Goal: Answer question/provide support: Share knowledge or assist other users

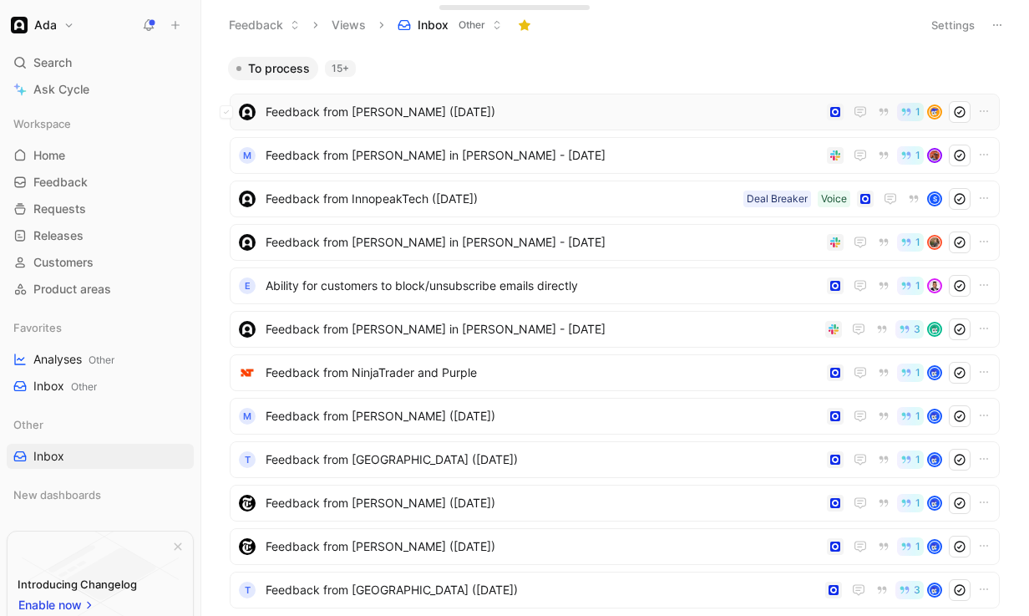
click at [631, 114] on span "Feedback from [PERSON_NAME] ([DATE])" at bounding box center [543, 112] width 555 height 20
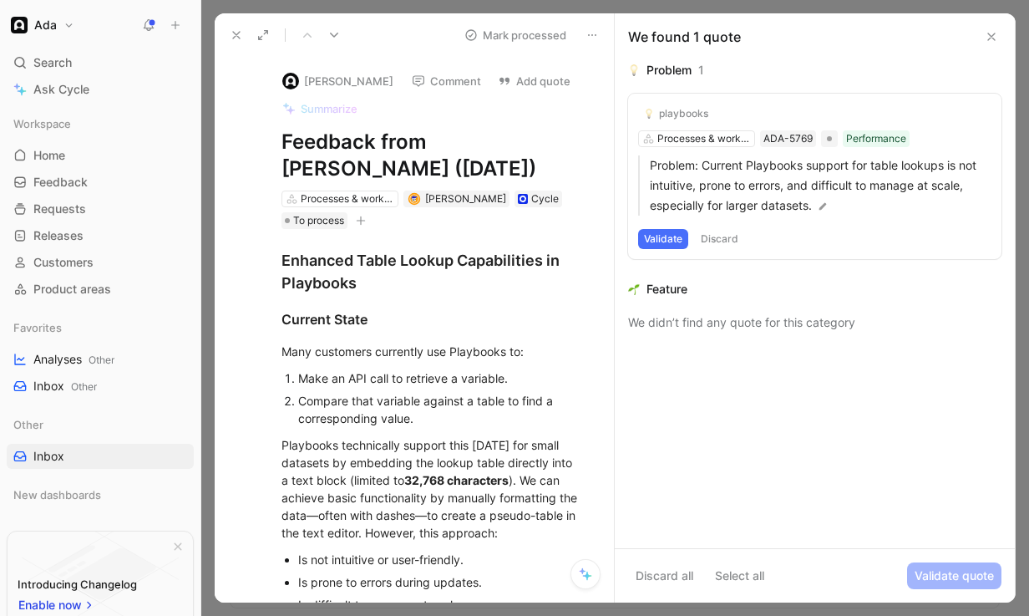
click at [673, 236] on button "Validate" at bounding box center [663, 239] width 50 height 20
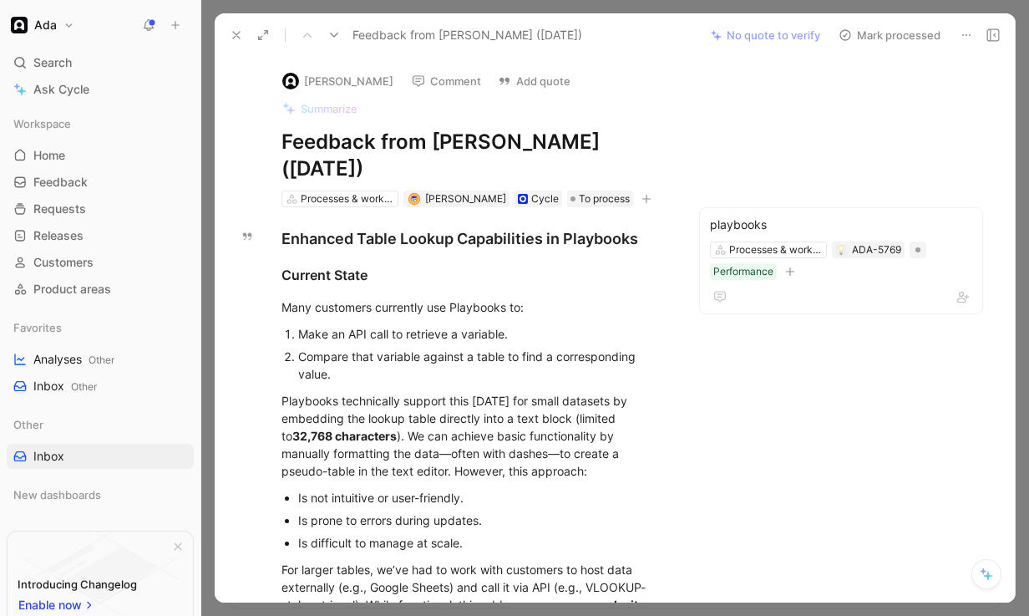
click at [872, 35] on button "Mark processed" at bounding box center [889, 34] width 117 height 23
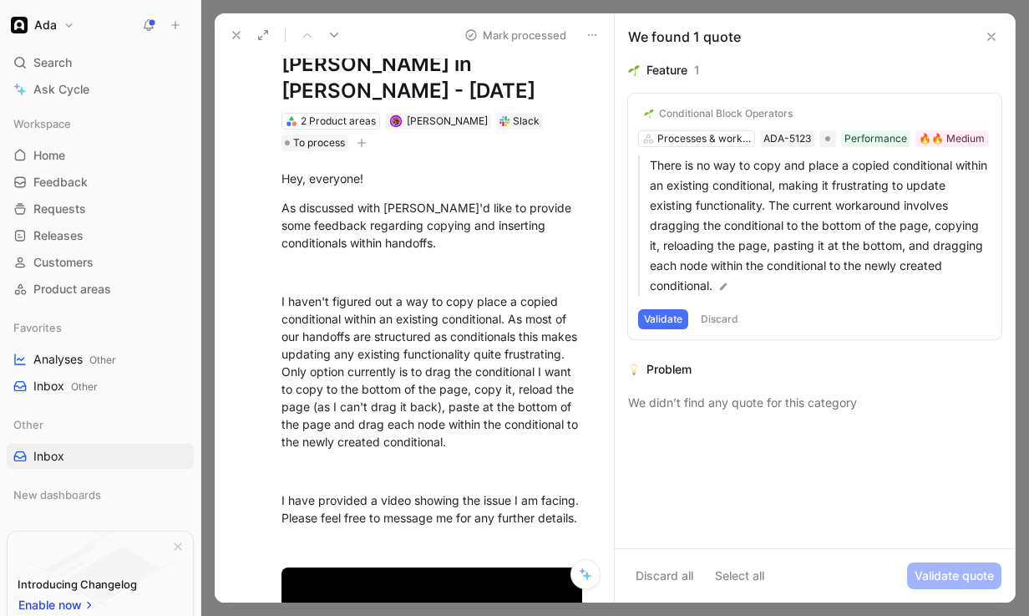
scroll to position [109, 0]
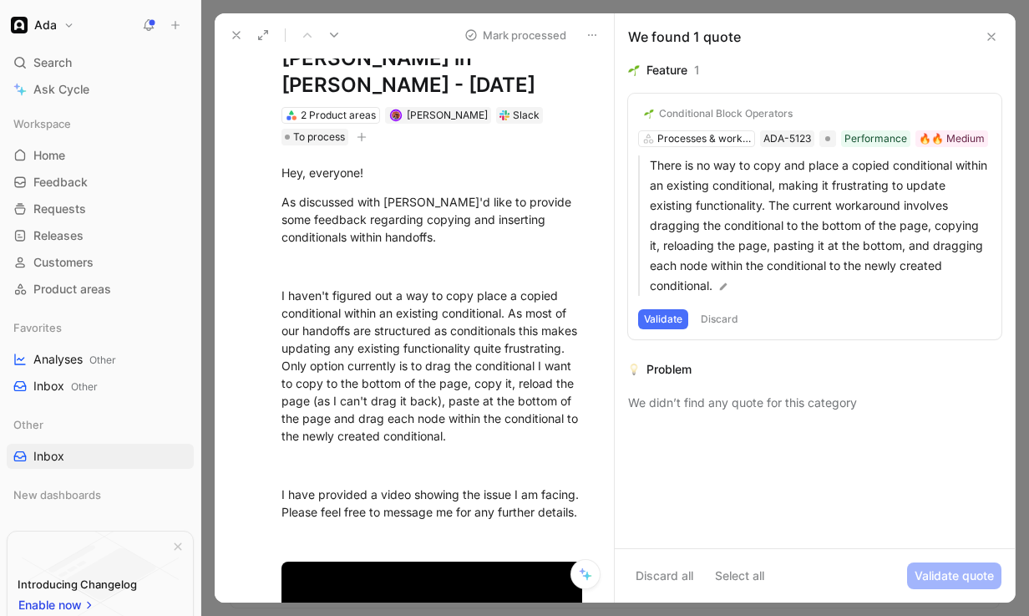
click at [668, 317] on button "Validate" at bounding box center [663, 319] width 50 height 20
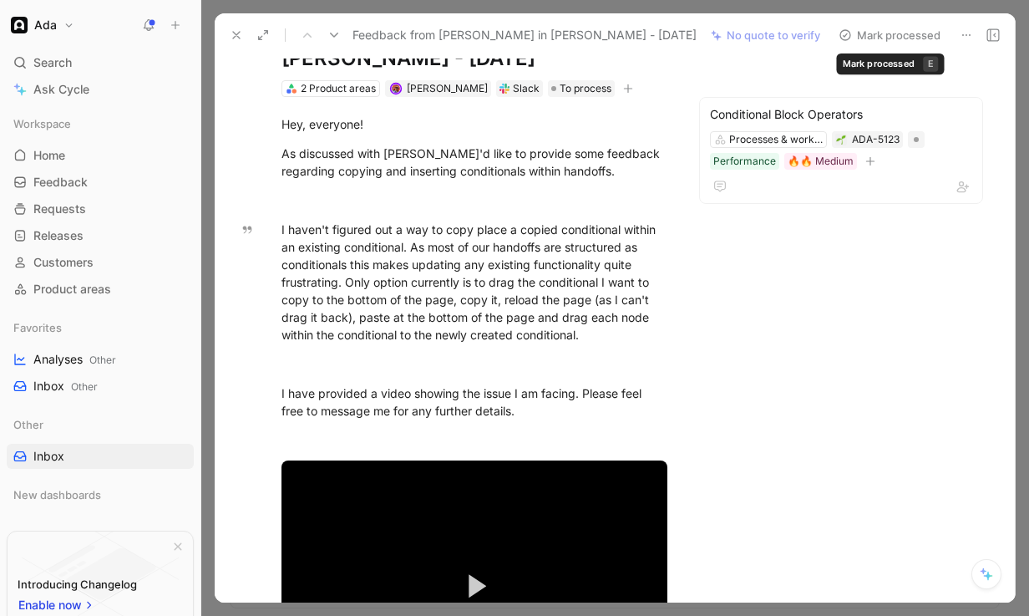
click at [886, 31] on button "Mark processed" at bounding box center [889, 34] width 117 height 23
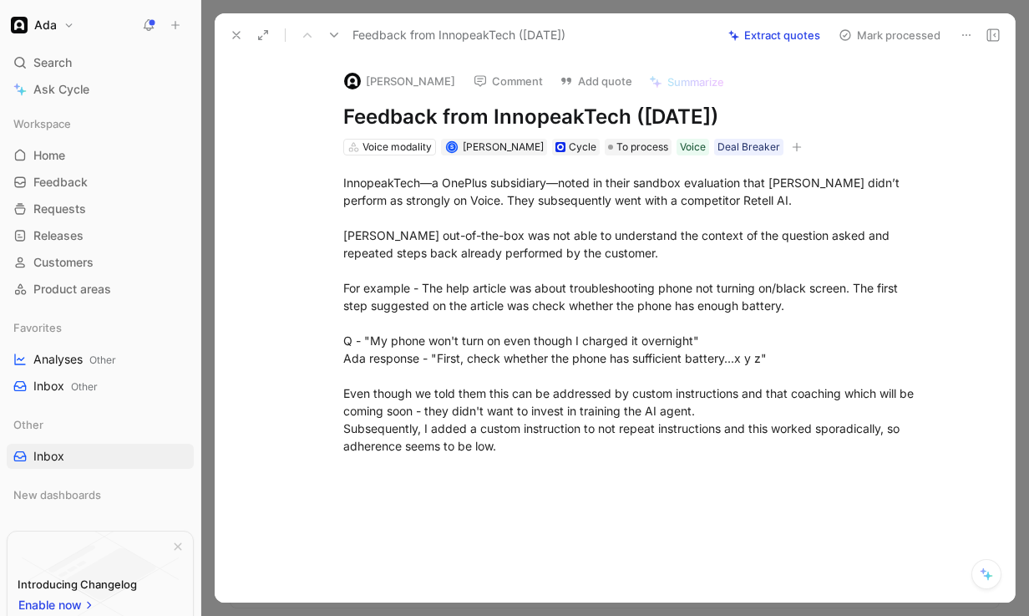
click at [521, 85] on button "Comment" at bounding box center [508, 80] width 84 height 23
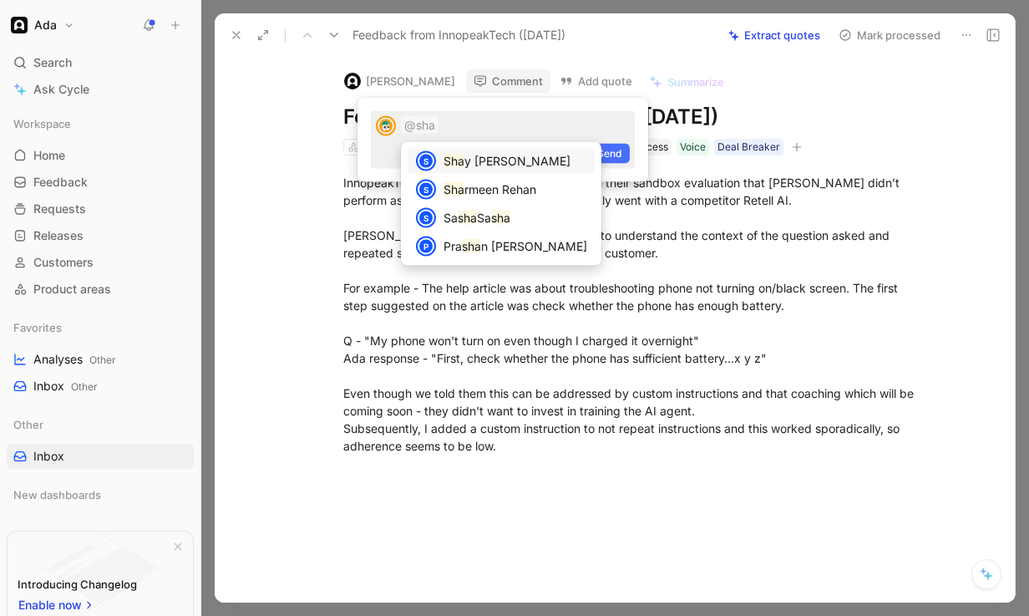
click at [509, 155] on span "y [PERSON_NAME]" at bounding box center [517, 161] width 106 height 14
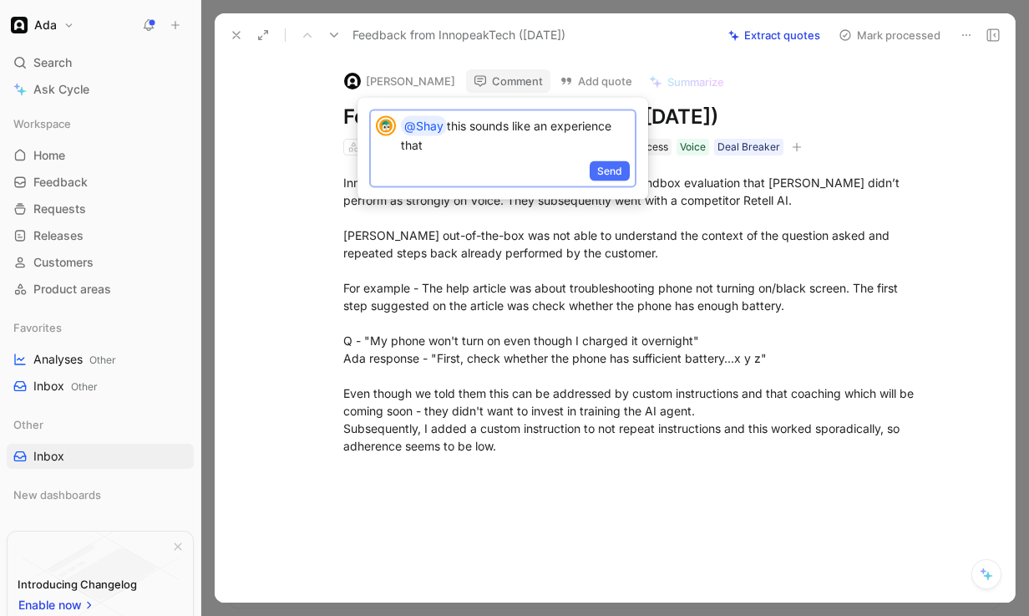
drag, startPoint x: 468, startPoint y: 151, endPoint x: 449, endPoint y: 134, distance: 25.4
click at [449, 134] on p "@Shay this sounds like an experience that" at bounding box center [515, 135] width 229 height 38
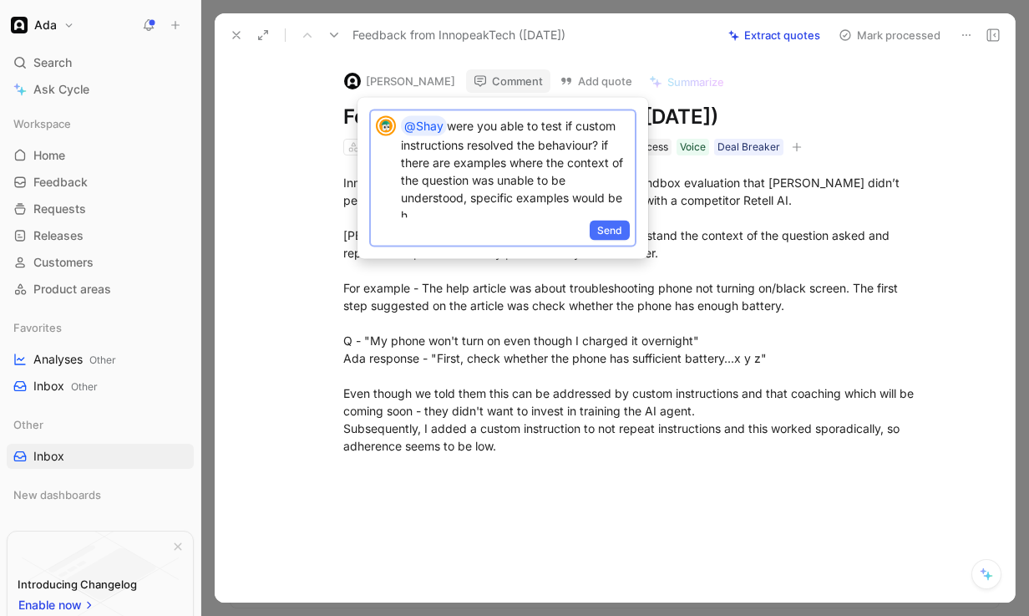
scroll to position [8, 0]
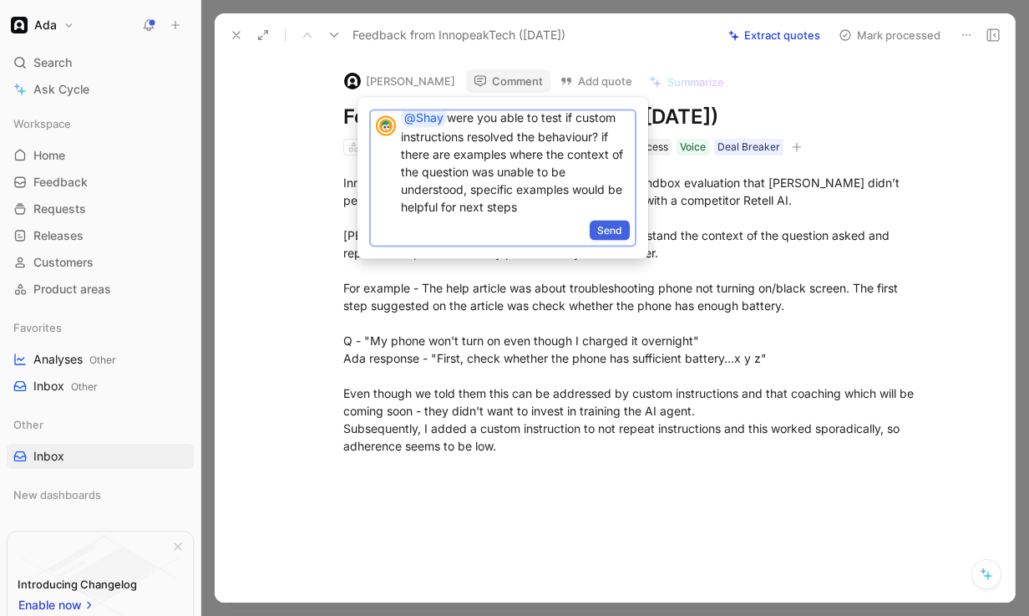
click at [610, 231] on span "Send" at bounding box center [609, 230] width 25 height 17
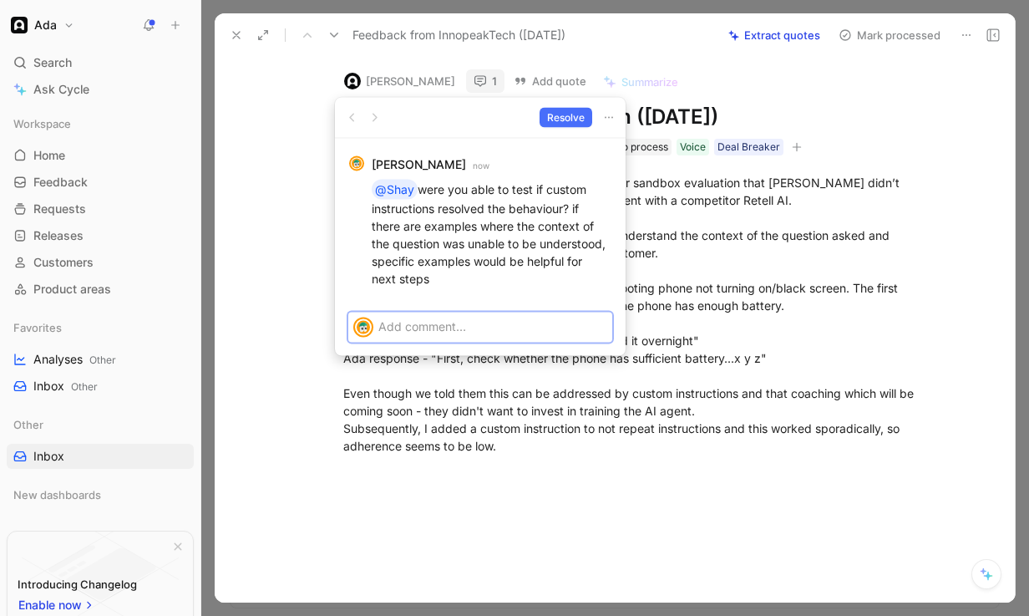
scroll to position [0, 0]
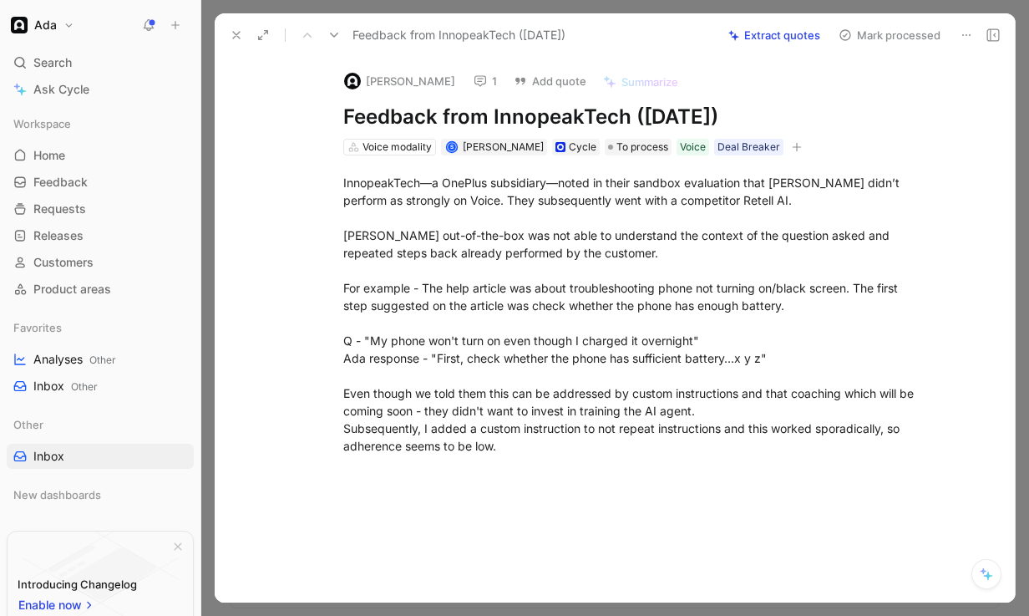
click at [967, 33] on icon at bounding box center [966, 34] width 13 height 13
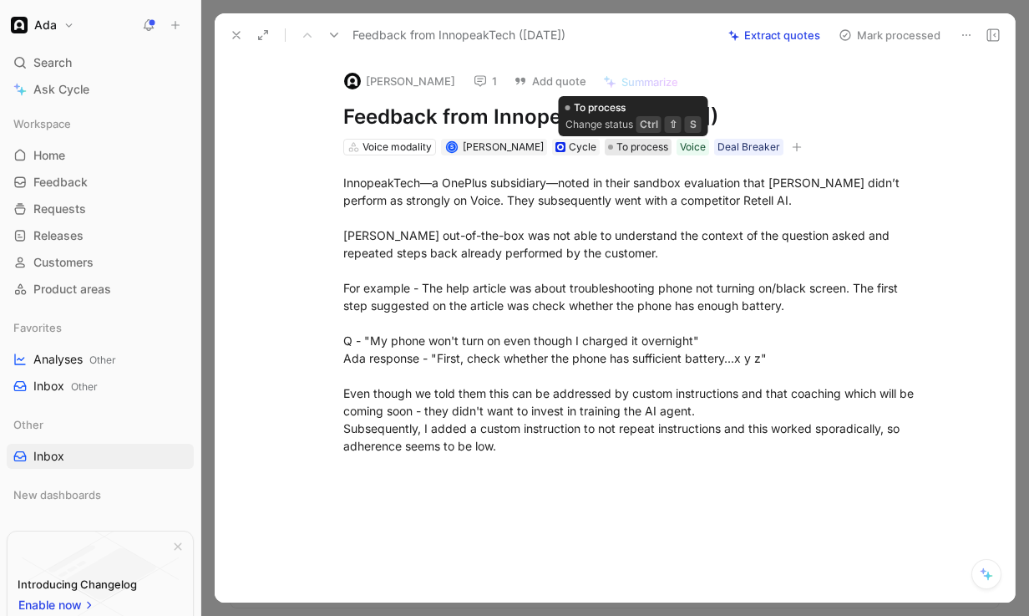
click at [645, 149] on span "To process" at bounding box center [642, 147] width 52 height 17
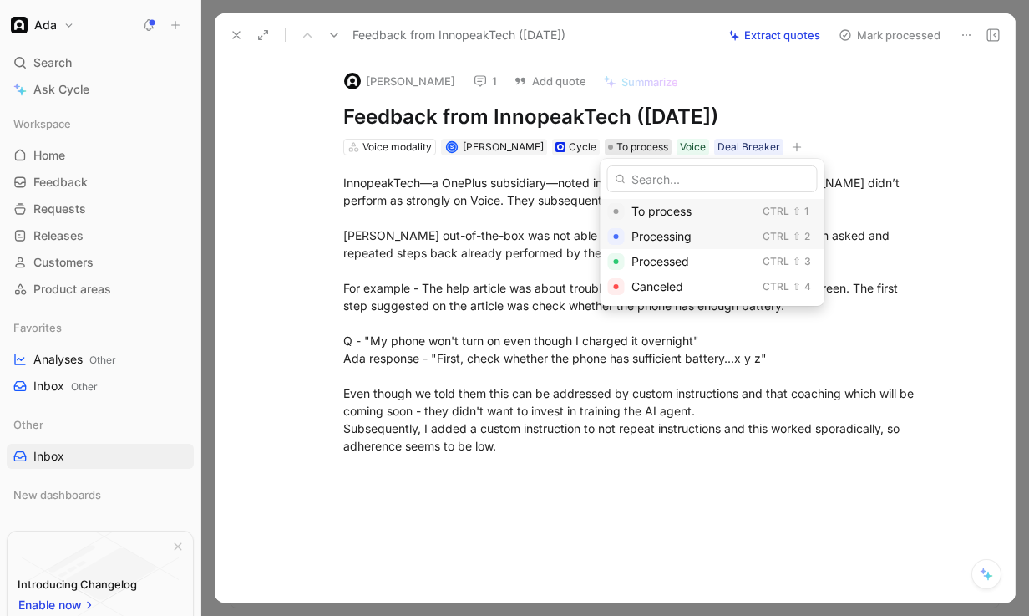
click at [679, 241] on span "Processing" at bounding box center [661, 236] width 60 height 14
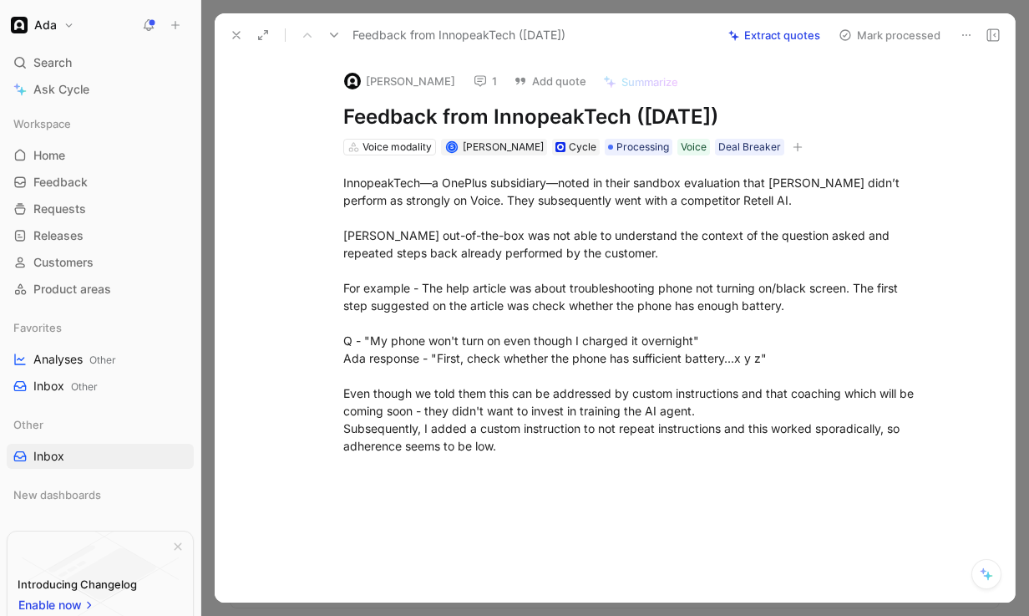
click at [339, 31] on icon at bounding box center [333, 34] width 13 height 13
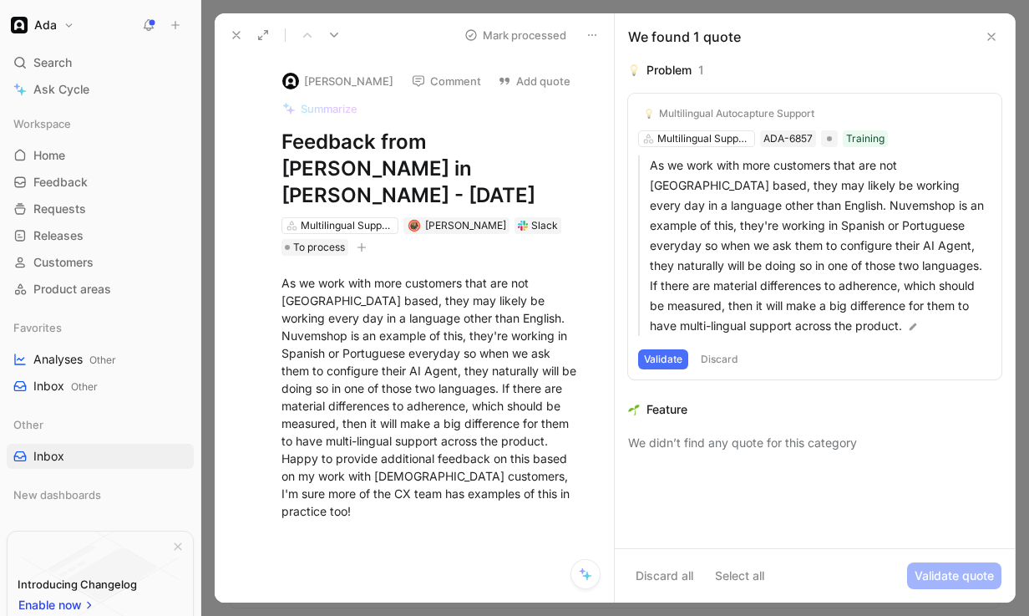
click at [724, 367] on button "Discard" at bounding box center [719, 359] width 49 height 20
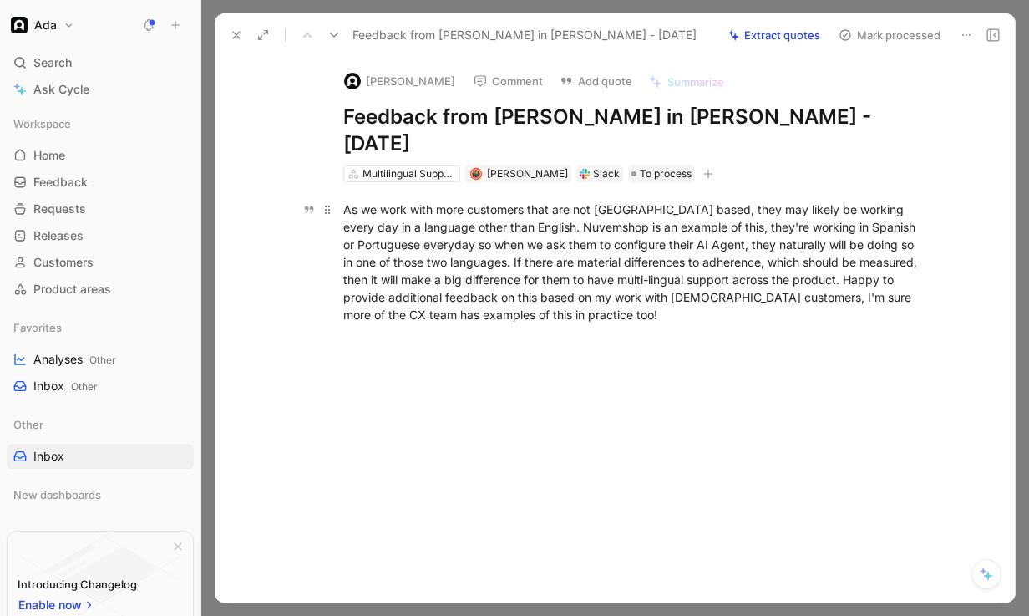
click at [540, 234] on div "As we work with more customers that are not [GEOGRAPHIC_DATA] based, they may l…" at bounding box center [632, 261] width 578 height 123
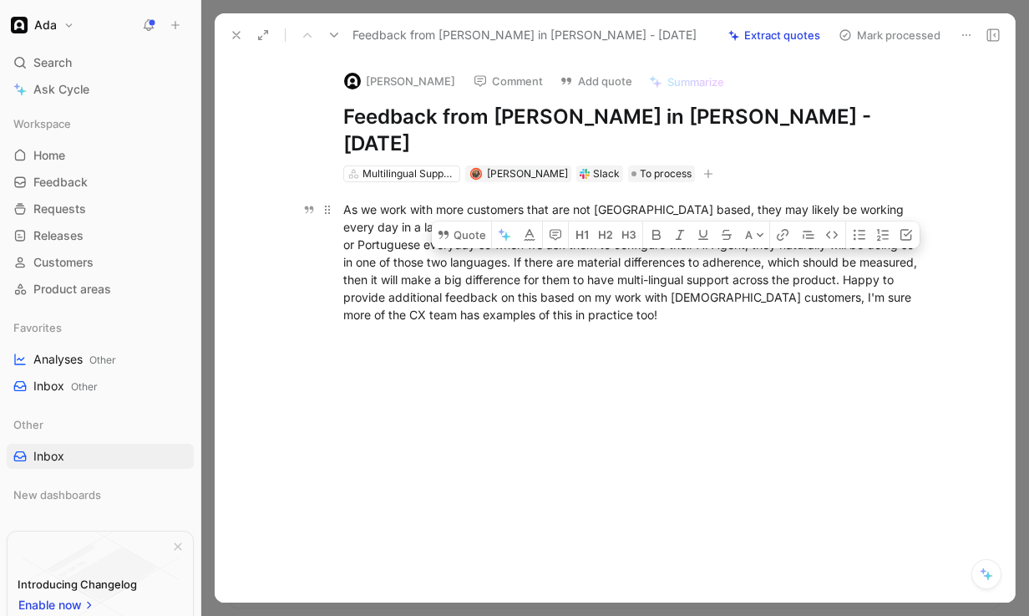
drag, startPoint x: 848, startPoint y: 253, endPoint x: 504, endPoint y: 235, distance: 344.6
click at [504, 235] on div "As we work with more customers that are not [GEOGRAPHIC_DATA] based, they may l…" at bounding box center [632, 261] width 578 height 123
click at [478, 221] on button "Quote" at bounding box center [461, 234] width 59 height 27
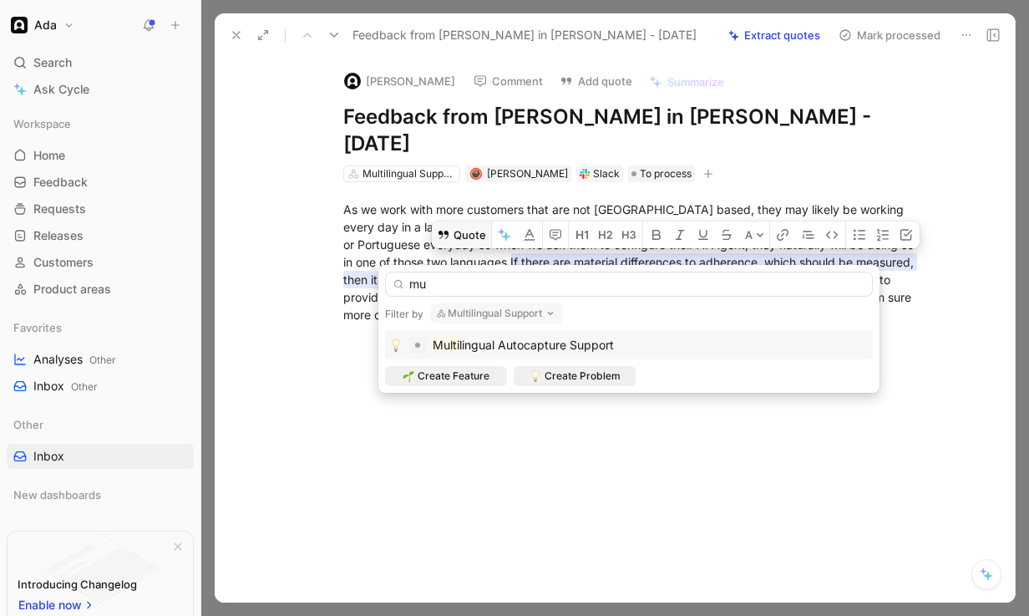
type input "m"
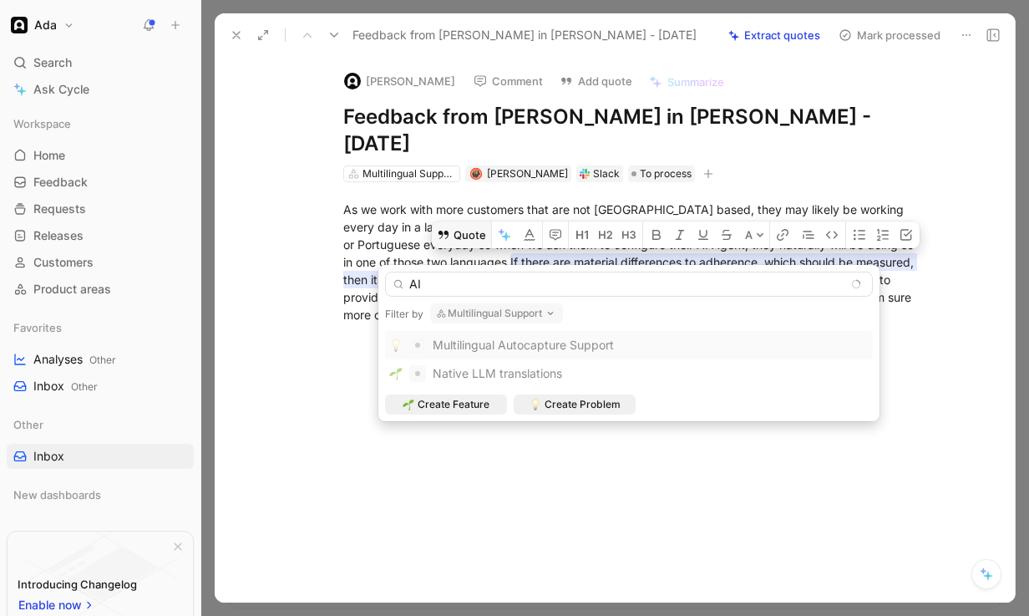
type input "A"
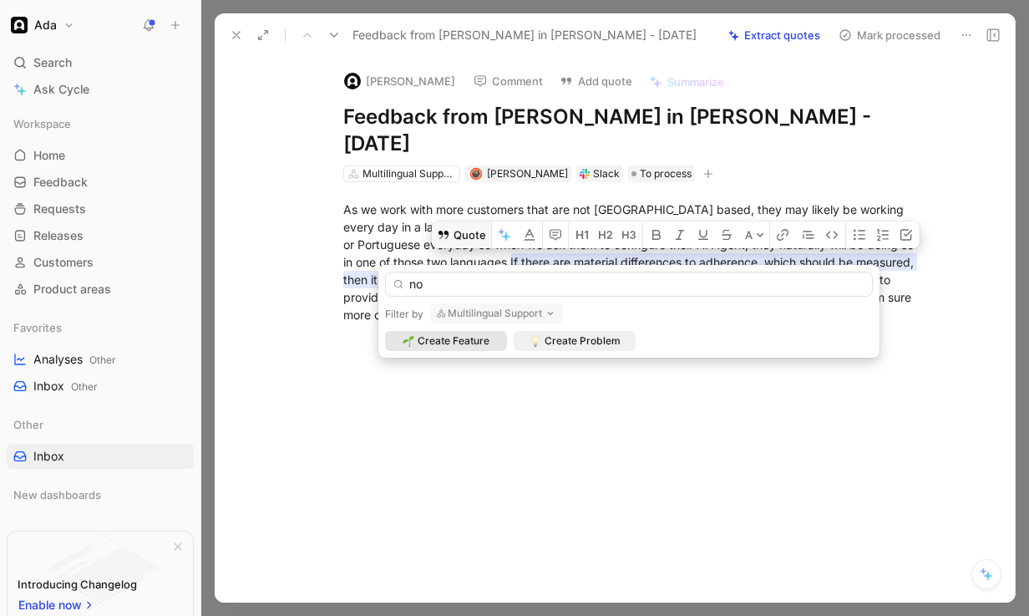
type input "n"
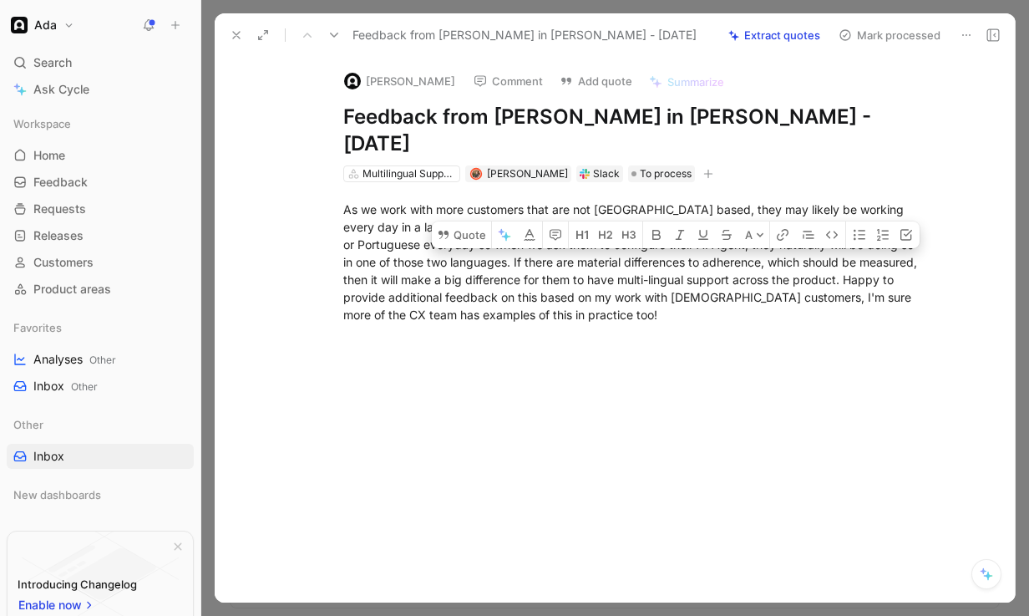
click at [570, 342] on div "As we work with more customers that are not [GEOGRAPHIC_DATA] based, they may l…" at bounding box center [632, 276] width 765 height 189
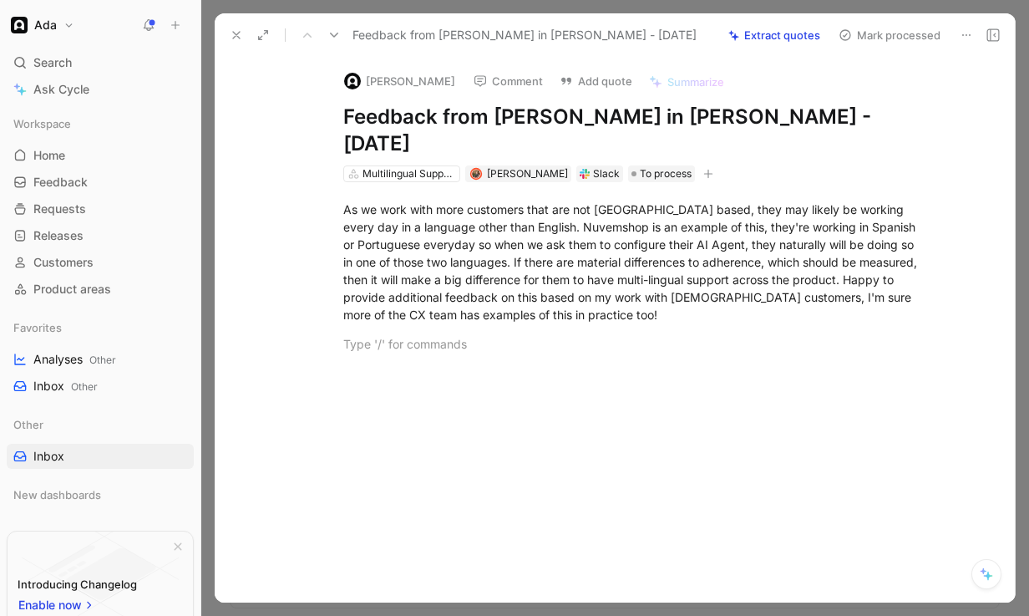
click at [528, 83] on button "Comment" at bounding box center [508, 80] width 84 height 23
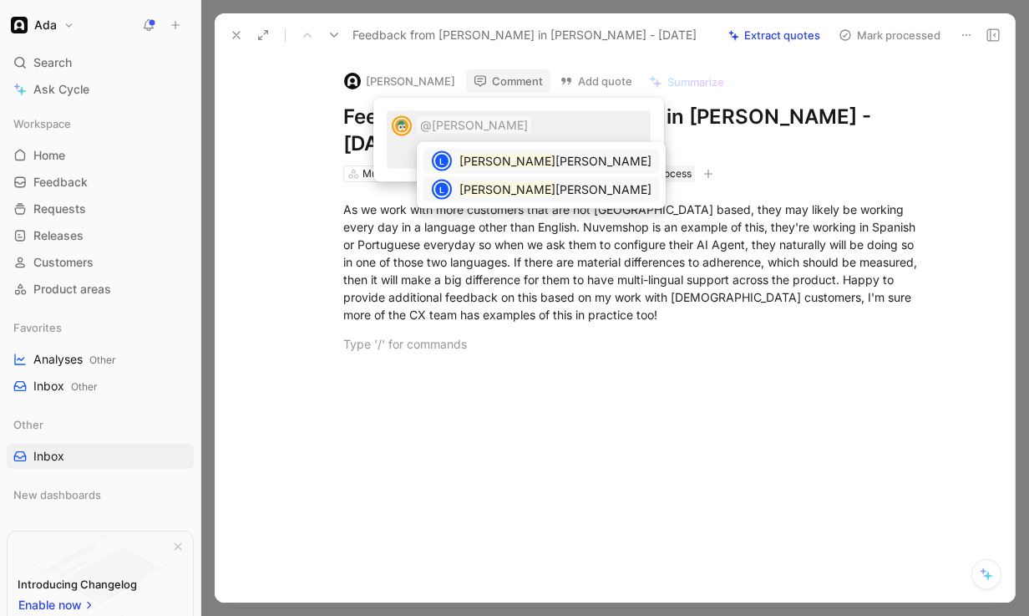
click at [555, 194] on span "[PERSON_NAME]" at bounding box center [603, 189] width 96 height 14
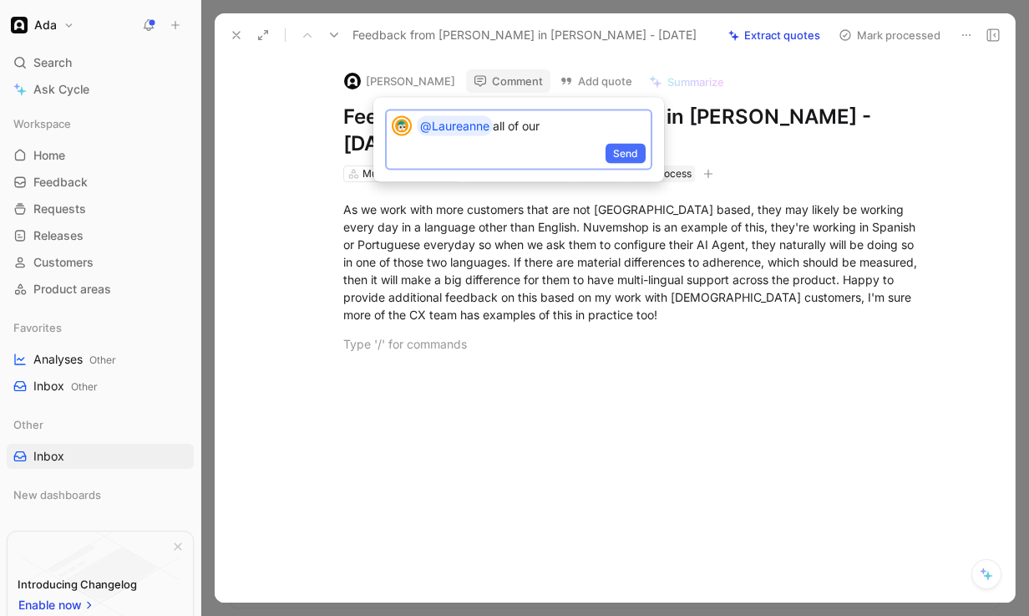
drag, startPoint x: 568, startPoint y: 128, endPoint x: 497, endPoint y: 134, distance: 71.3
click at [497, 134] on p "@Laureanne all of our" at bounding box center [531, 126] width 229 height 20
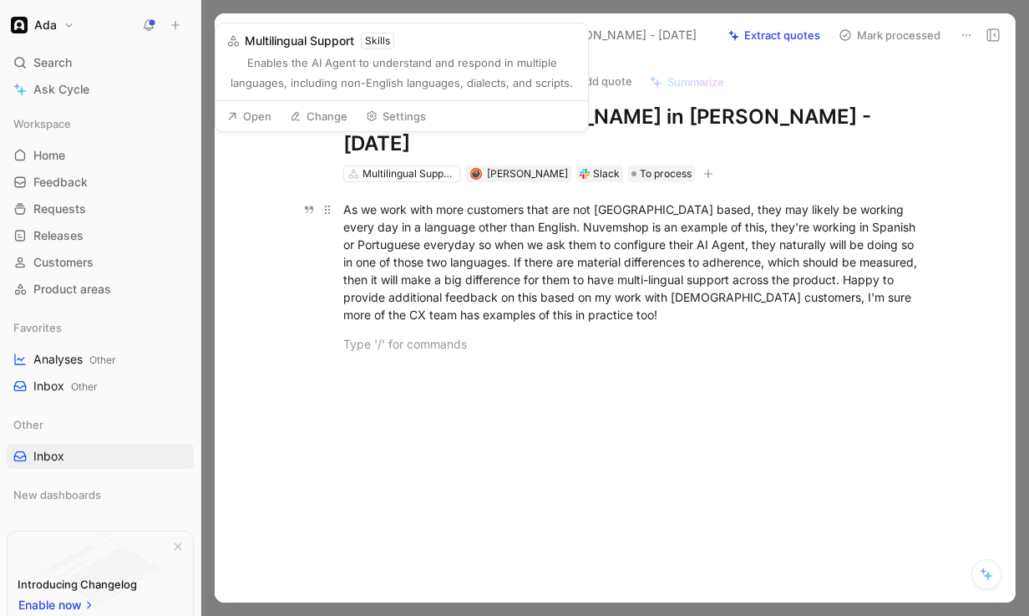
click at [409, 229] on div "As we work with more customers that are not [GEOGRAPHIC_DATA] based, they may l…" at bounding box center [632, 261] width 578 height 123
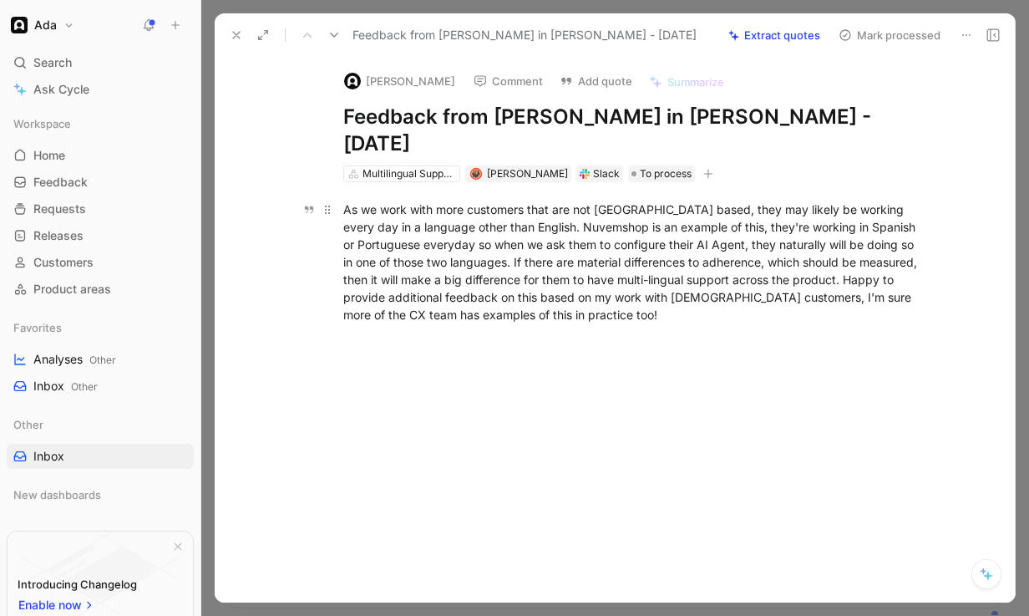
drag, startPoint x: 494, startPoint y: 233, endPoint x: 726, endPoint y: 199, distance: 234.7
click at [725, 200] on div "As we work with more customers that are not [GEOGRAPHIC_DATA] based, they may l…" at bounding box center [632, 261] width 578 height 123
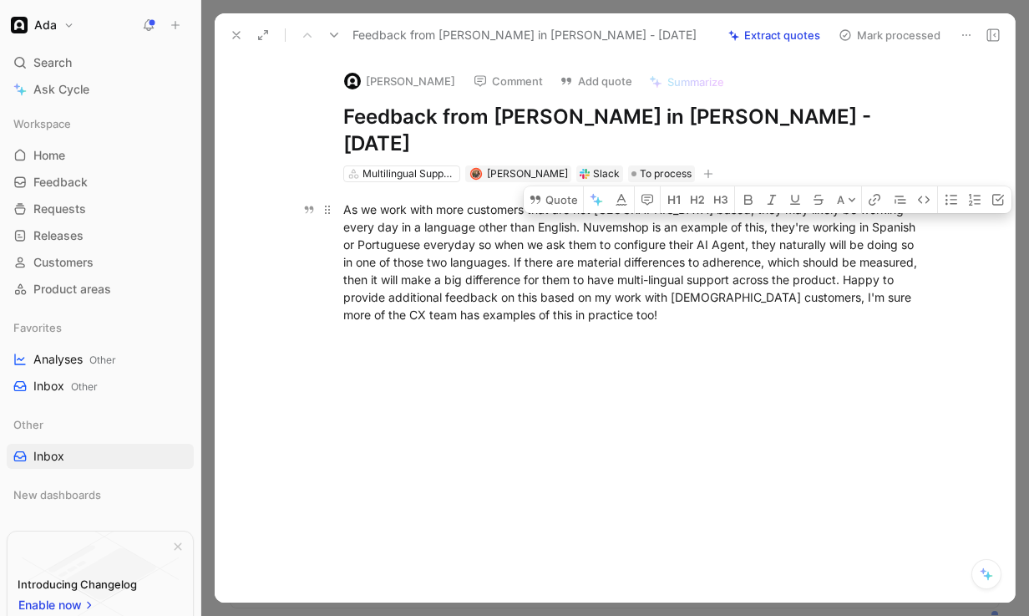
drag, startPoint x: 740, startPoint y: 205, endPoint x: 842, endPoint y: 252, distance: 112.5
click at [842, 252] on div "As we work with more customers that are not [GEOGRAPHIC_DATA] based, they may l…" at bounding box center [632, 261] width 578 height 123
click at [555, 186] on button "Quote" at bounding box center [553, 199] width 59 height 27
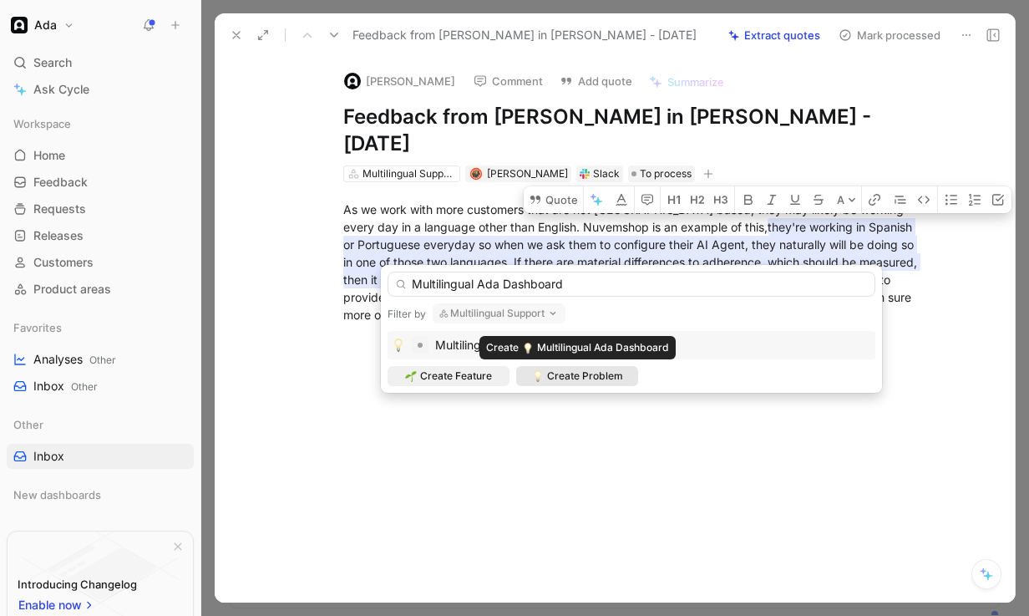
type input "Multilingual Ada Dashboard"
click at [585, 378] on span "Create Problem" at bounding box center [585, 375] width 76 height 17
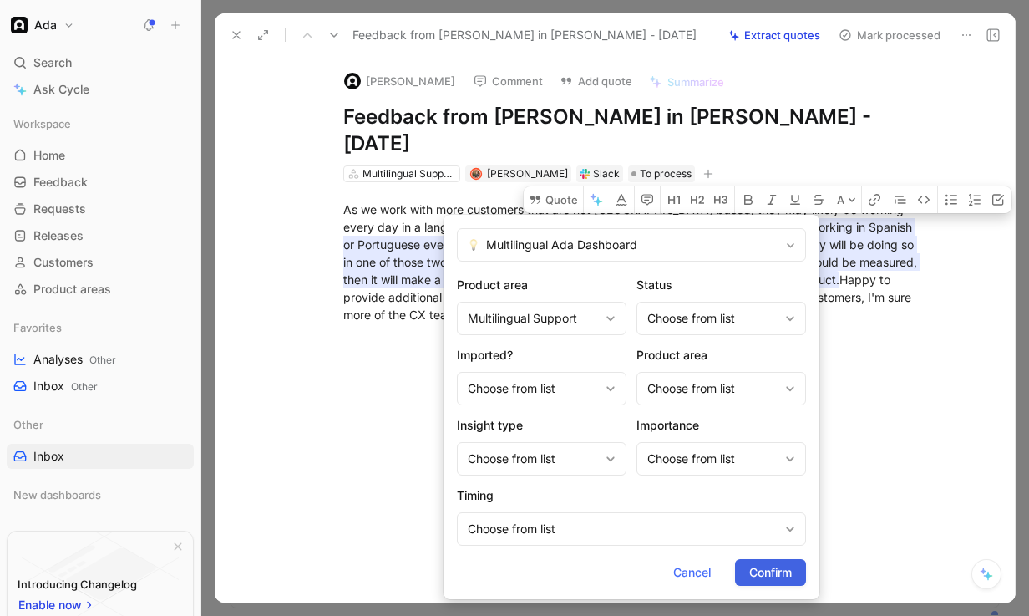
click at [777, 575] on span "Confirm" at bounding box center [770, 572] width 43 height 20
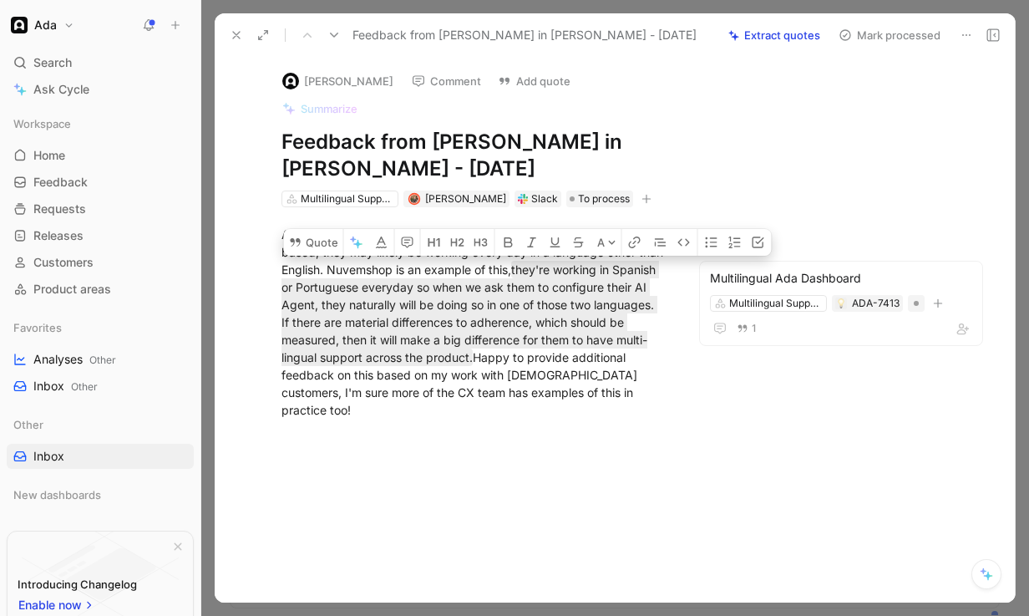
click at [943, 35] on button "Mark processed" at bounding box center [889, 34] width 117 height 23
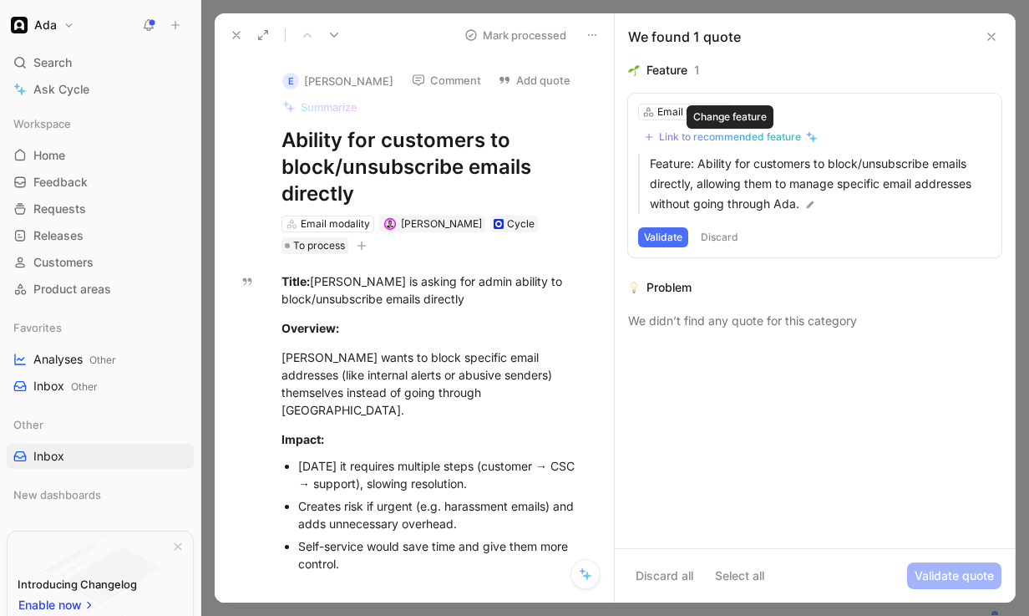
click at [712, 135] on div "Link to recommended feature" at bounding box center [730, 136] width 142 height 13
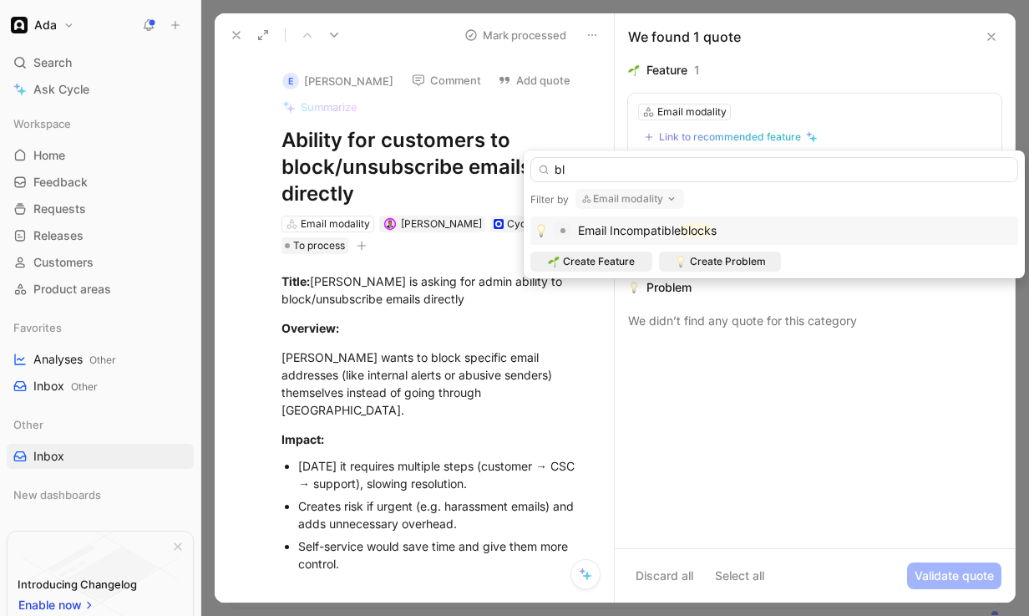
type input "b"
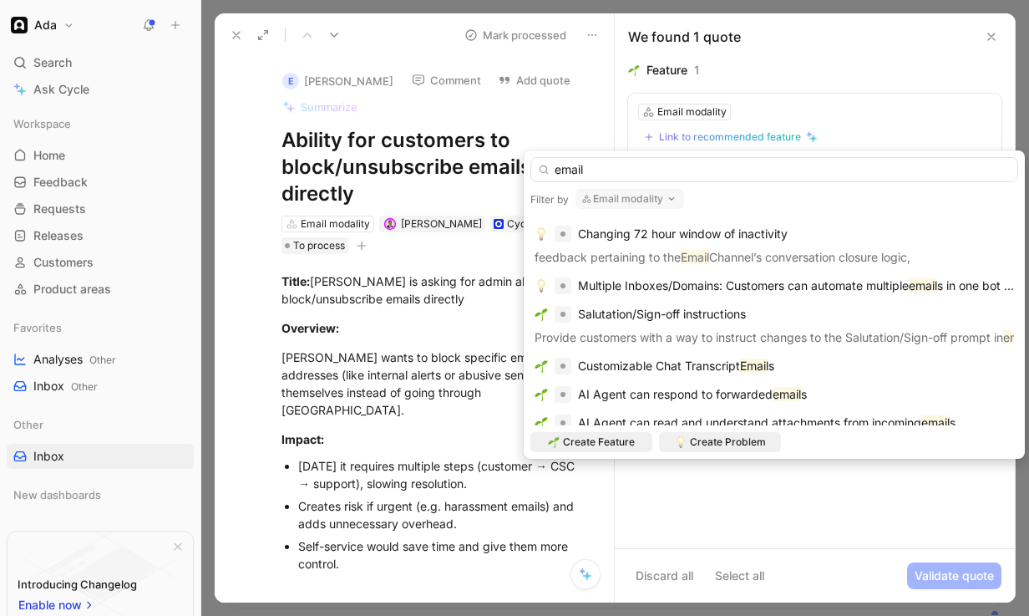
scroll to position [770, 0]
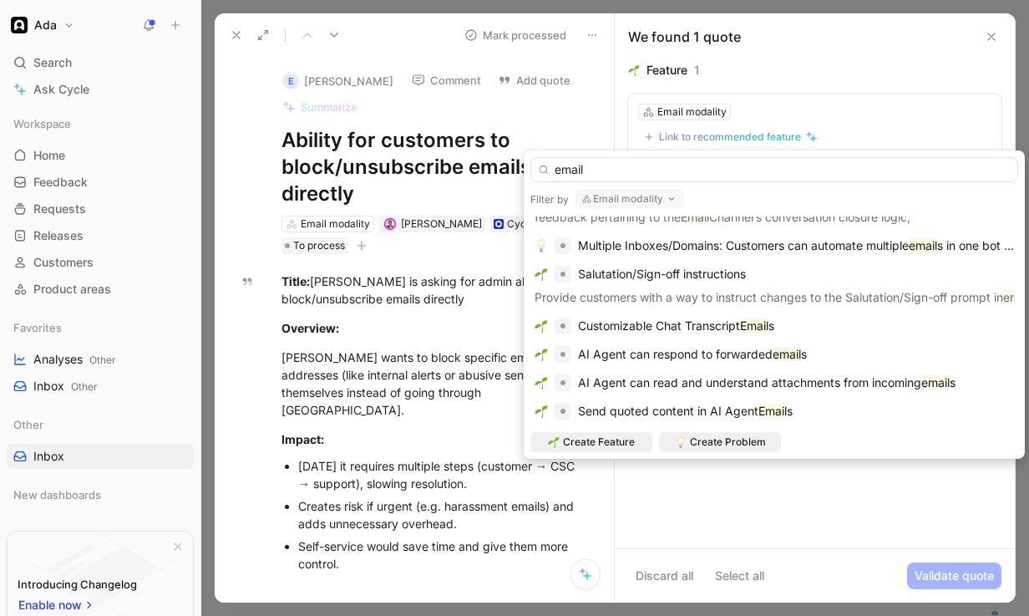
drag, startPoint x: 611, startPoint y: 170, endPoint x: 548, endPoint y: 167, distance: 62.7
click at [548, 166] on div "email" at bounding box center [774, 169] width 488 height 25
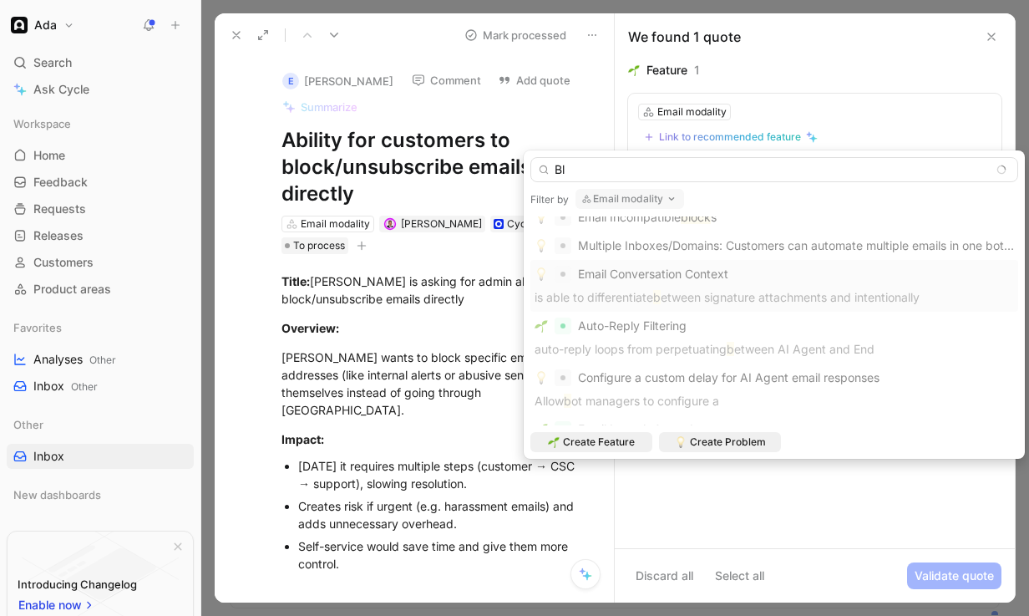
scroll to position [0, 0]
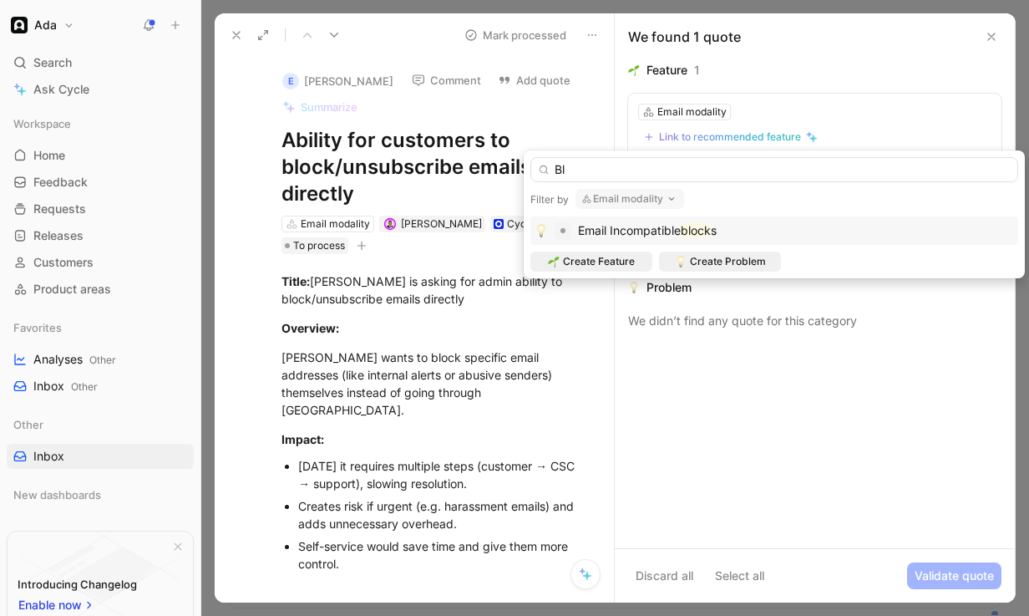
type input "B"
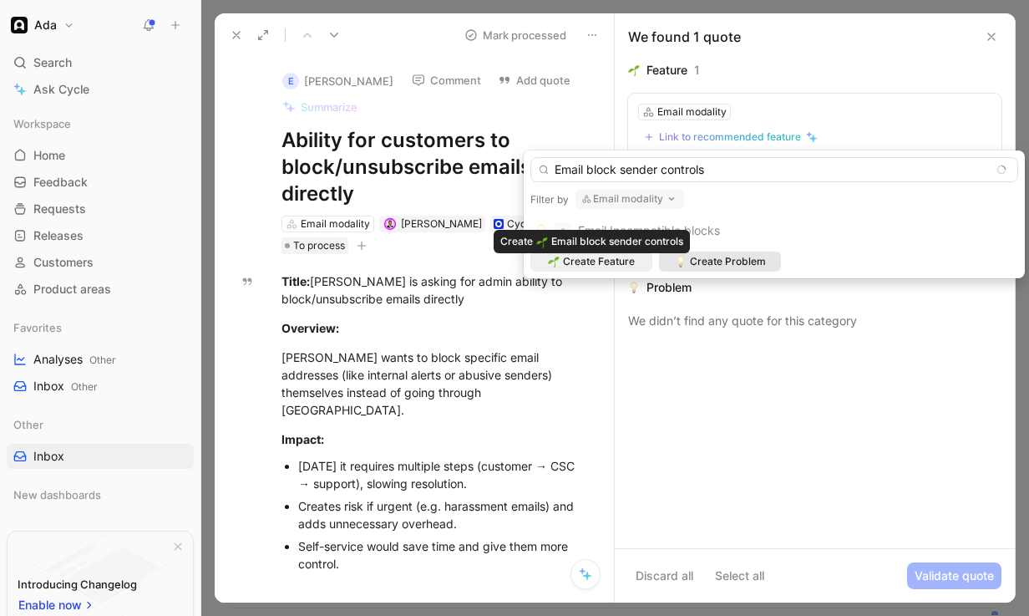
type input "Email block sender controls"
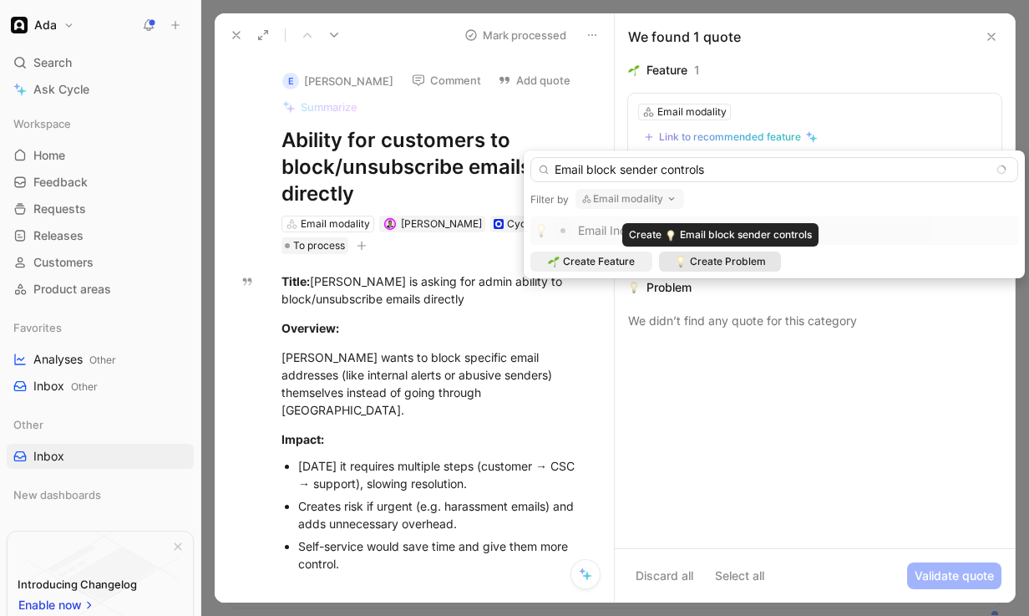
click at [753, 264] on span "Create Problem" at bounding box center [728, 261] width 76 height 17
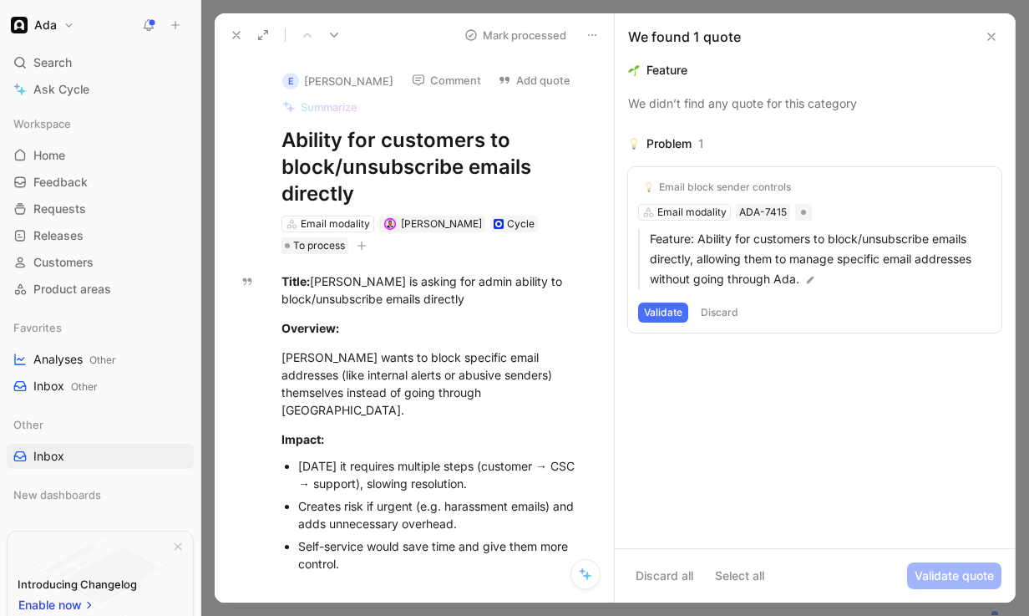
click at [663, 317] on button "Validate" at bounding box center [663, 312] width 50 height 20
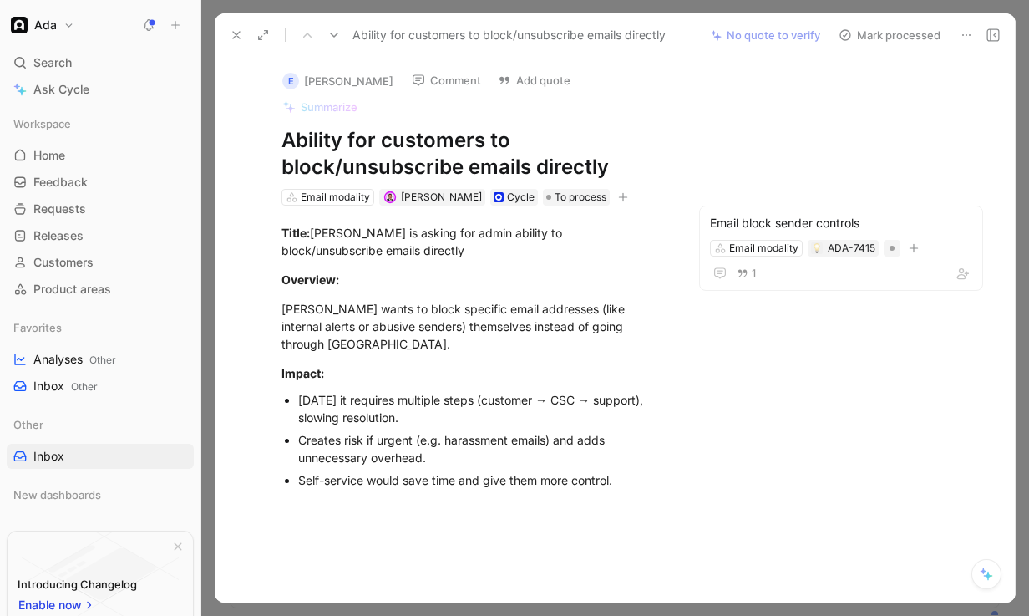
click at [893, 30] on button "Mark processed" at bounding box center [889, 34] width 117 height 23
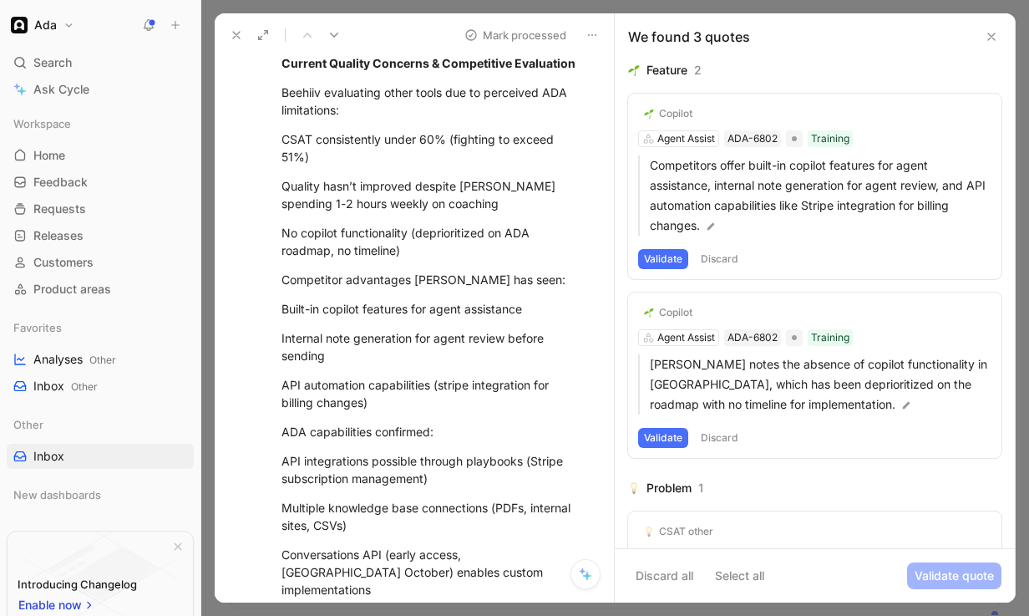
scroll to position [297, 0]
click at [661, 265] on button "Validate" at bounding box center [663, 259] width 50 height 20
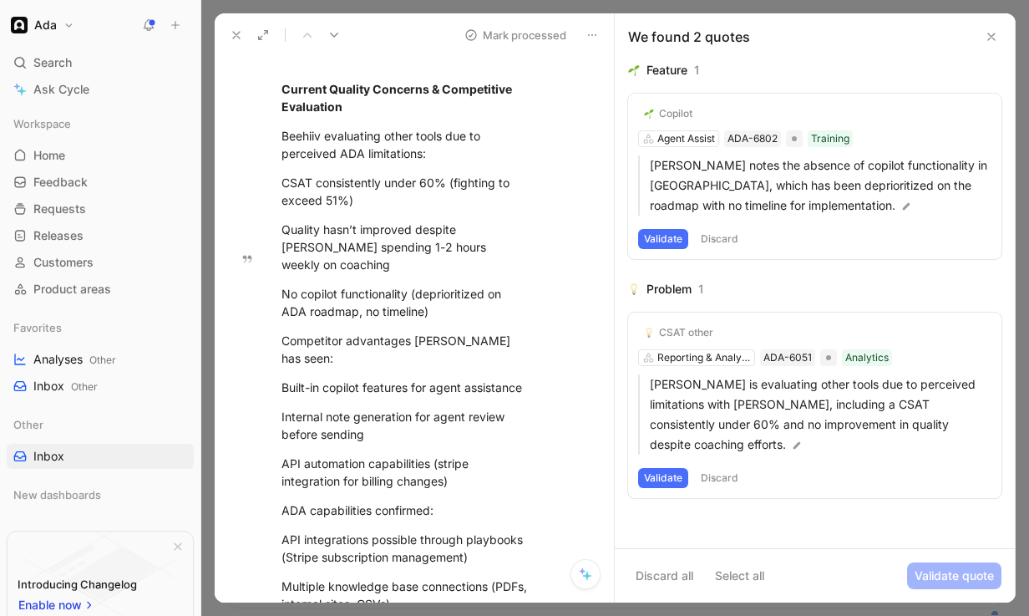
click at [668, 234] on button "Validate" at bounding box center [663, 239] width 50 height 20
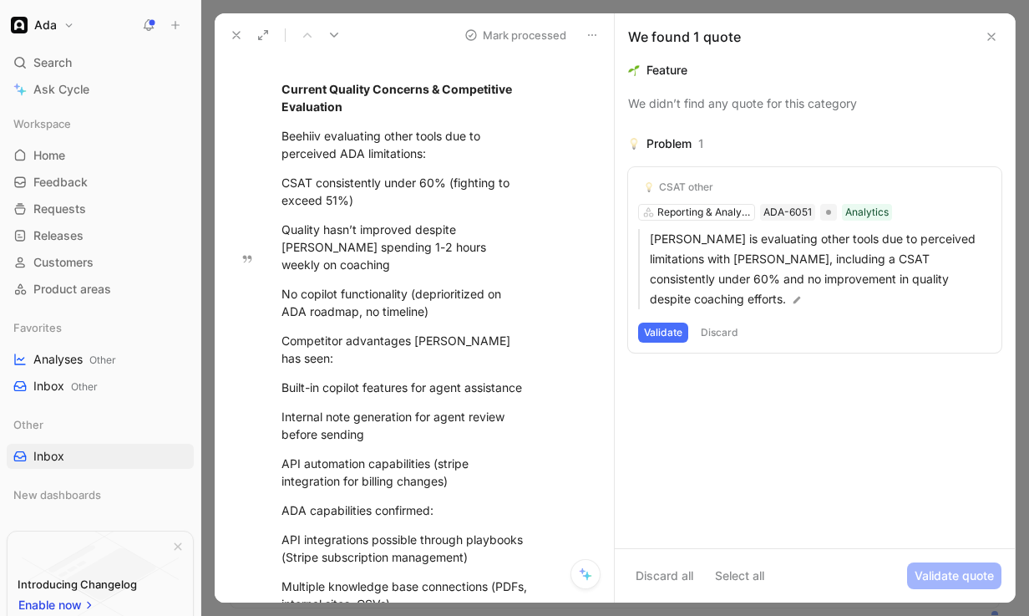
click at [656, 323] on div "CSAT other Reporting & Analytics ADA-6051 Analytics Beehiiv is evaluating other…" at bounding box center [814, 259] width 373 height 185
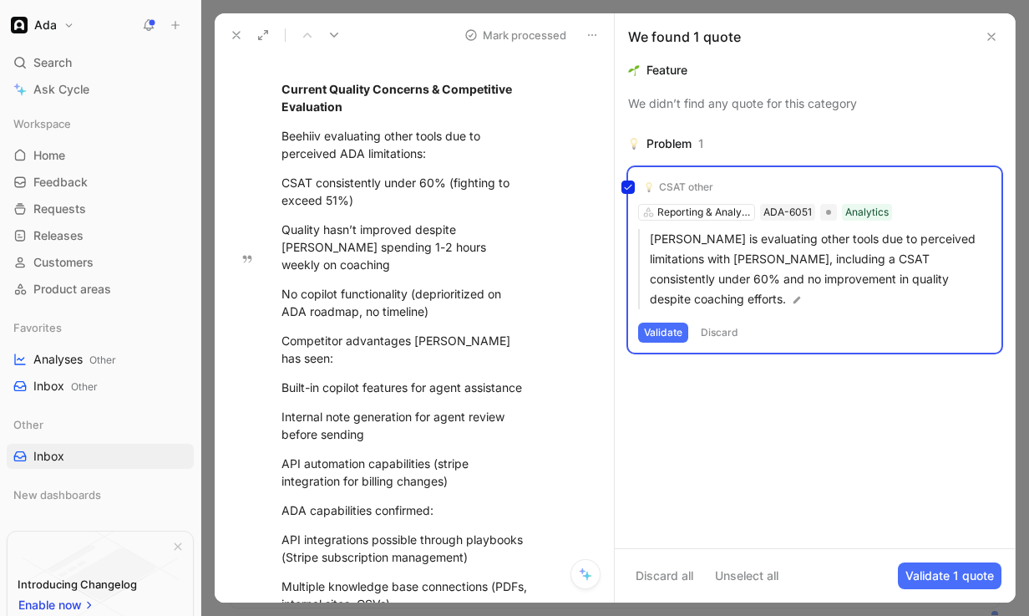
click at [656, 314] on div "CSAT other Reporting & Analytics ADA-6051 Analytics Beehiiv is evaluating other…" at bounding box center [814, 259] width 373 height 185
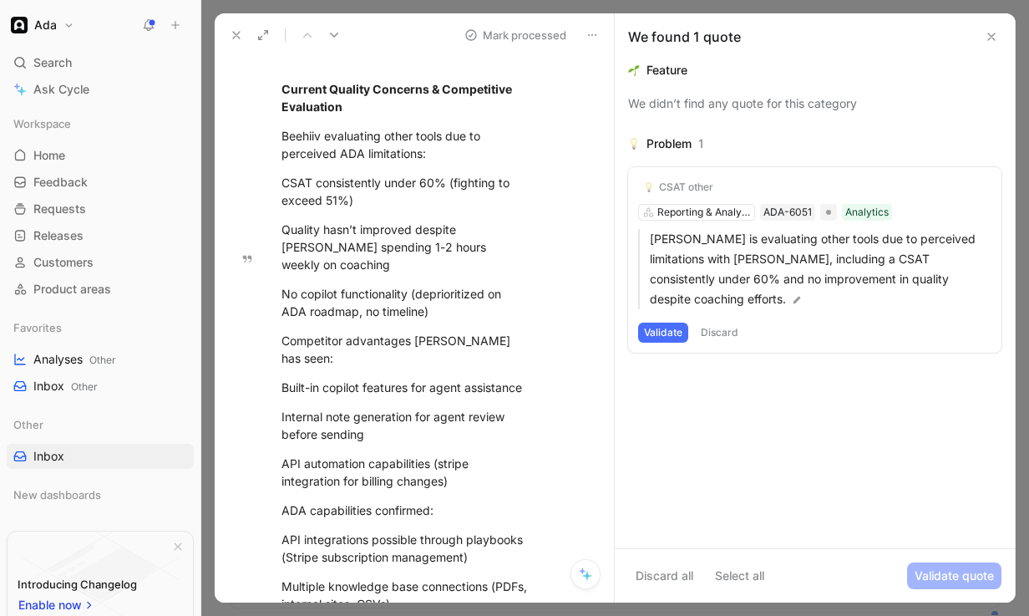
click at [653, 322] on button "Validate" at bounding box center [663, 332] width 50 height 20
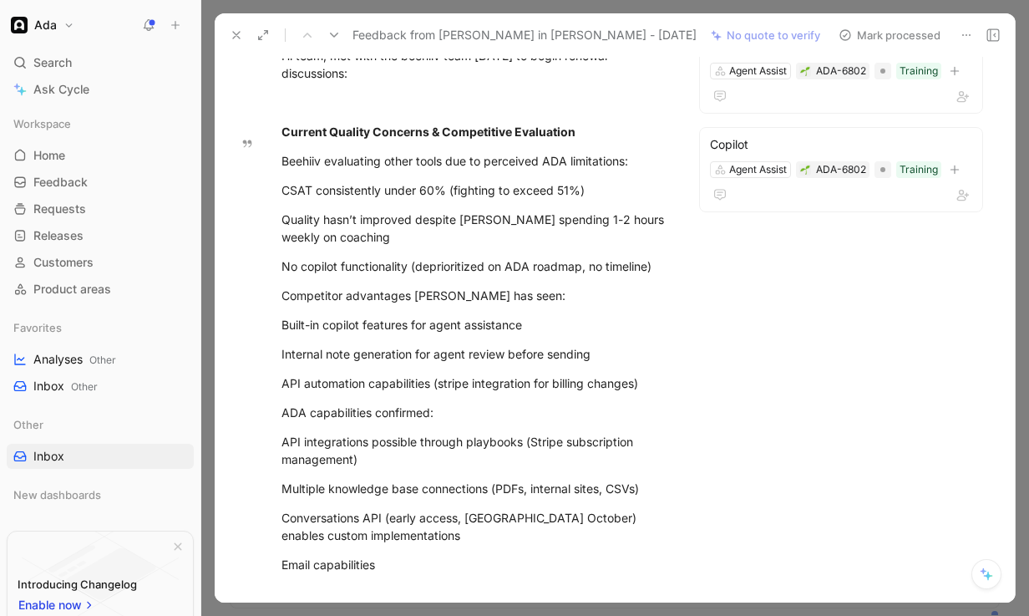
click at [885, 39] on button "Mark processed" at bounding box center [889, 34] width 117 height 23
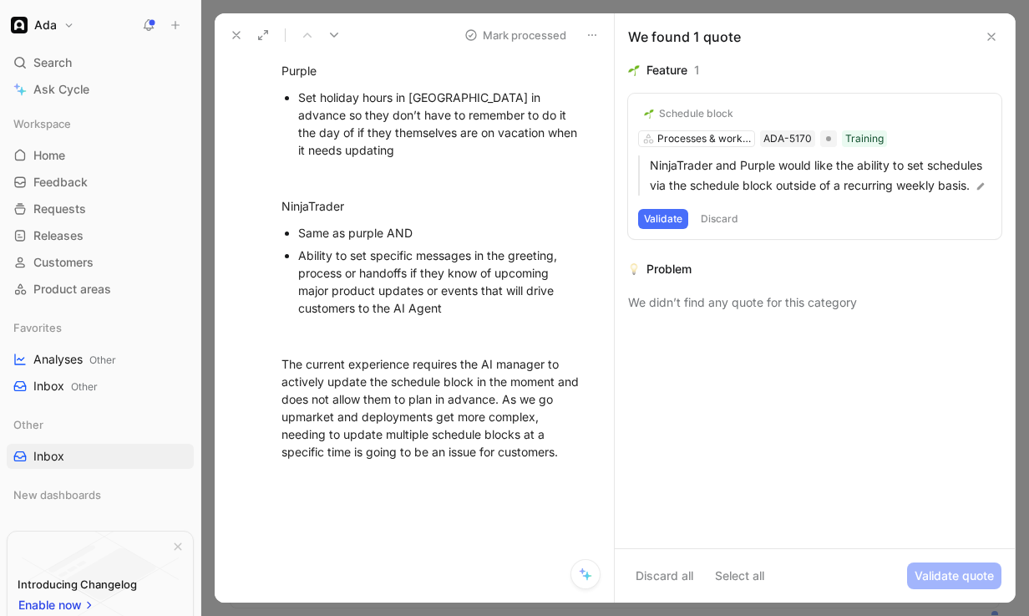
scroll to position [341, 0]
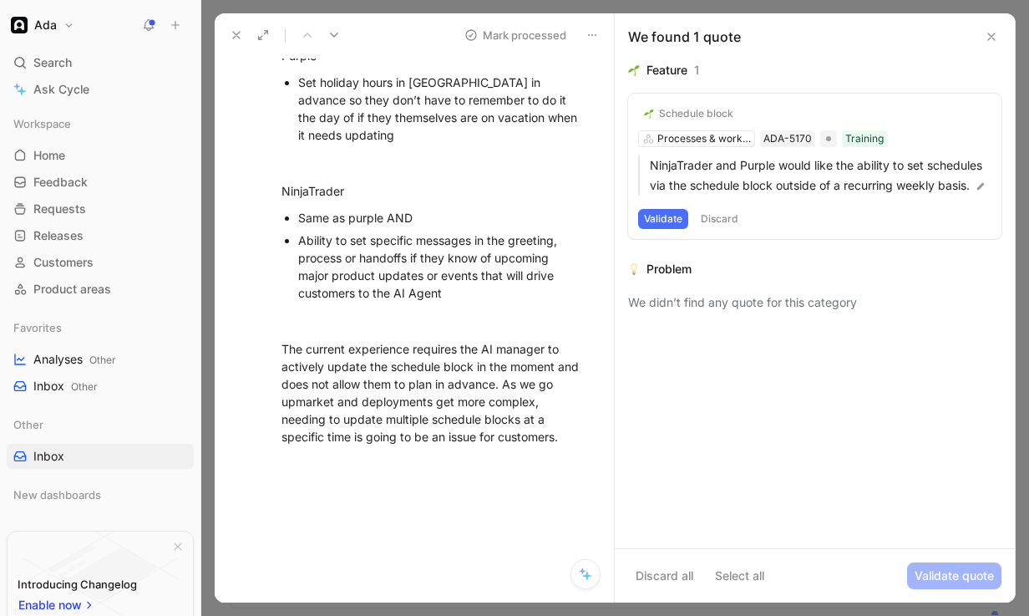
click at [671, 214] on button "Validate" at bounding box center [663, 219] width 50 height 20
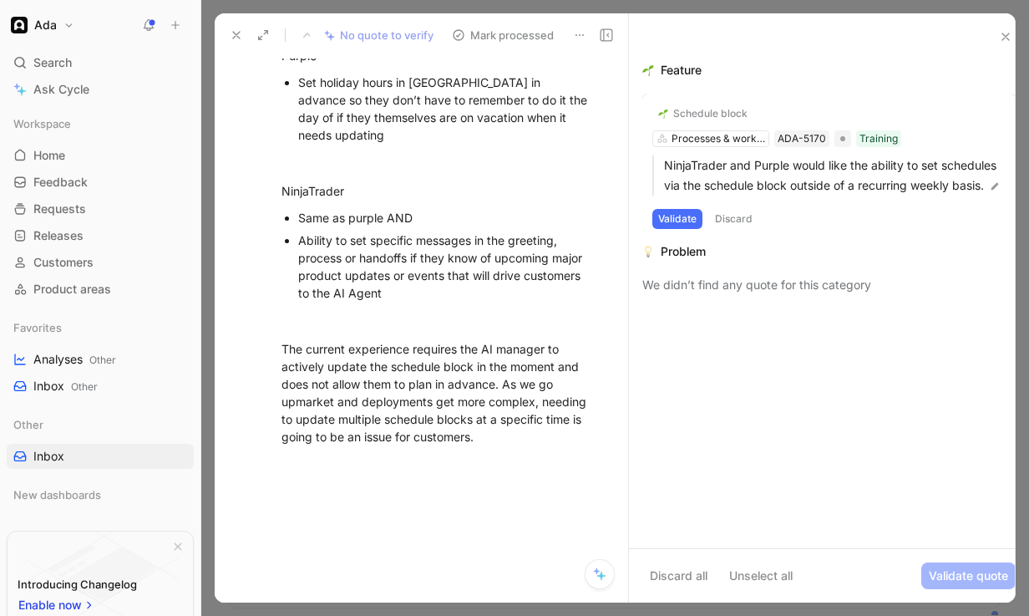
scroll to position [243, 0]
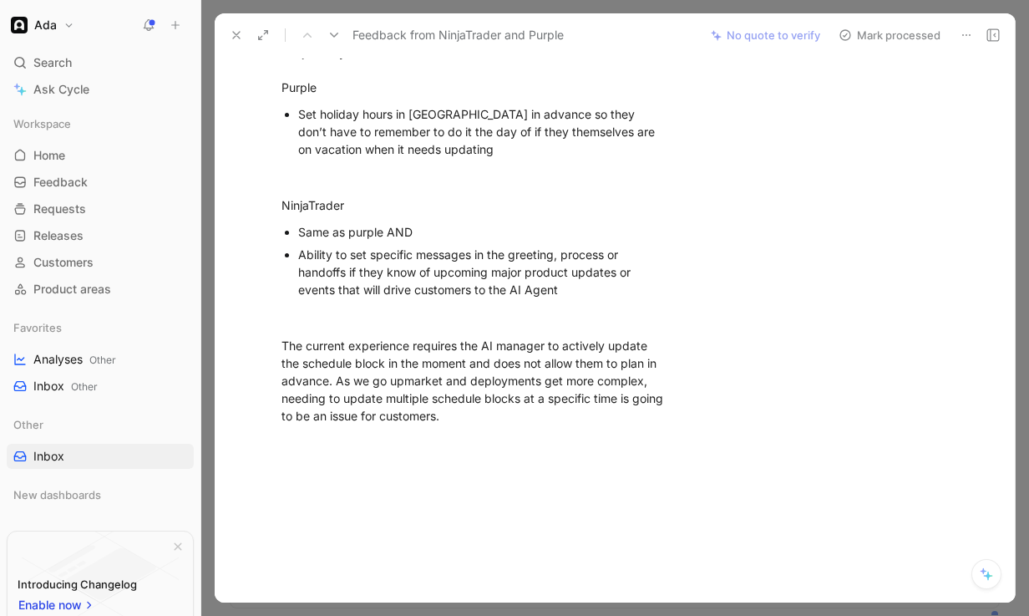
click at [888, 34] on button "Mark processed" at bounding box center [889, 34] width 117 height 23
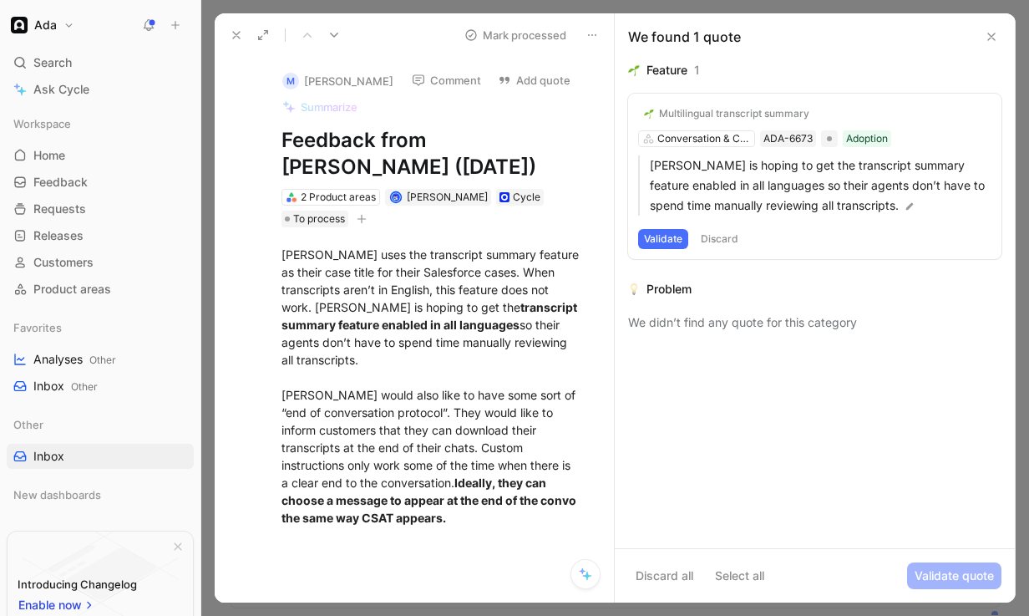
click at [658, 246] on button "Validate" at bounding box center [663, 239] width 50 height 20
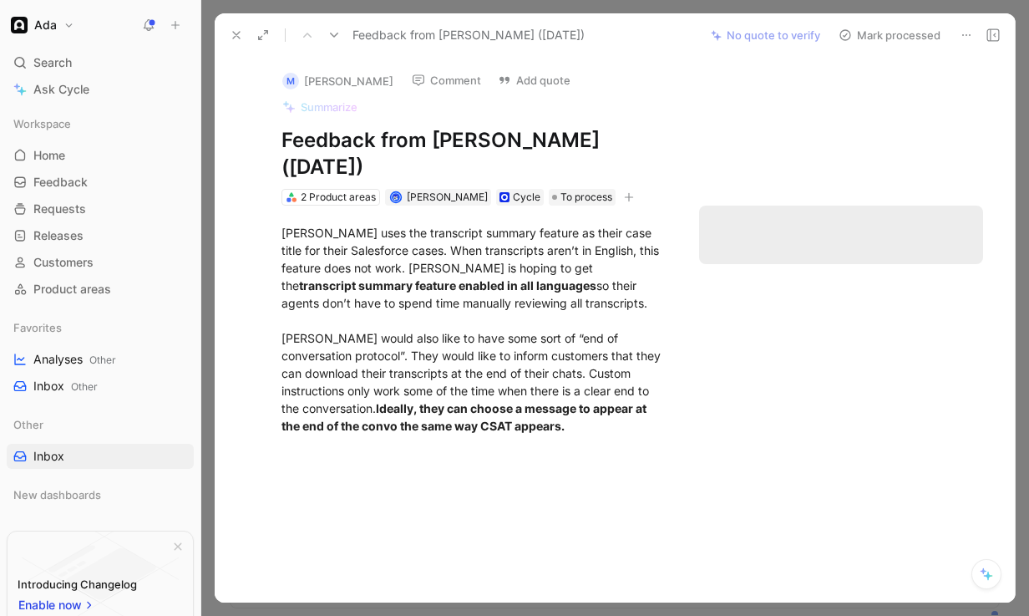
click at [906, 29] on button "Mark processed" at bounding box center [889, 34] width 117 height 23
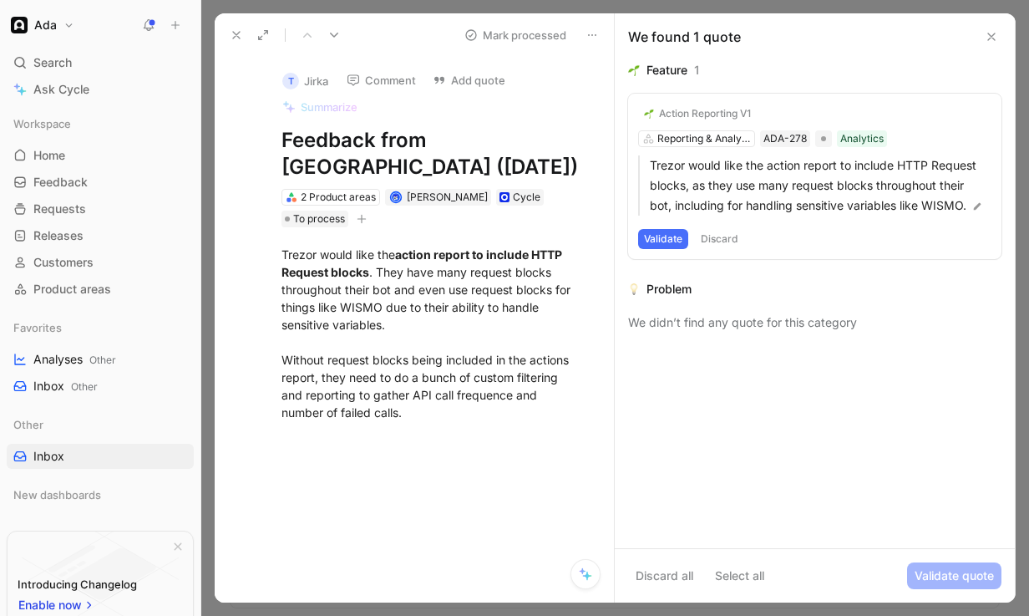
click at [652, 239] on button "Validate" at bounding box center [663, 239] width 50 height 20
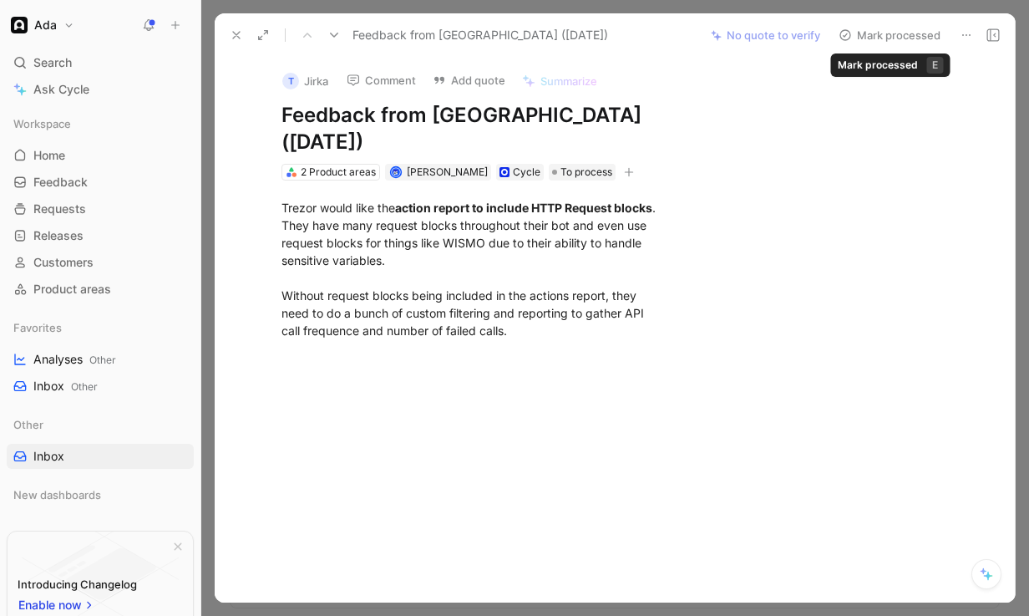
click at [899, 39] on button "Mark processed" at bounding box center [889, 34] width 117 height 23
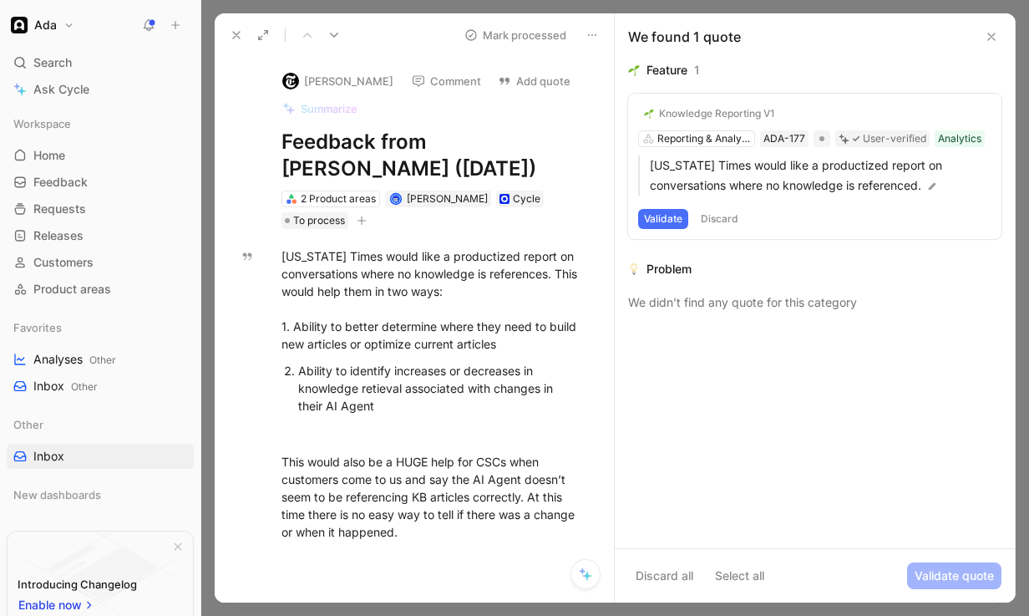
click at [668, 219] on button "Validate" at bounding box center [663, 219] width 50 height 20
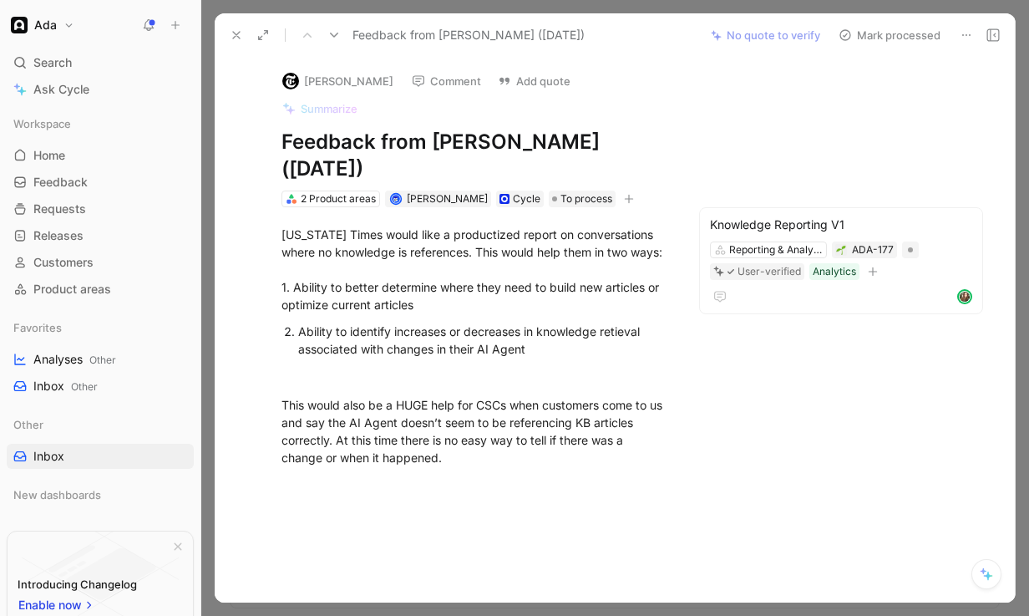
click at [885, 39] on button "Mark processed" at bounding box center [889, 34] width 117 height 23
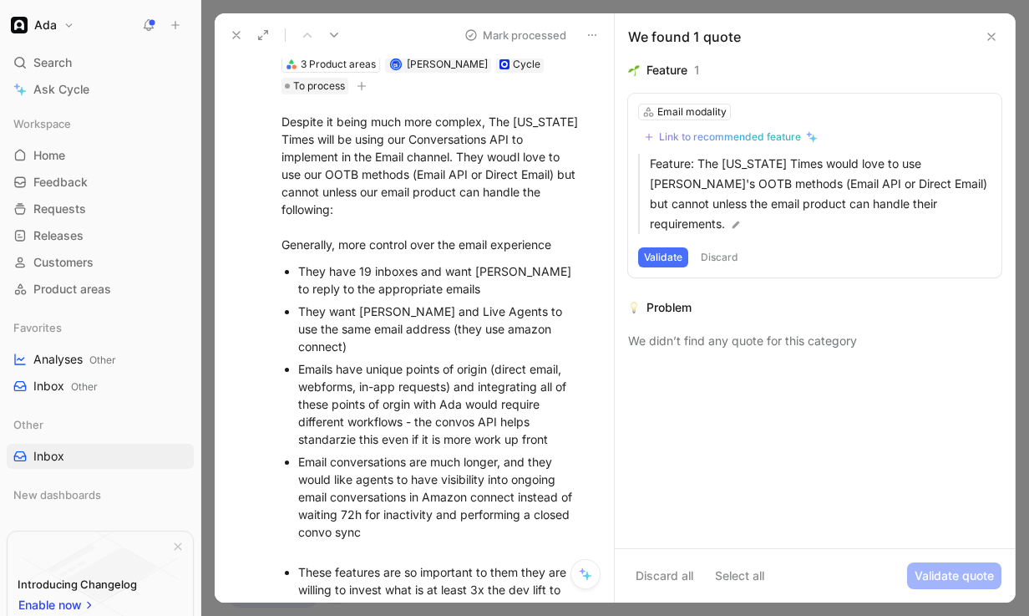
scroll to position [133, 0]
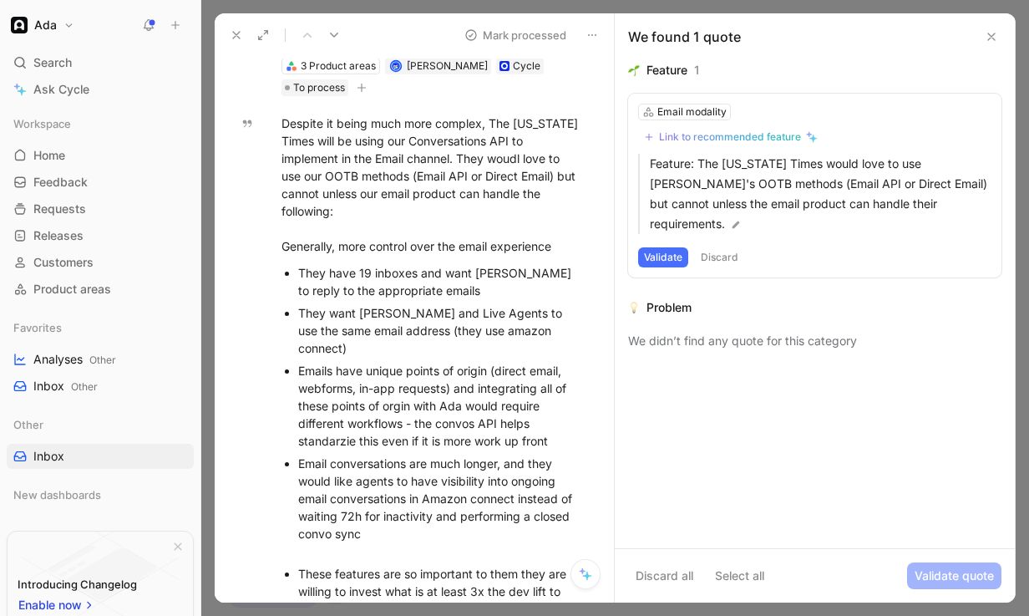
click at [236, 44] on button at bounding box center [236, 34] width 23 height 23
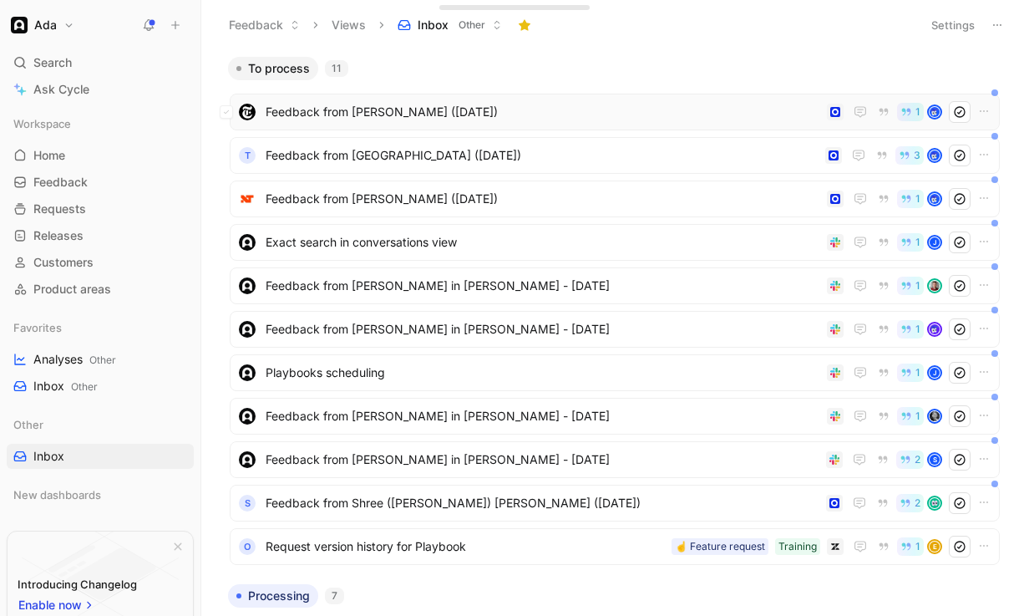
click at [411, 110] on span "Feedback from [PERSON_NAME] ([DATE])" at bounding box center [543, 112] width 555 height 20
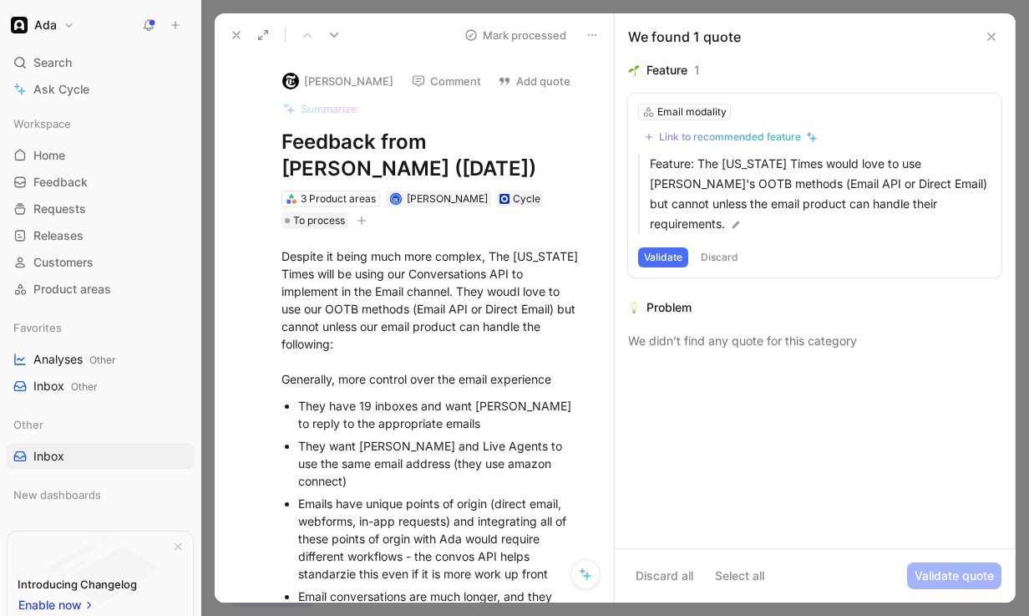
click at [436, 73] on button "Comment" at bounding box center [446, 80] width 84 height 23
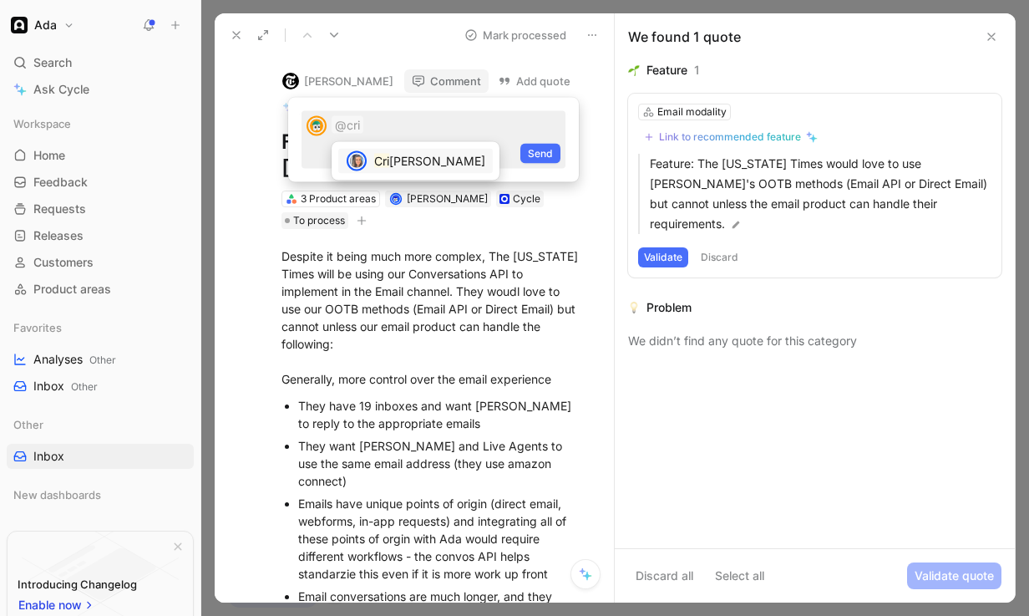
click at [422, 157] on span "[PERSON_NAME]" at bounding box center [437, 161] width 96 height 14
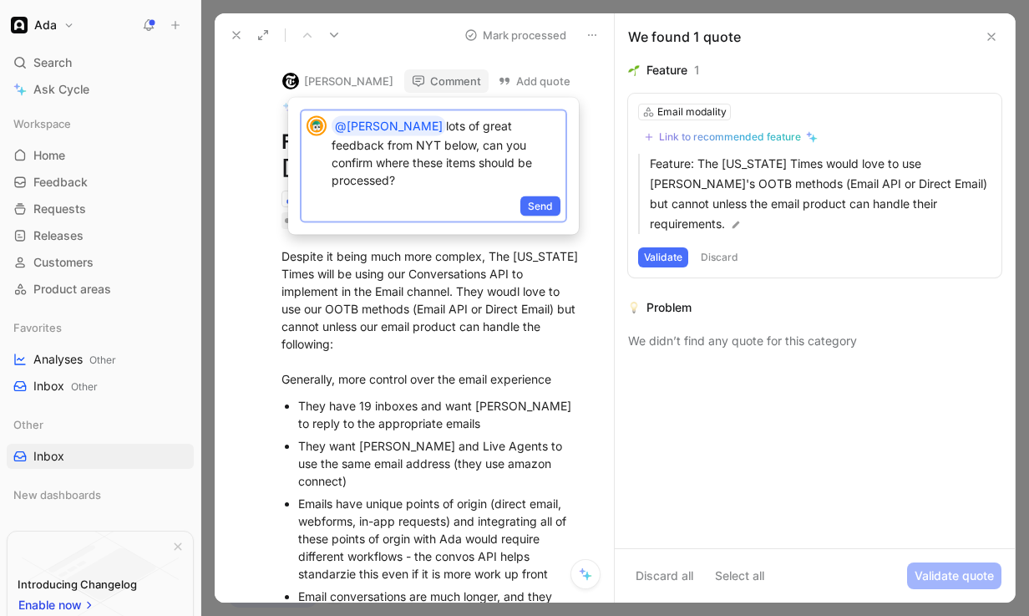
click at [367, 165] on p "@[PERSON_NAME] lots of great feedback from NYT below, can you confirm where the…" at bounding box center [446, 152] width 229 height 73
click at [535, 205] on span "Send" at bounding box center [540, 206] width 25 height 17
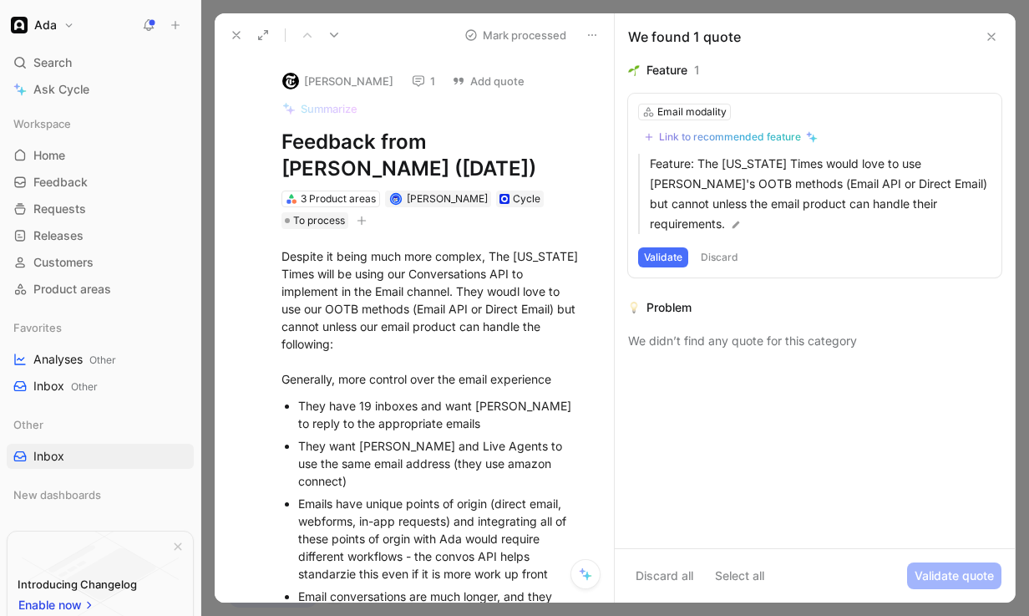
click at [995, 38] on icon at bounding box center [991, 36] width 13 height 13
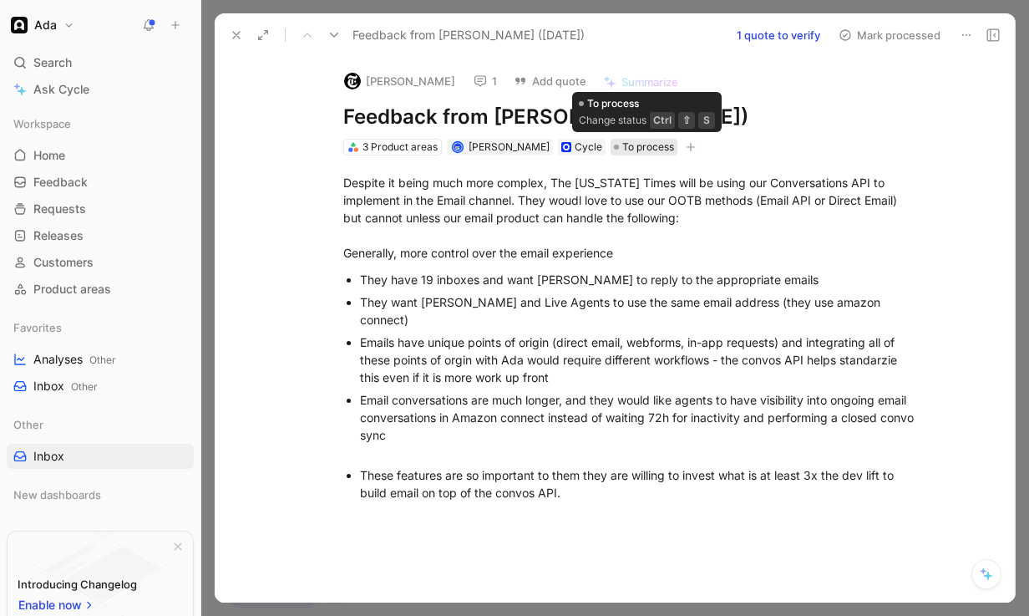
click at [665, 147] on span "To process" at bounding box center [648, 147] width 52 height 17
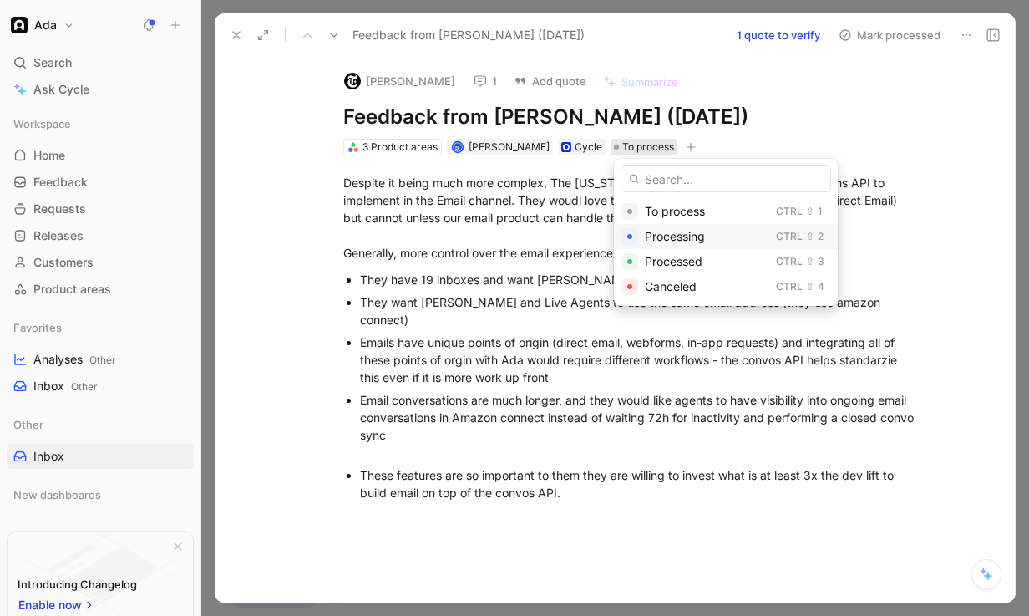
click at [667, 235] on span "Processing" at bounding box center [675, 236] width 60 height 14
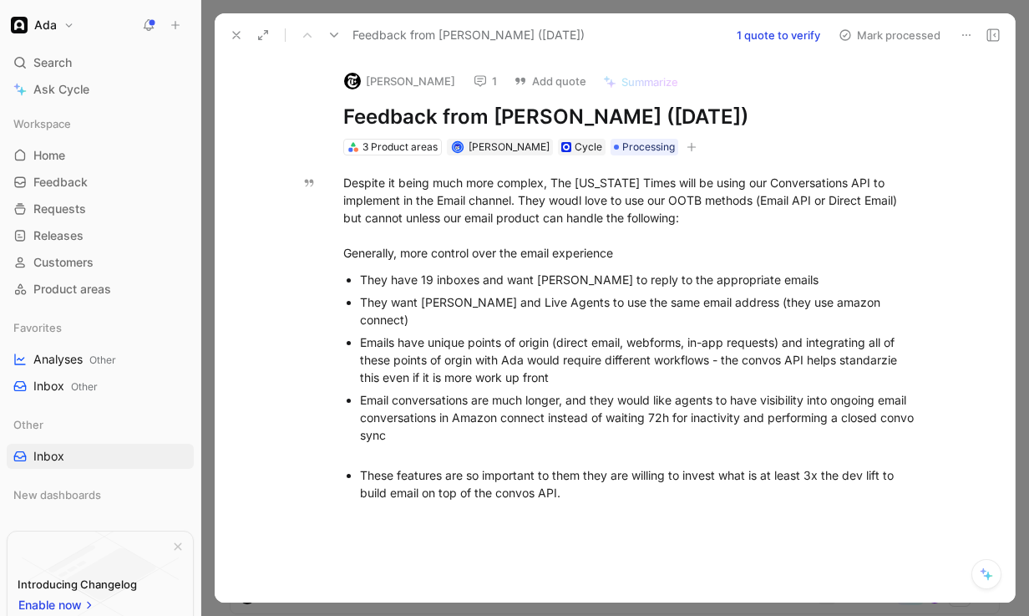
click at [338, 35] on icon at bounding box center [333, 34] width 13 height 13
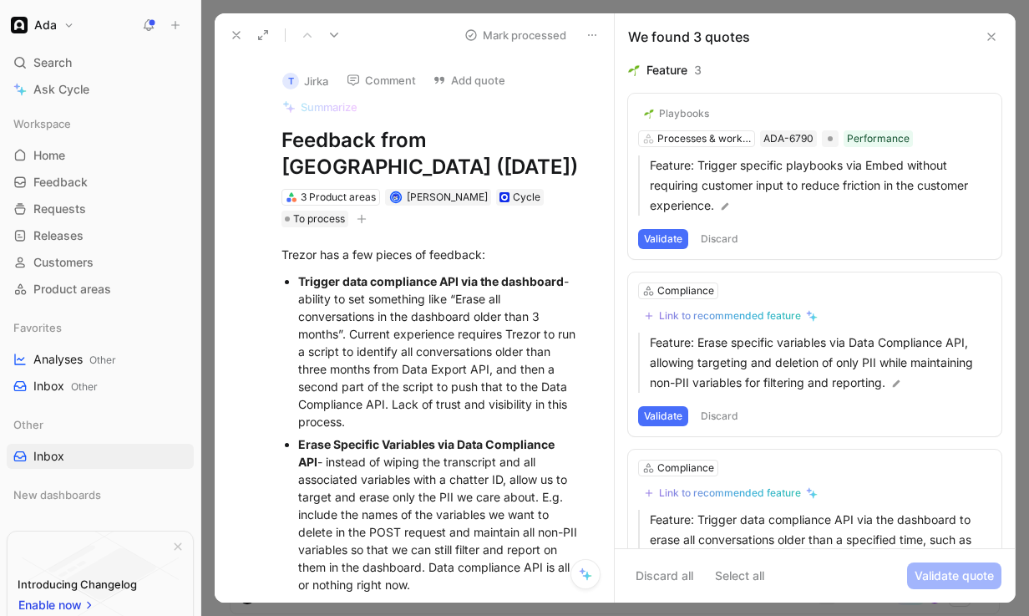
click at [667, 233] on button "Validate" at bounding box center [663, 239] width 50 height 20
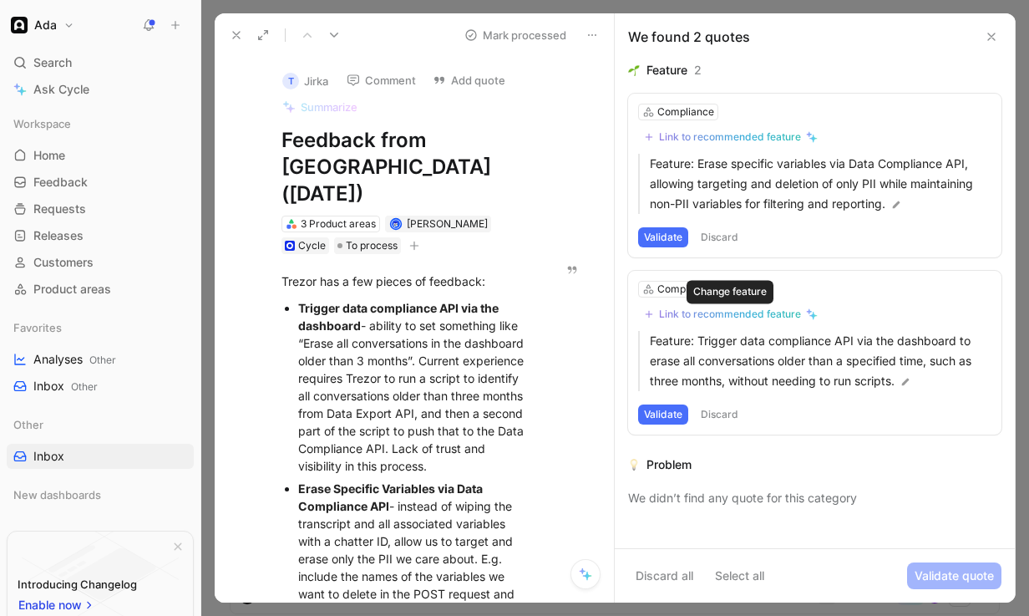
click at [722, 315] on div "Link to recommended feature" at bounding box center [730, 313] width 142 height 13
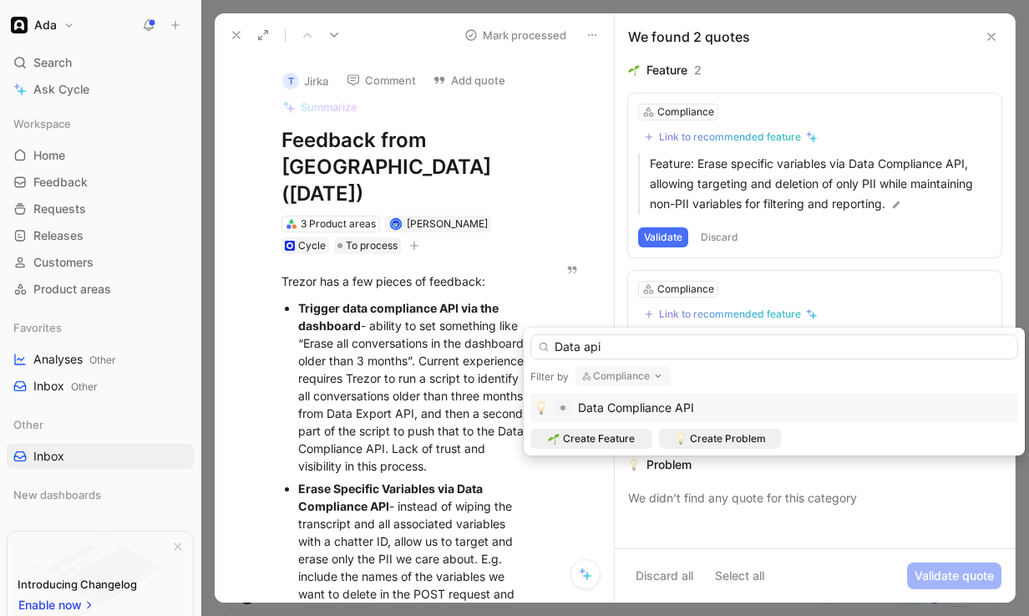
type input "Data api"
click at [650, 409] on span "Data Compliance API" at bounding box center [636, 407] width 116 height 14
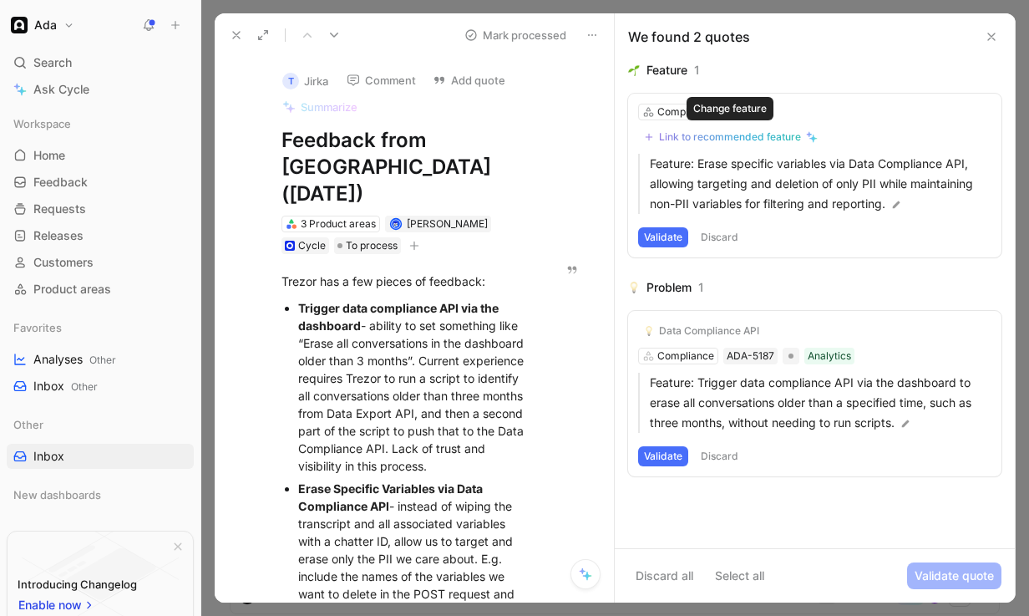
click at [746, 137] on div "Link to recommended feature" at bounding box center [730, 136] width 142 height 13
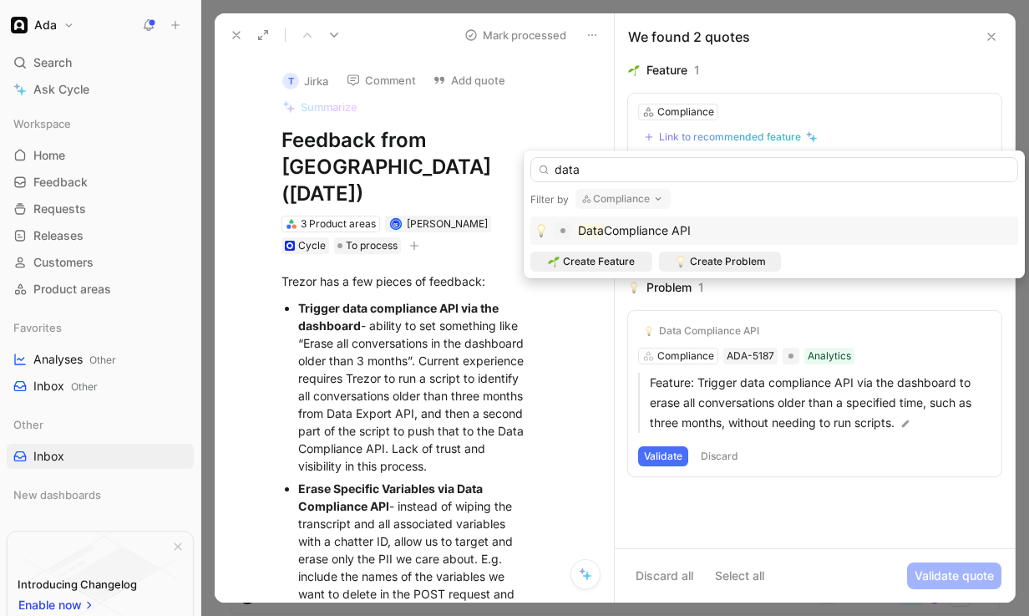
type input "data"
click at [661, 227] on span "Compliance API" at bounding box center [647, 230] width 87 height 14
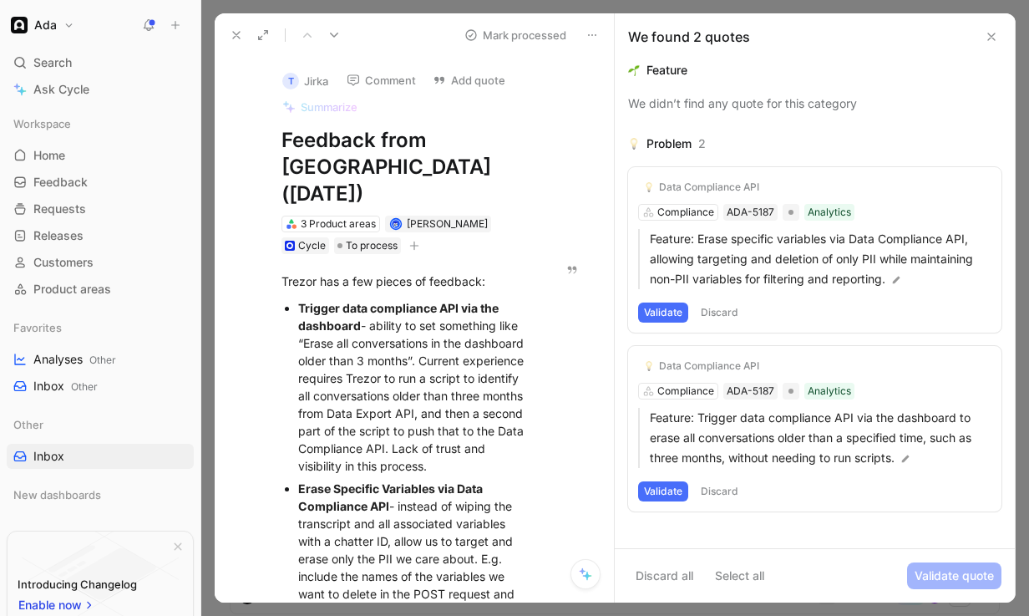
click at [656, 312] on button "Validate" at bounding box center [663, 312] width 50 height 20
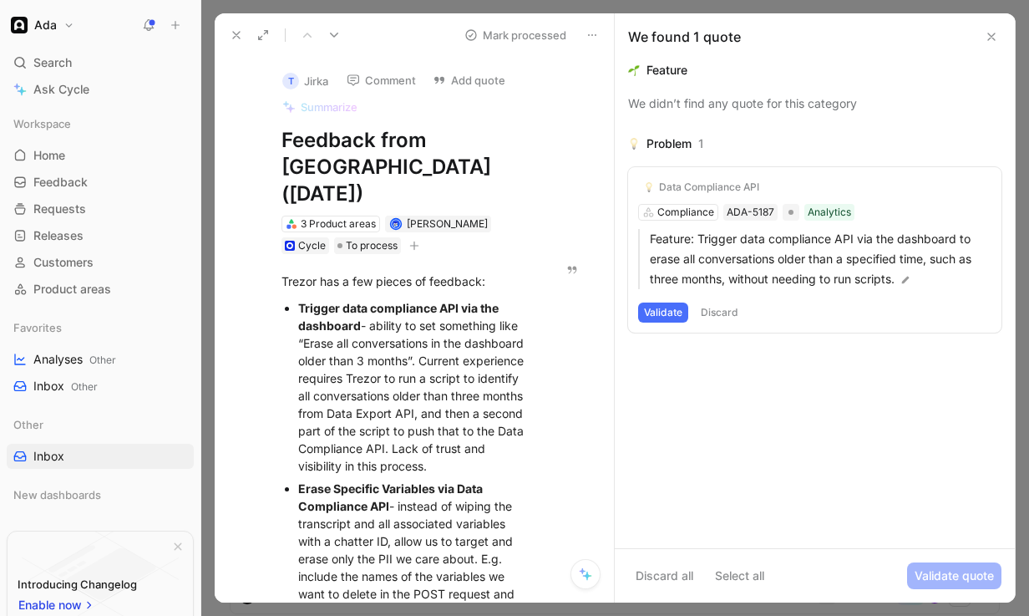
click at [656, 322] on button "Validate" at bounding box center [663, 312] width 50 height 20
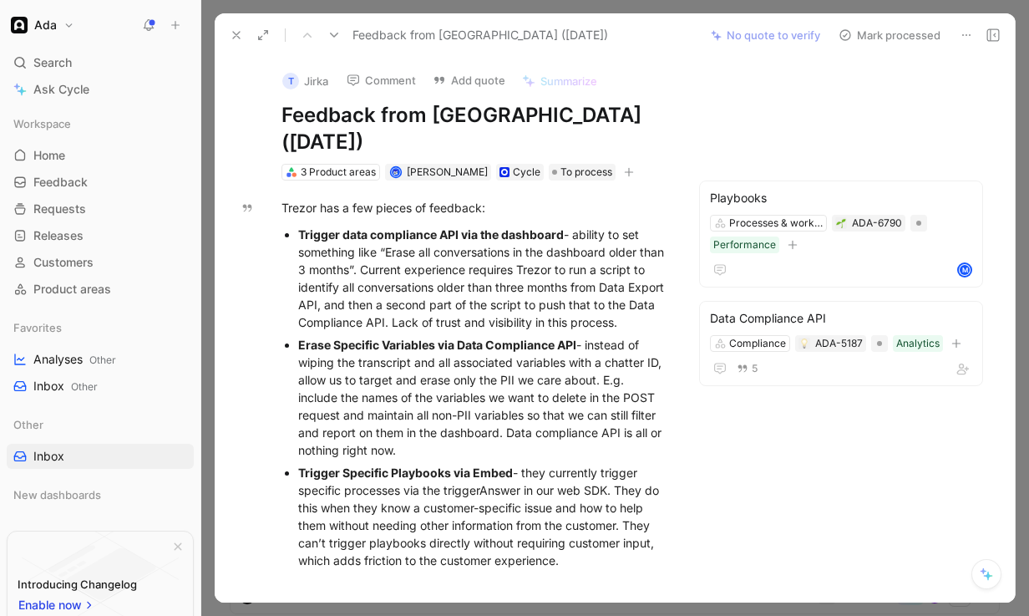
click at [898, 31] on button "Mark processed" at bounding box center [889, 34] width 117 height 23
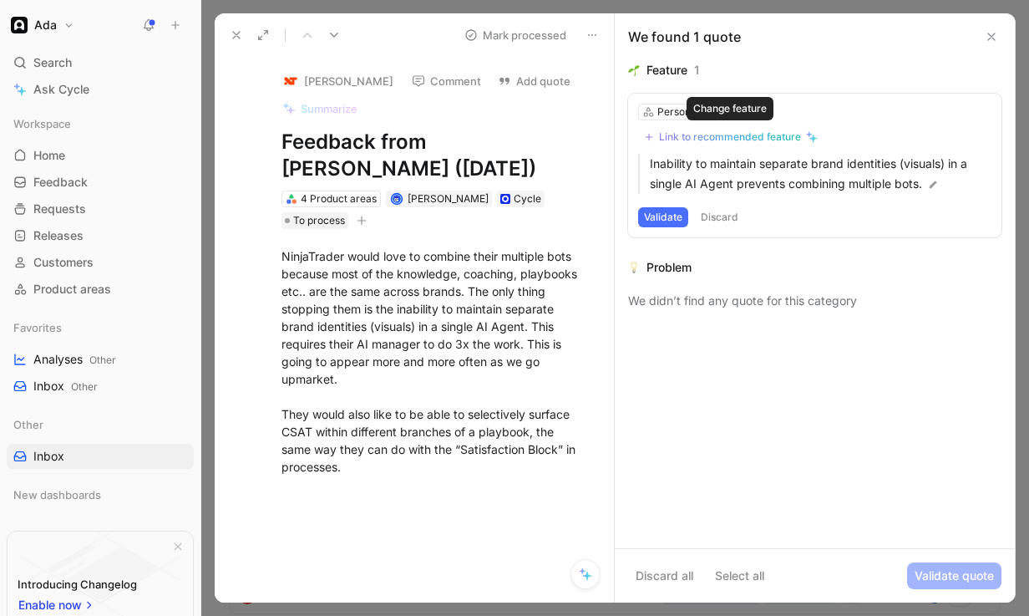
click at [807, 135] on icon at bounding box center [809, 134] width 5 height 5
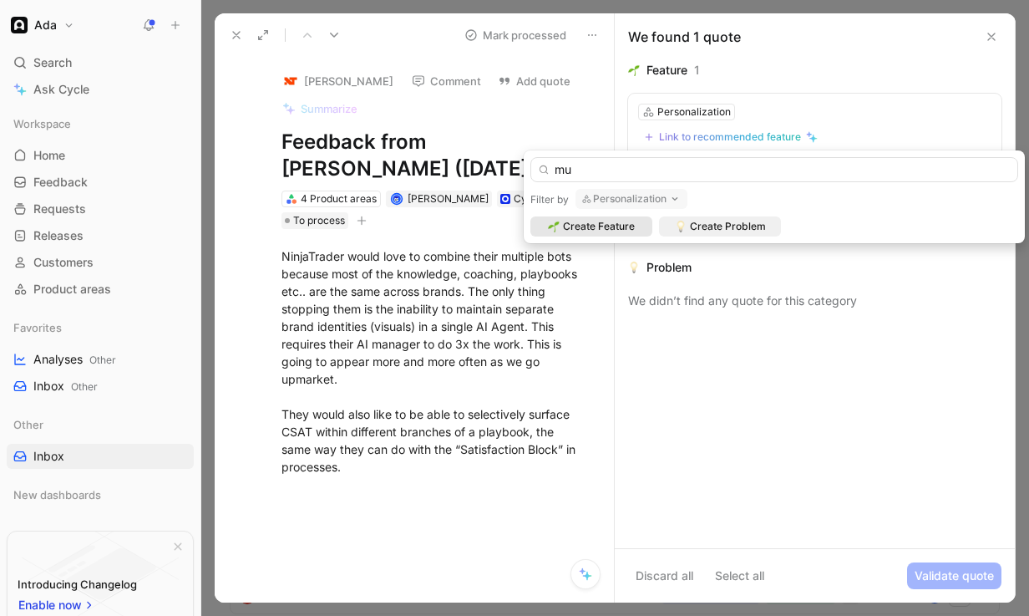
type input "m"
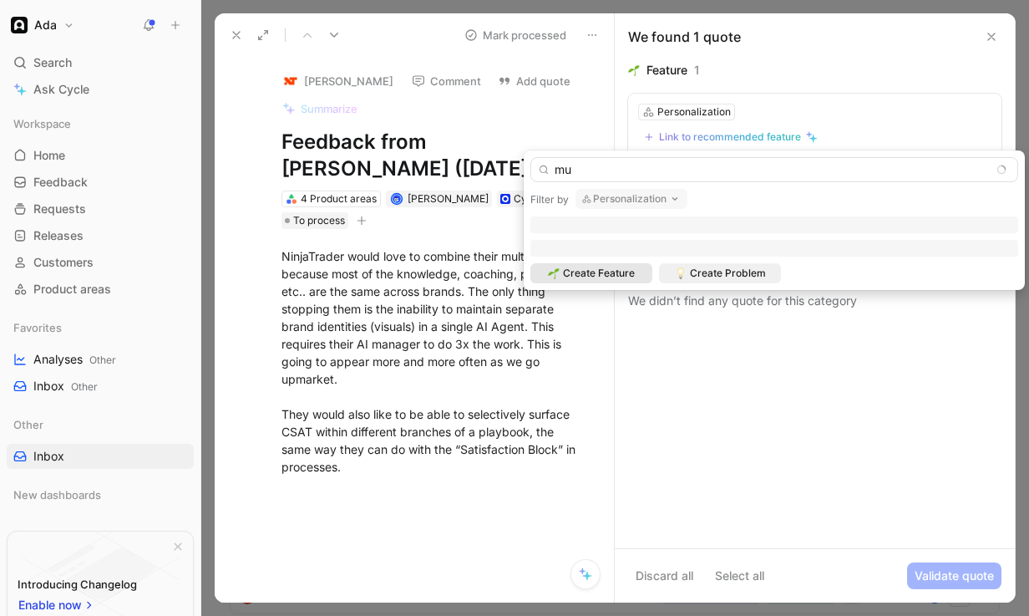
type input "m"
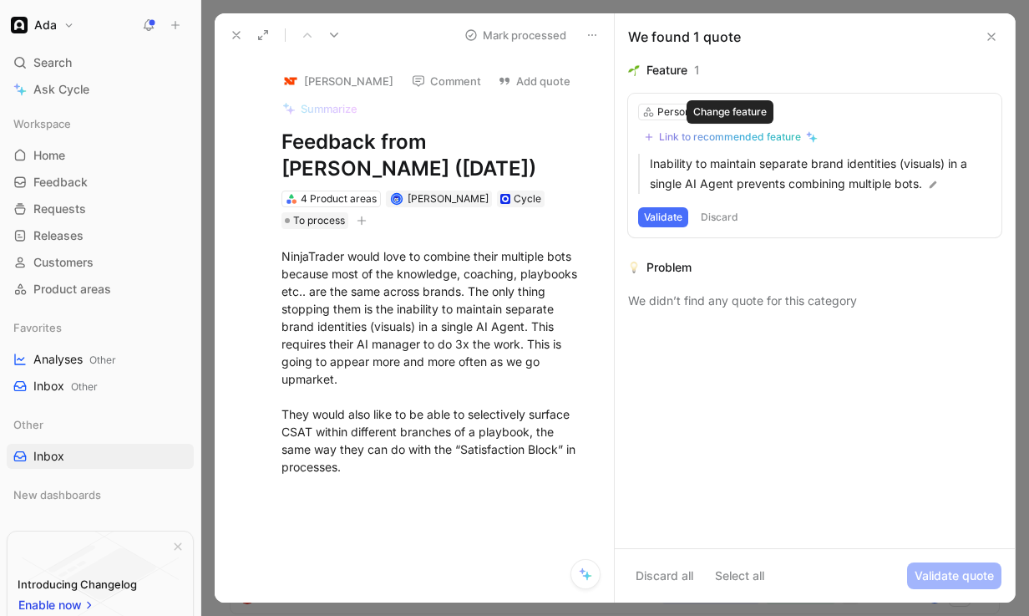
click at [759, 140] on div "Link to recommended feature" at bounding box center [730, 136] width 142 height 13
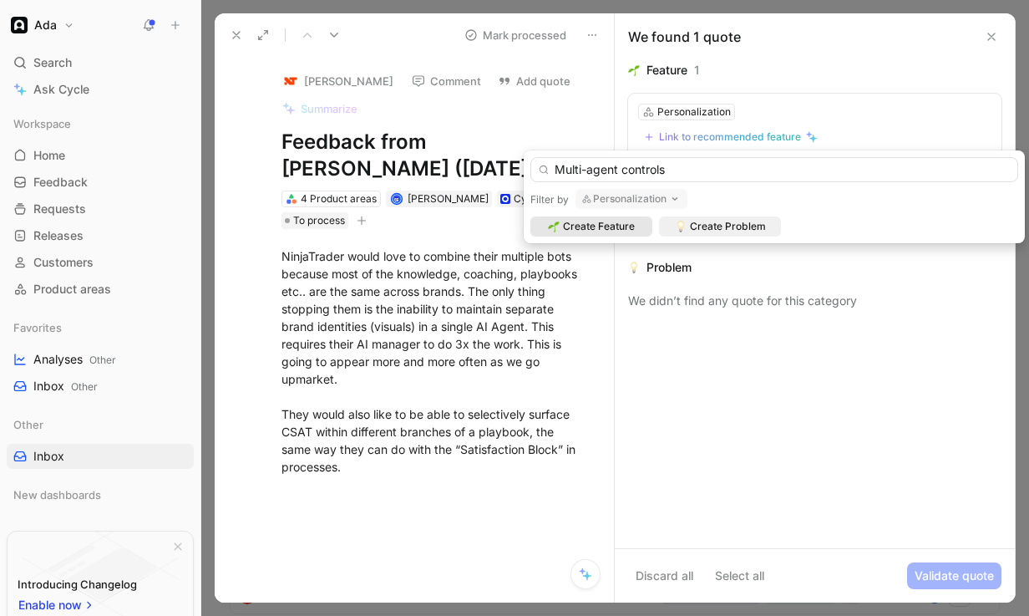
type input "Multi-agent controls"
click at [590, 226] on span "Create Feature" at bounding box center [599, 226] width 72 height 17
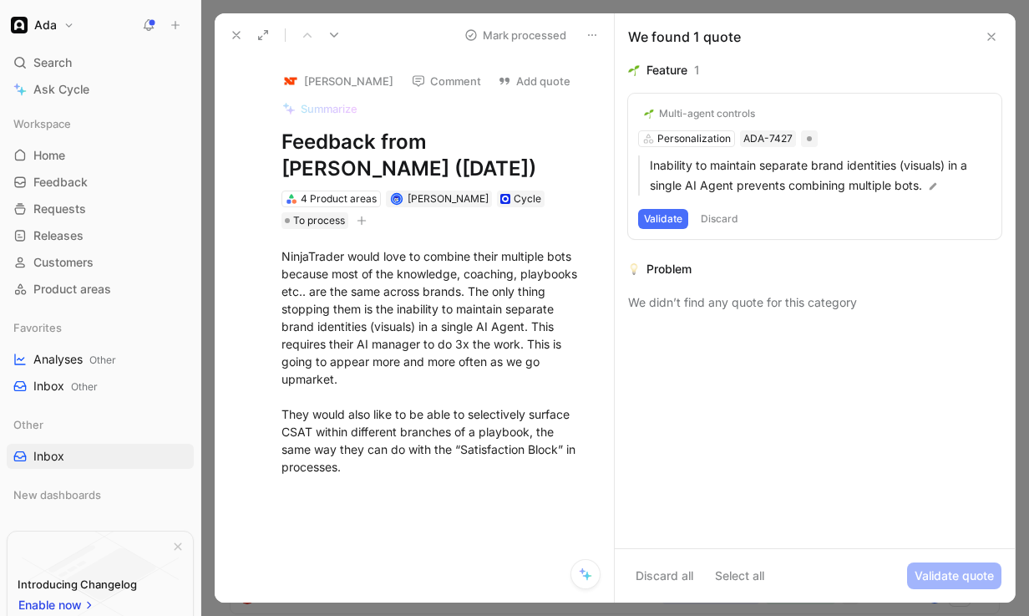
click at [657, 221] on button "Validate" at bounding box center [663, 219] width 50 height 20
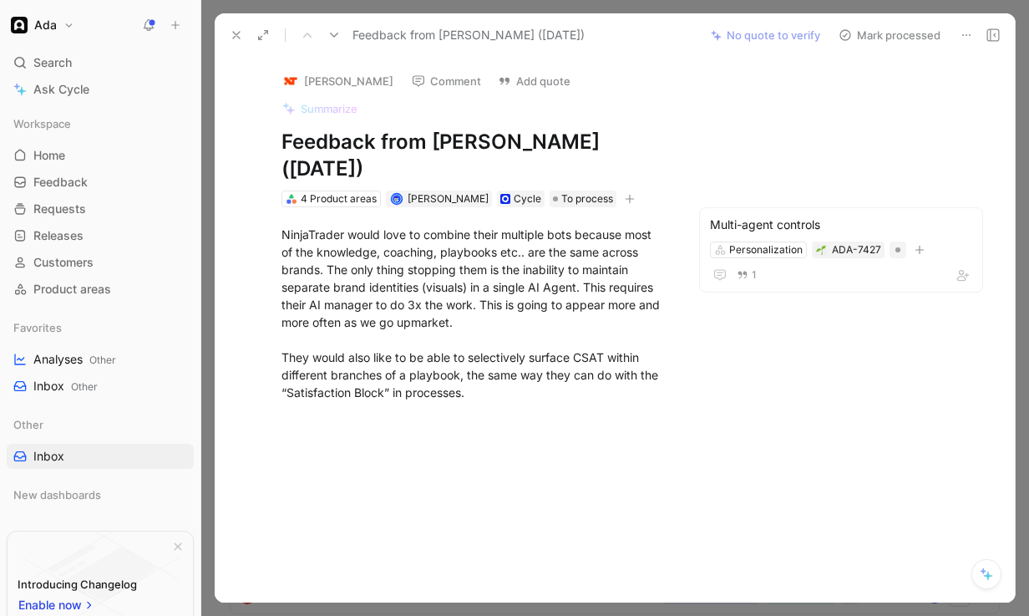
click at [888, 41] on button "Mark processed" at bounding box center [889, 34] width 117 height 23
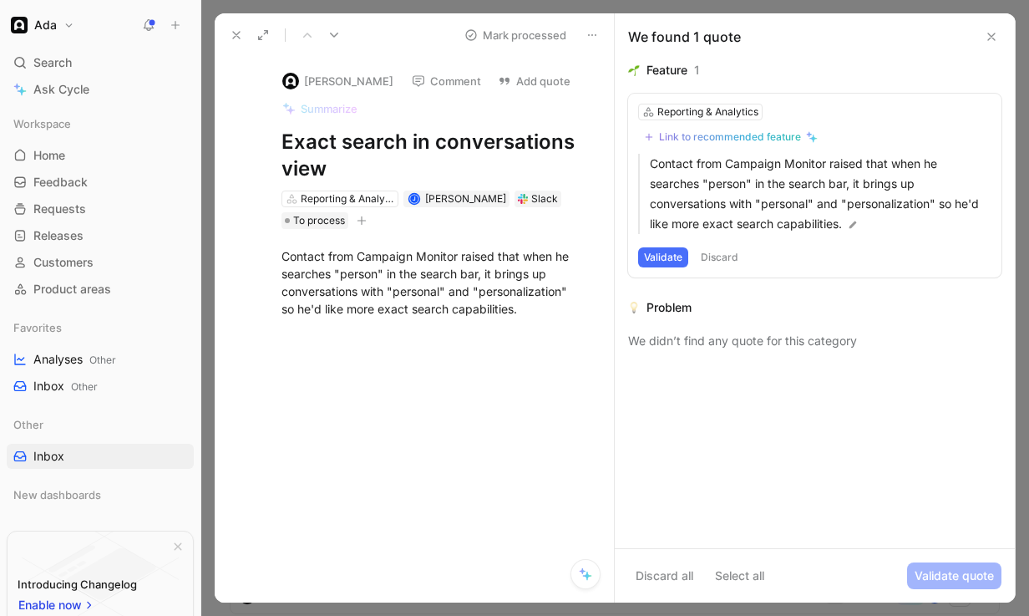
click at [440, 84] on button "Comment" at bounding box center [446, 80] width 84 height 23
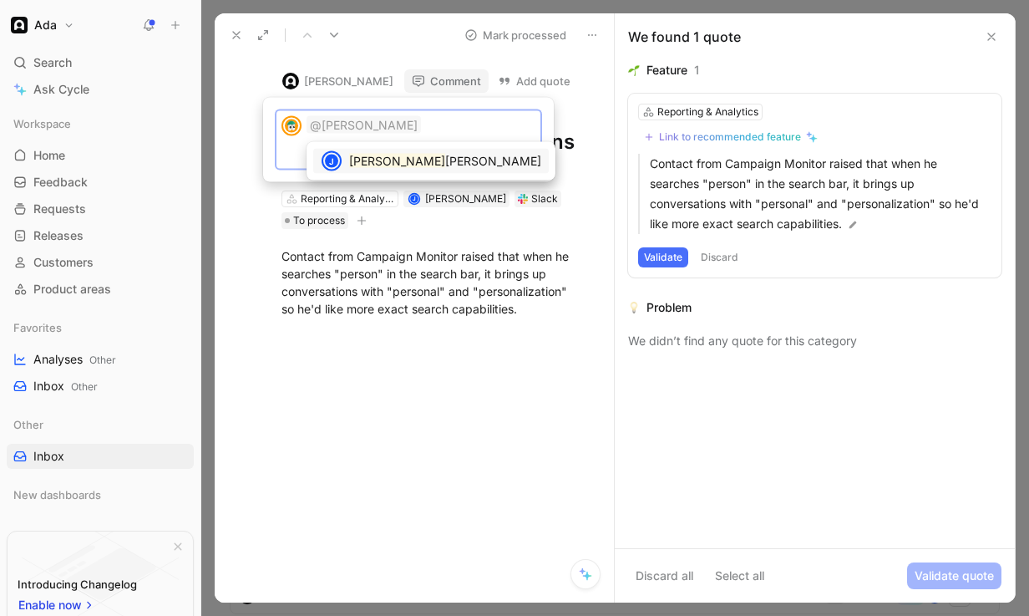
click at [445, 160] on span "[PERSON_NAME]" at bounding box center [493, 161] width 96 height 14
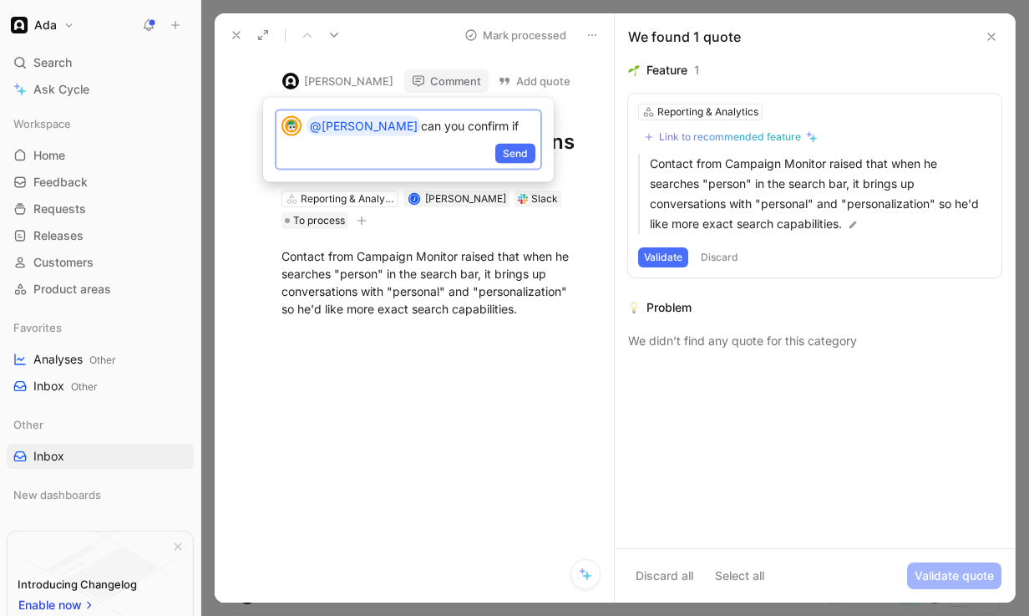
drag, startPoint x: 461, startPoint y: 124, endPoint x: 350, endPoint y: 116, distance: 111.4
click at [350, 116] on p "@[PERSON_NAME] can you confirm if" at bounding box center [421, 126] width 229 height 20
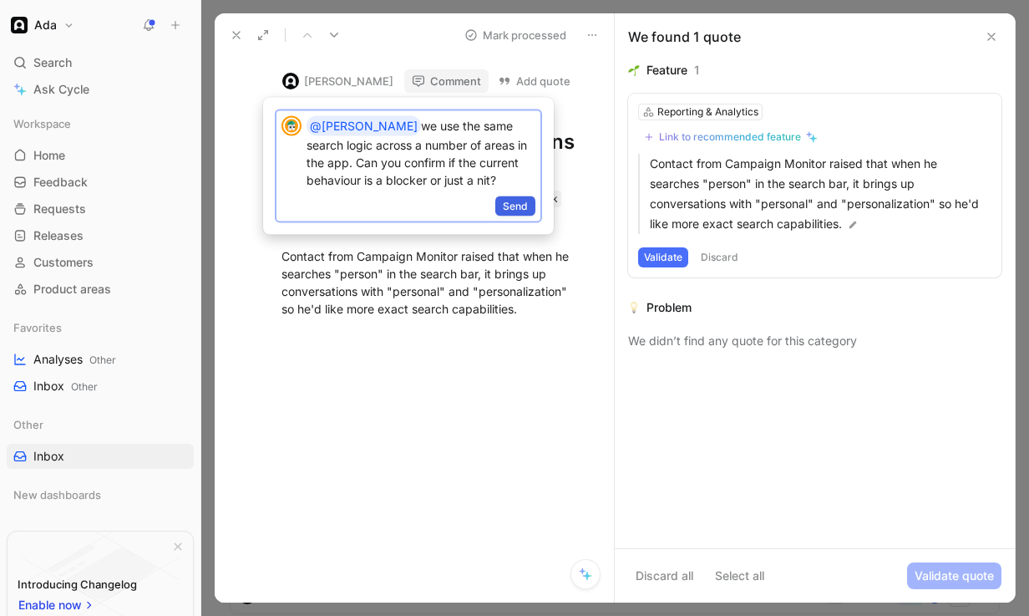
click at [522, 207] on span "Send" at bounding box center [515, 206] width 25 height 17
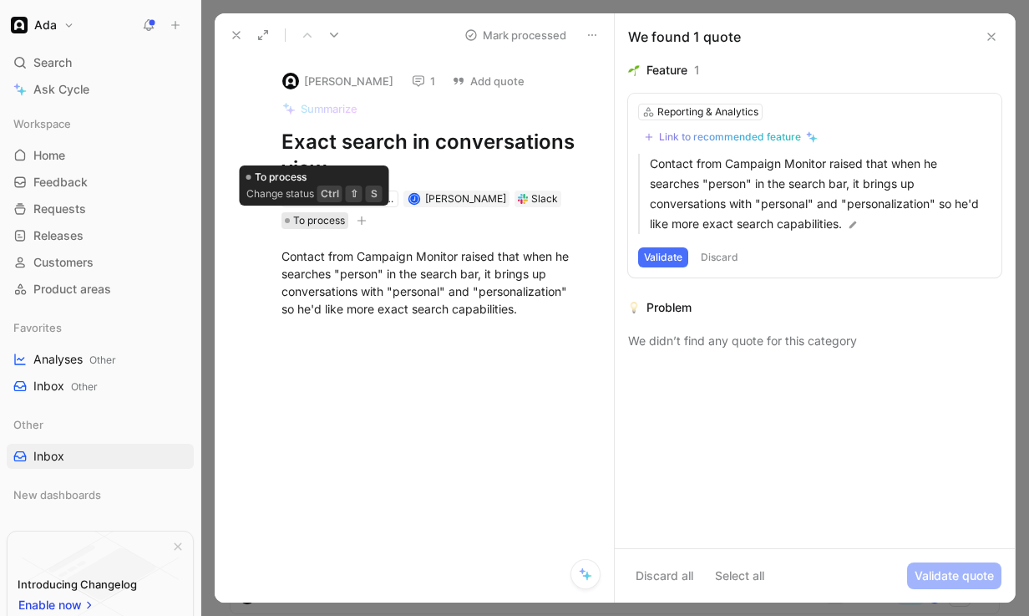
click at [335, 221] on span "To process" at bounding box center [319, 220] width 52 height 17
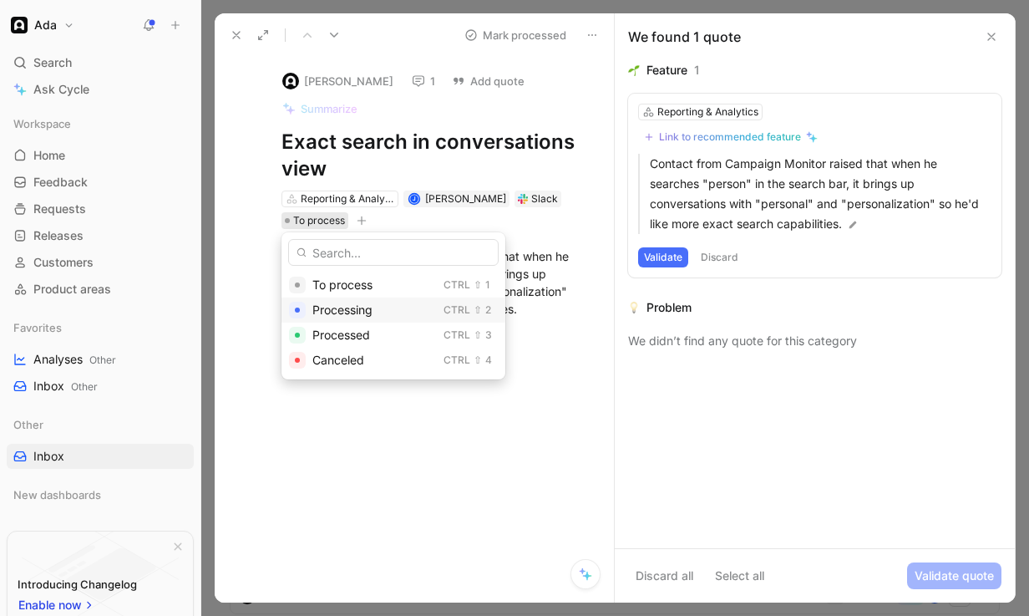
click at [349, 312] on span "Processing" at bounding box center [342, 309] width 60 height 14
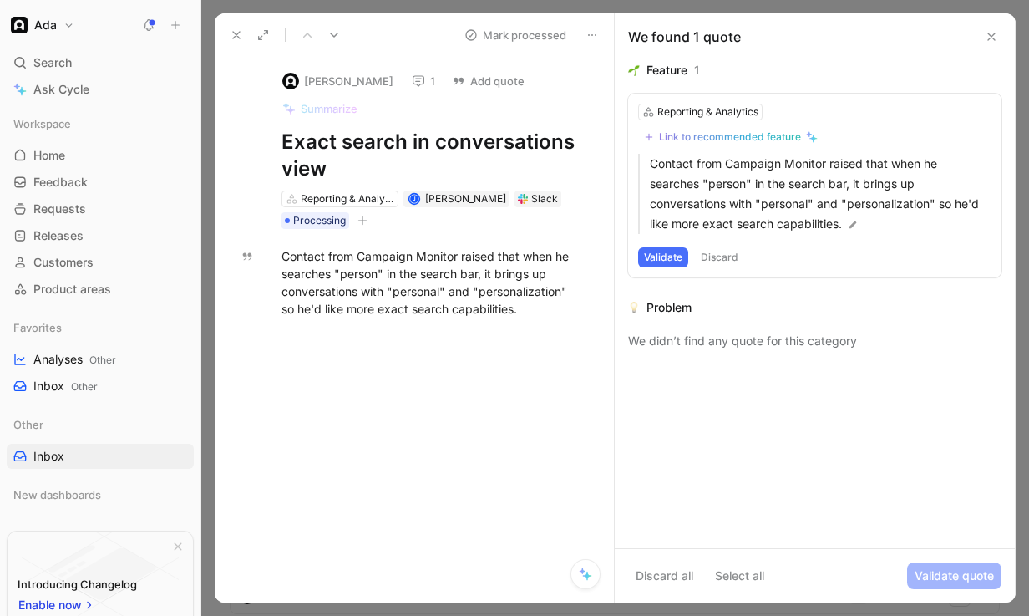
click at [340, 37] on icon at bounding box center [333, 34] width 13 height 13
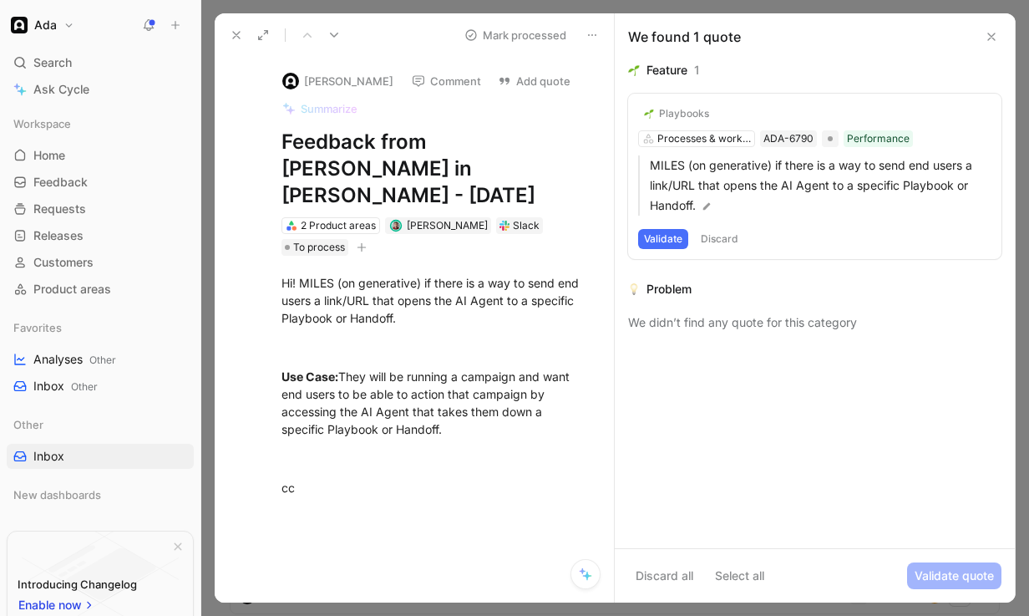
drag, startPoint x: 669, startPoint y: 240, endPoint x: 662, endPoint y: 292, distance: 53.0
click at [662, 293] on div "Feature 1 Playbooks Processes & workflows ADA-6790 Performance MILES (on genera…" at bounding box center [815, 304] width 400 height 488
click at [404, 79] on button "Comment" at bounding box center [446, 80] width 84 height 23
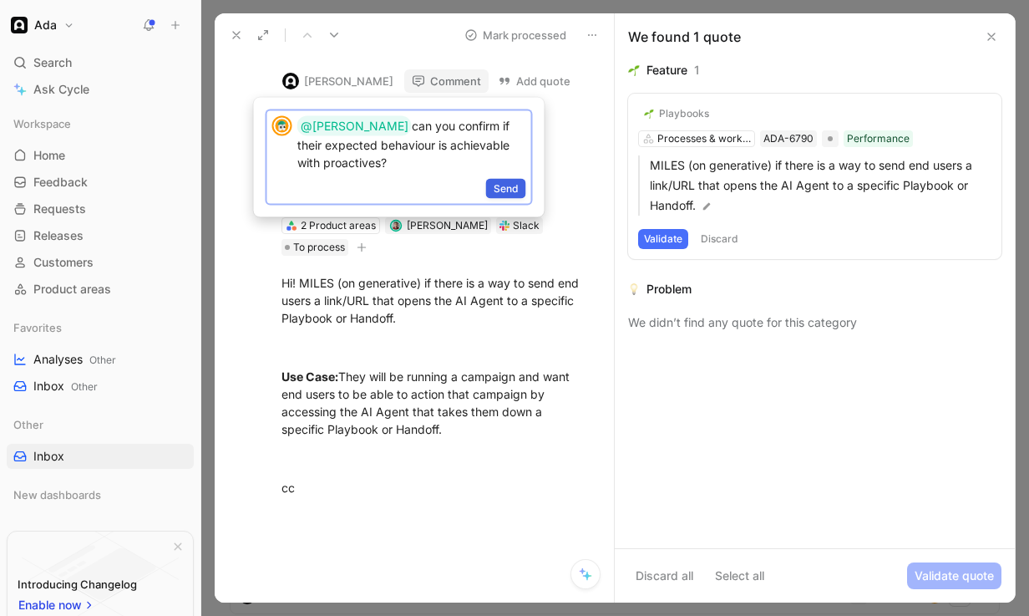
click at [496, 188] on span "Send" at bounding box center [506, 188] width 25 height 17
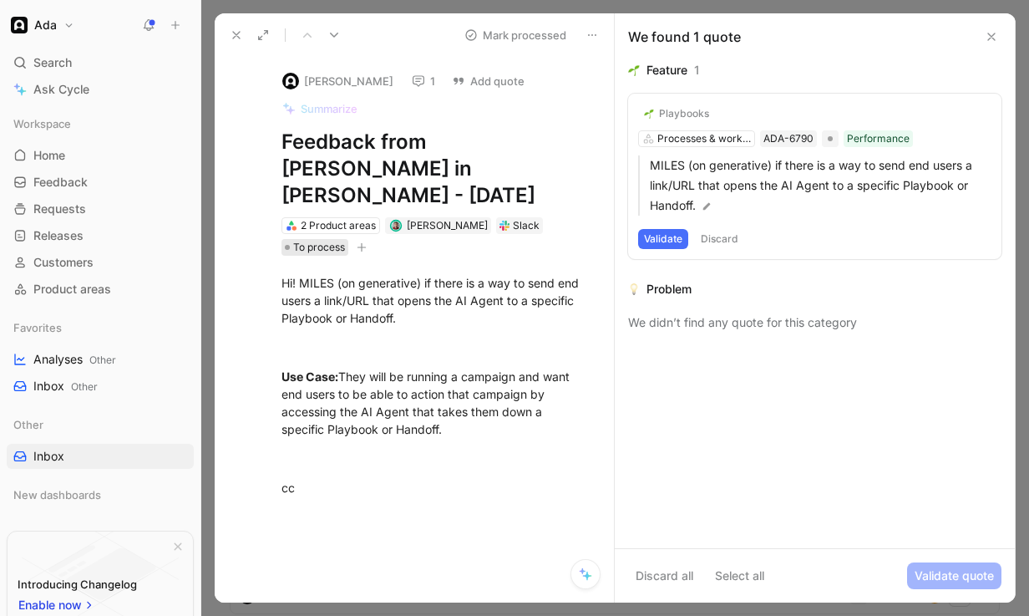
click at [332, 239] on span "To process" at bounding box center [319, 247] width 52 height 17
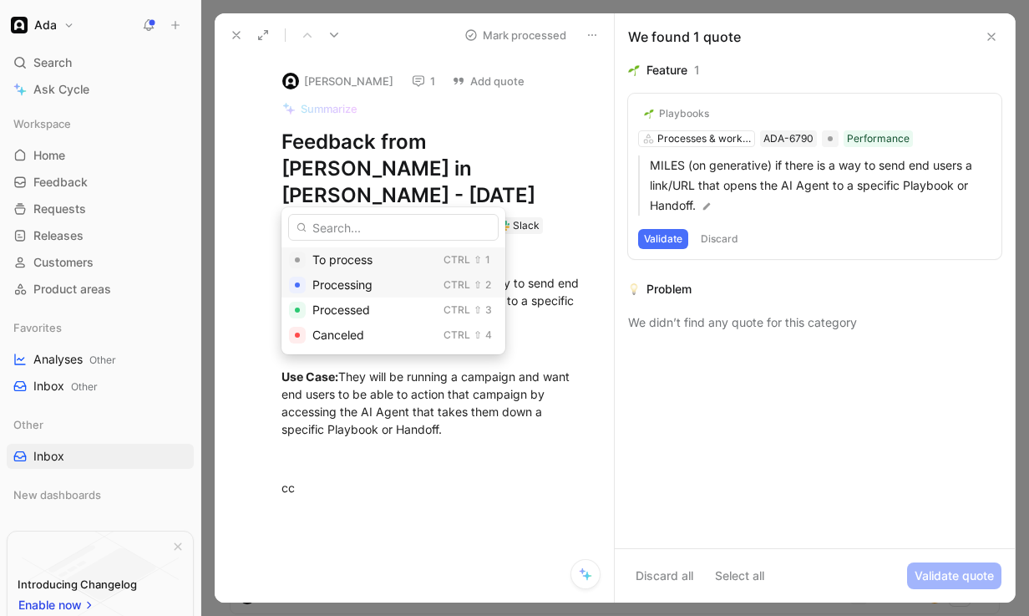
click at [339, 286] on span "Processing" at bounding box center [342, 284] width 60 height 14
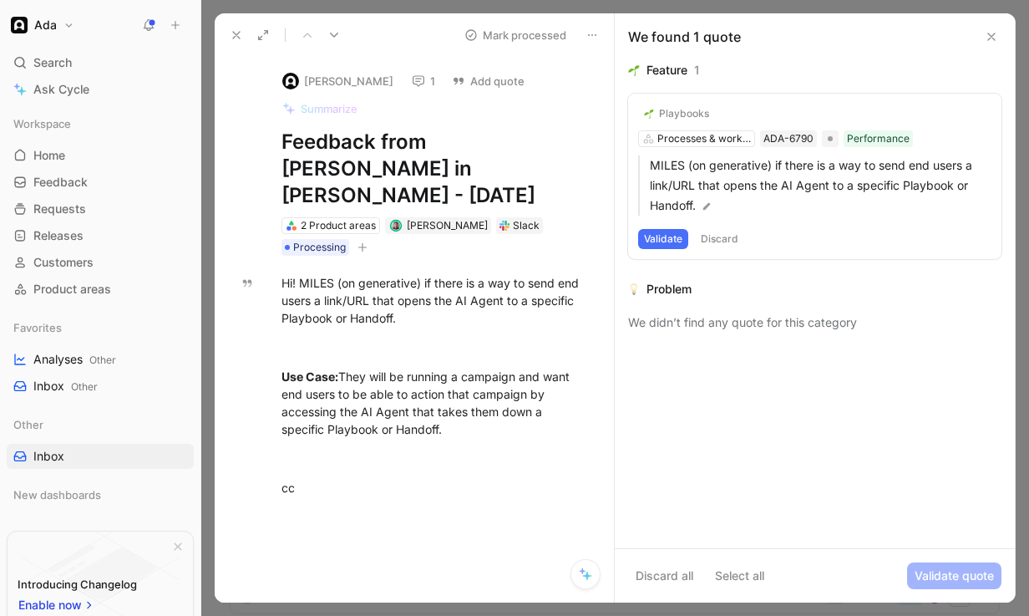
click at [337, 33] on use at bounding box center [334, 35] width 8 height 5
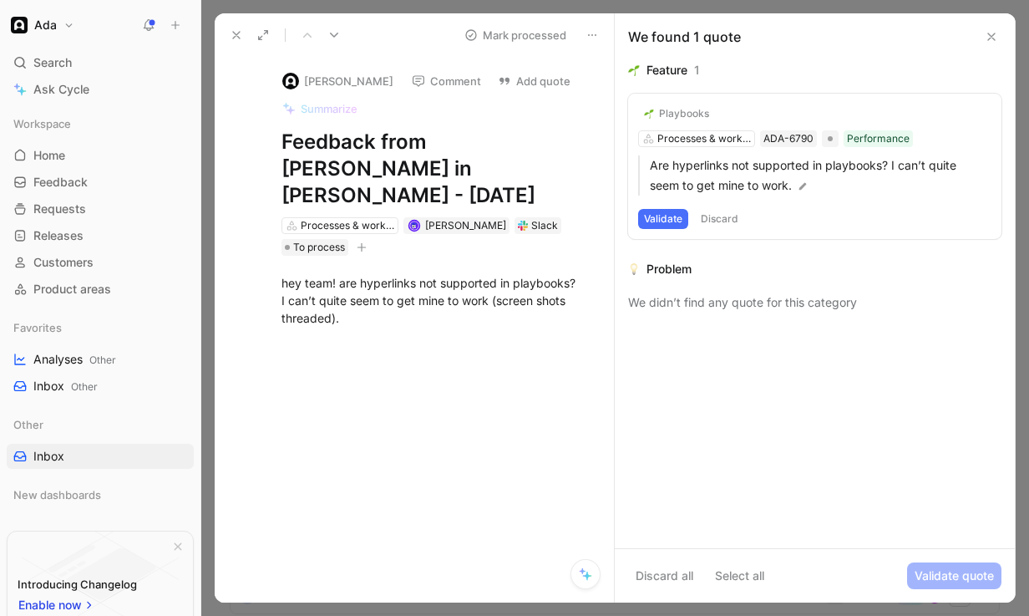
click at [235, 36] on use at bounding box center [236, 35] width 7 height 7
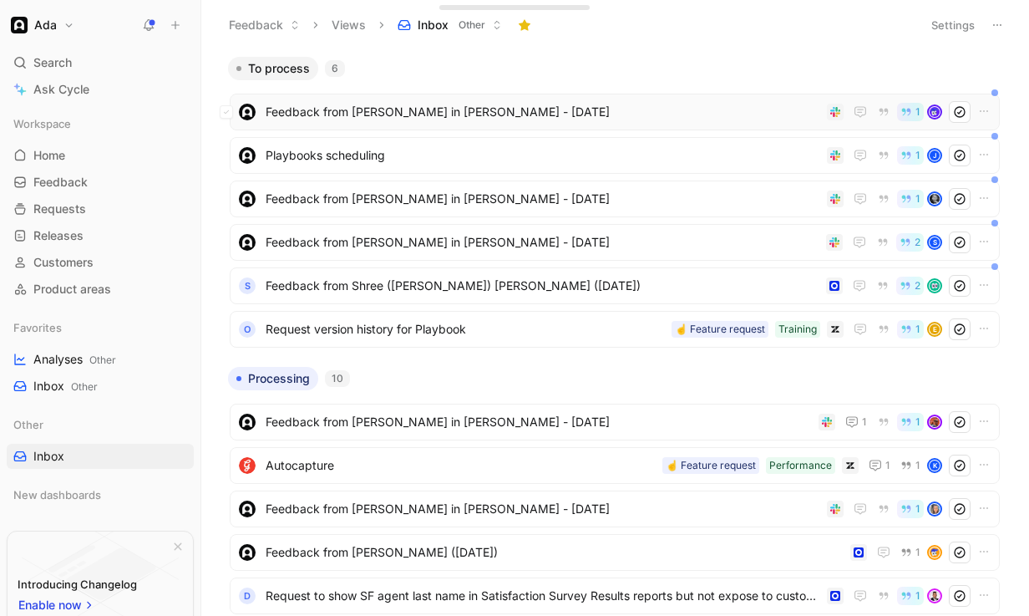
click at [395, 107] on span "Feedback from [PERSON_NAME] in [PERSON_NAME] - [DATE]" at bounding box center [543, 112] width 555 height 20
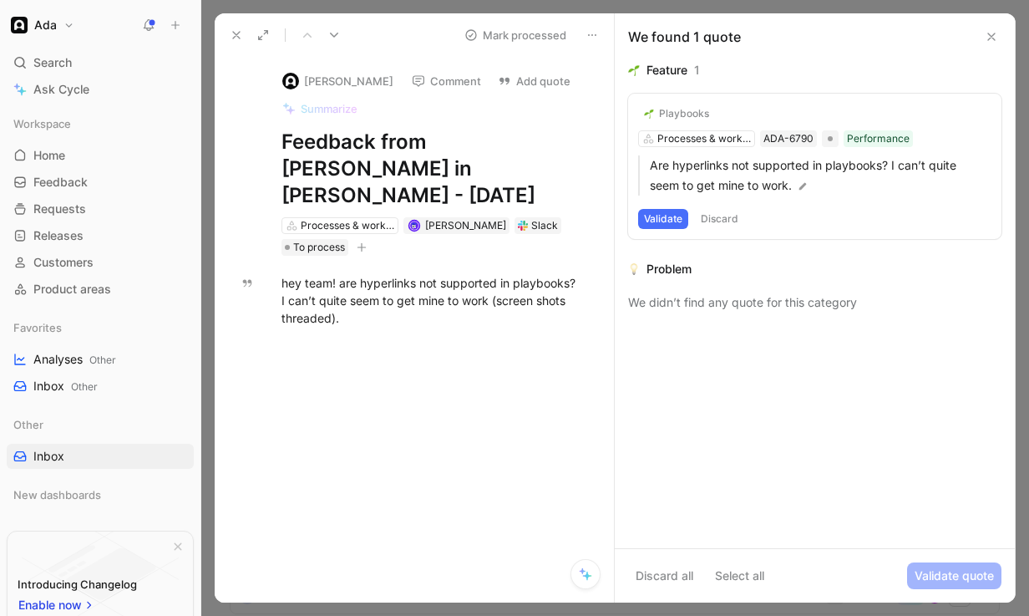
click at [656, 210] on button "Validate" at bounding box center [663, 219] width 50 height 20
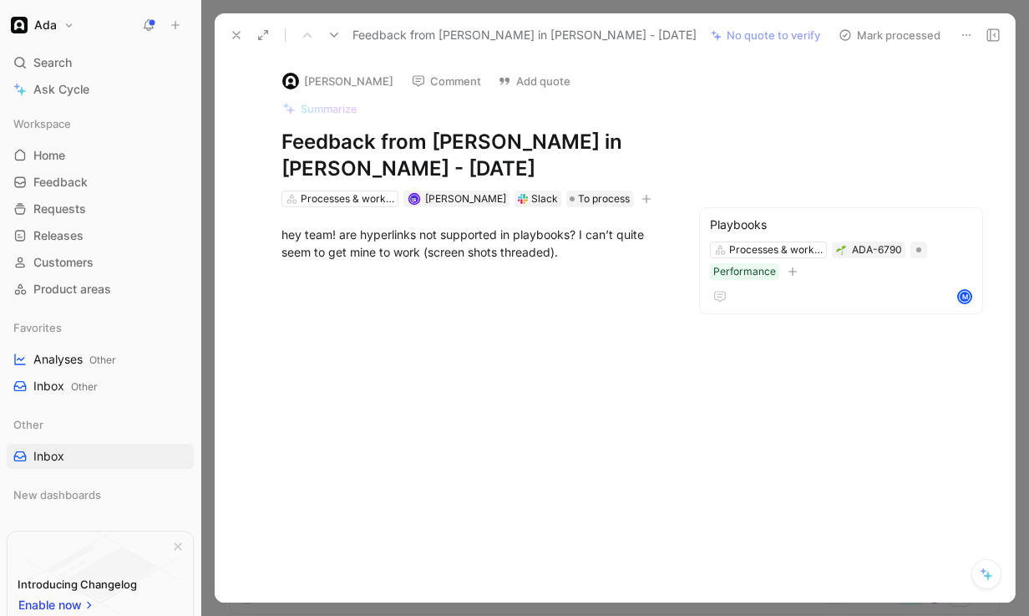
click at [875, 28] on button "Mark processed" at bounding box center [889, 34] width 117 height 23
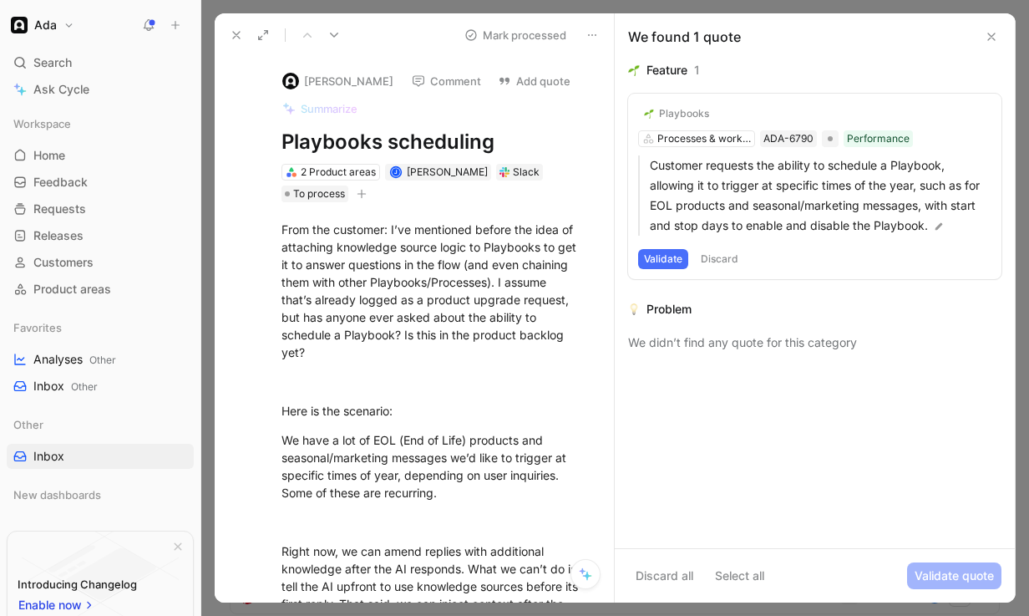
click at [684, 119] on div "Playbooks" at bounding box center [684, 113] width 50 height 13
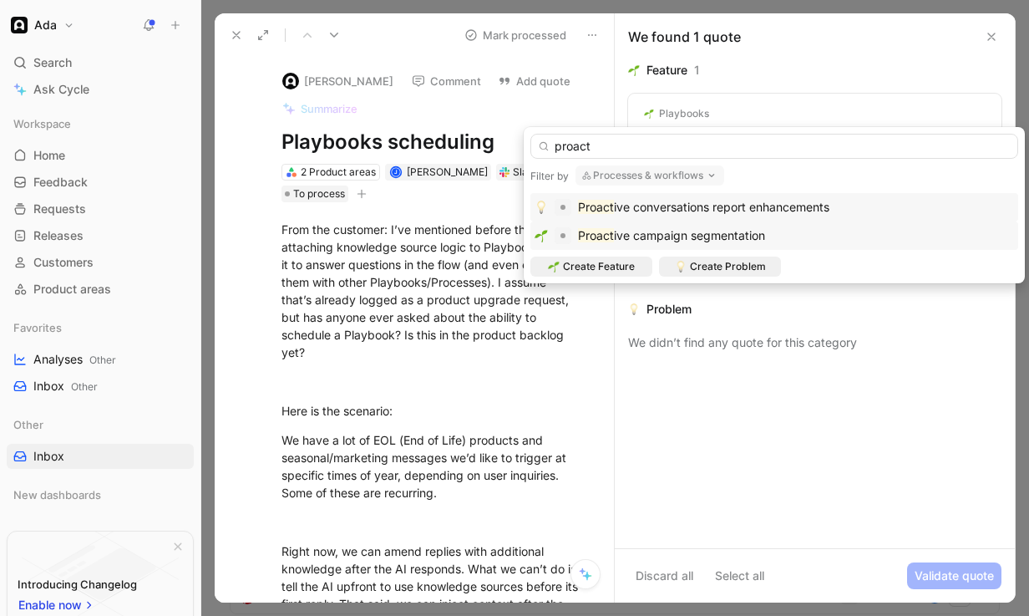
type input "proact"
click at [691, 237] on span "ive campaign segmentation" at bounding box center [689, 235] width 151 height 14
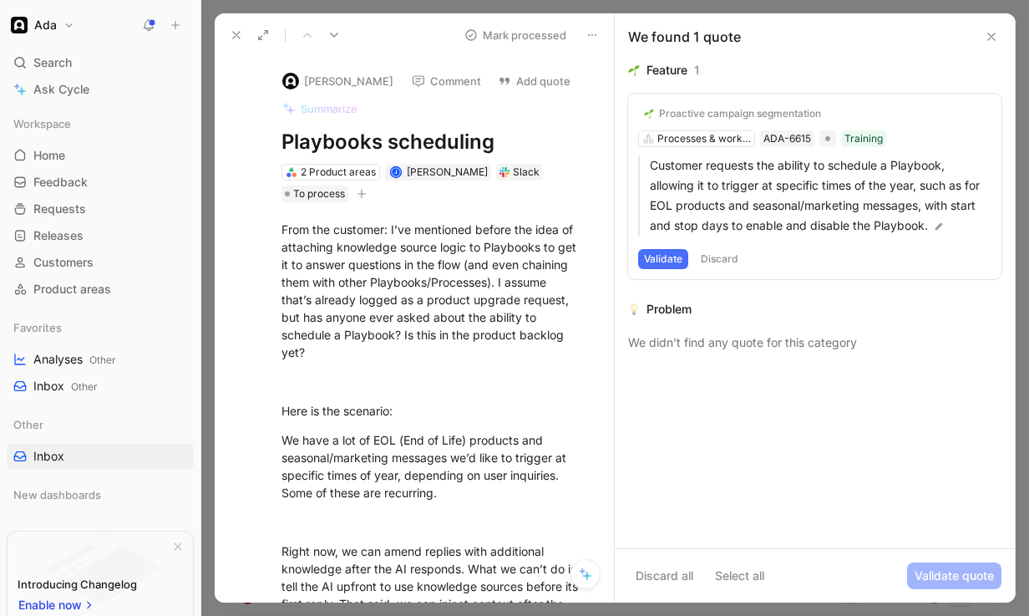
click at [671, 257] on button "Validate" at bounding box center [663, 259] width 50 height 20
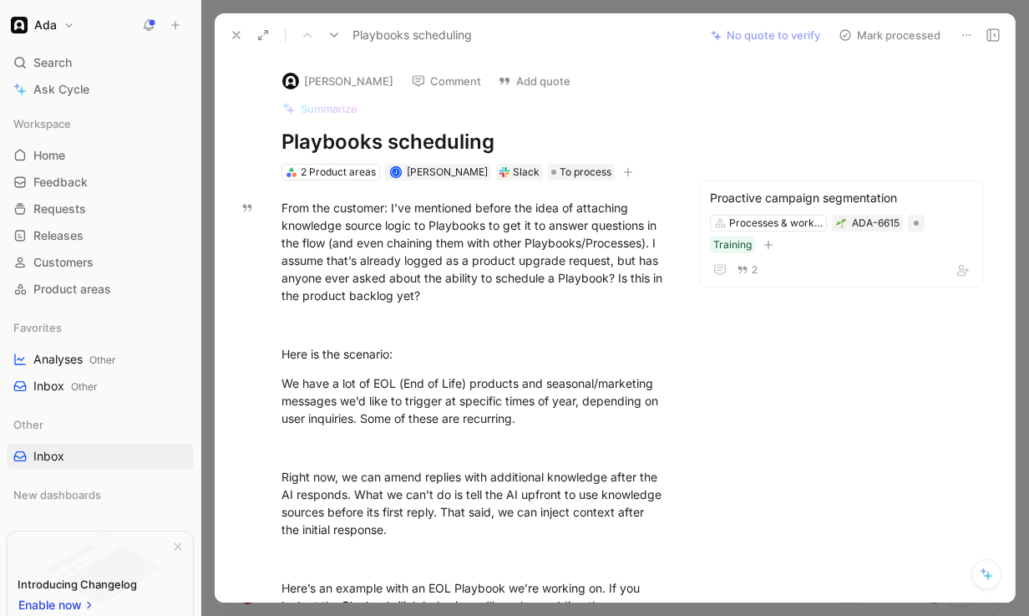
click at [882, 37] on button "Mark processed" at bounding box center [889, 34] width 117 height 23
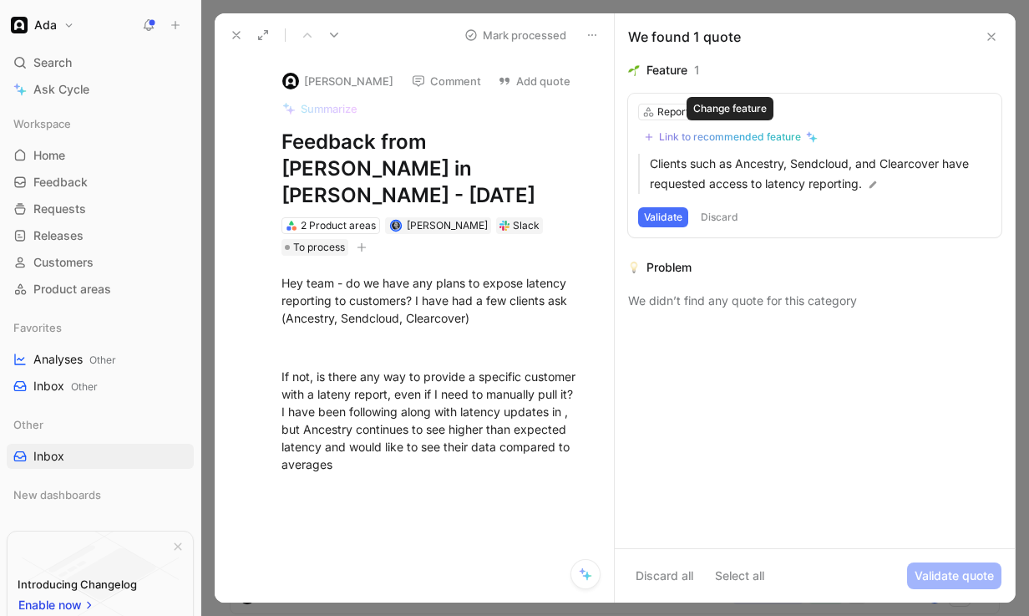
click at [712, 141] on div "Link to recommended feature" at bounding box center [730, 136] width 142 height 13
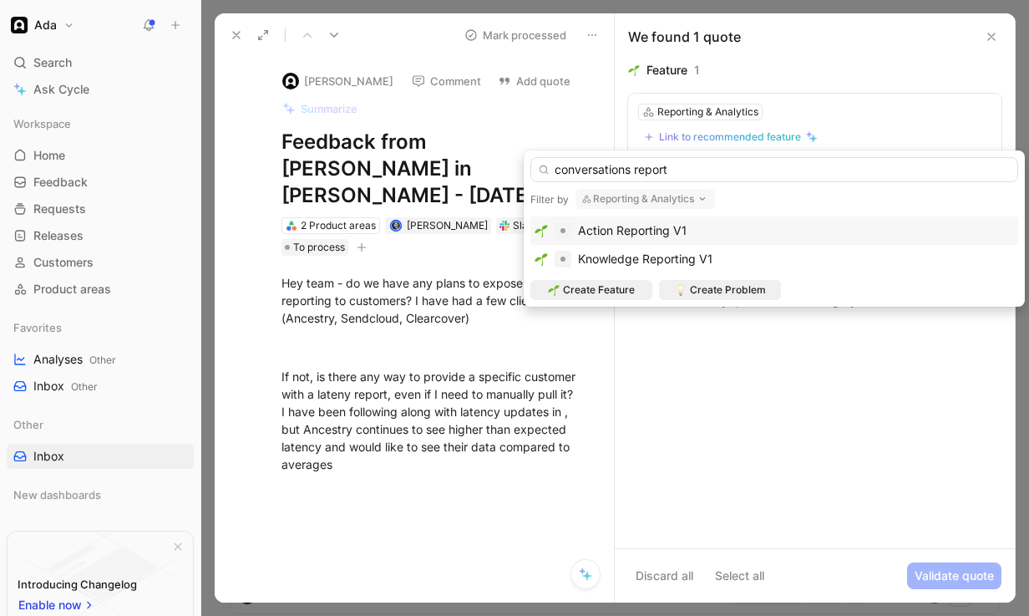
click at [562, 170] on input "conversations report" at bounding box center [774, 169] width 488 height 25
click at [641, 174] on input "Conversations report" at bounding box center [774, 169] width 488 height 25
type input "Conversations Report"
click at [621, 291] on span "Create Feature" at bounding box center [599, 289] width 72 height 17
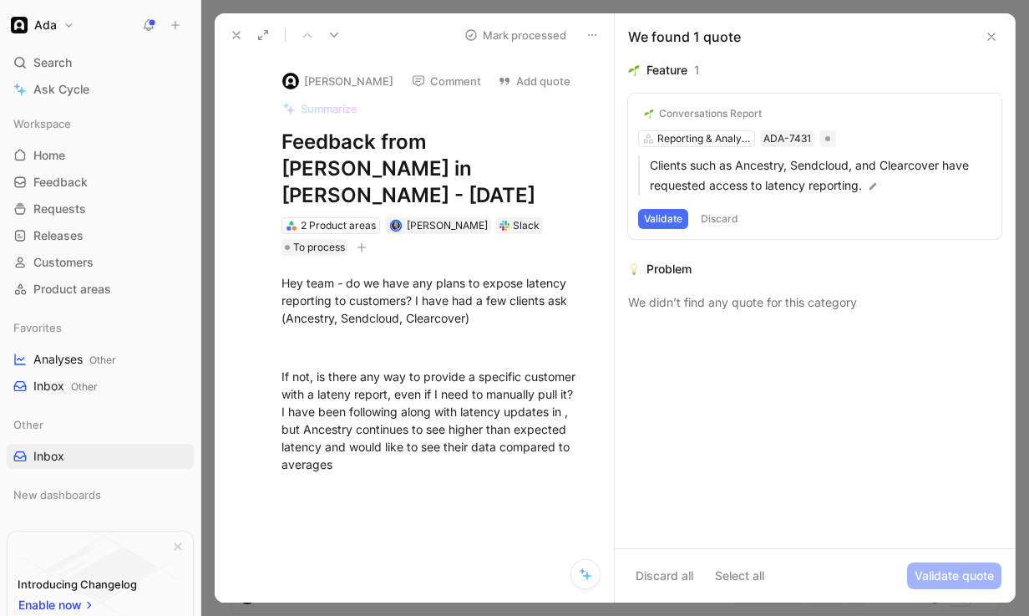
click at [654, 220] on button "Validate" at bounding box center [663, 219] width 50 height 20
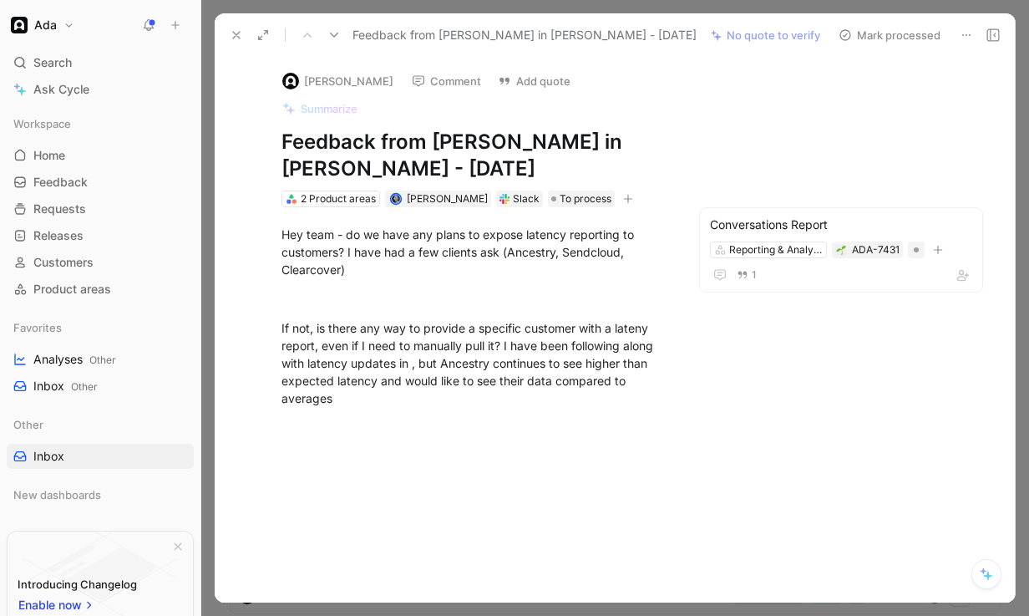
click at [894, 24] on button "Mark processed" at bounding box center [889, 34] width 117 height 23
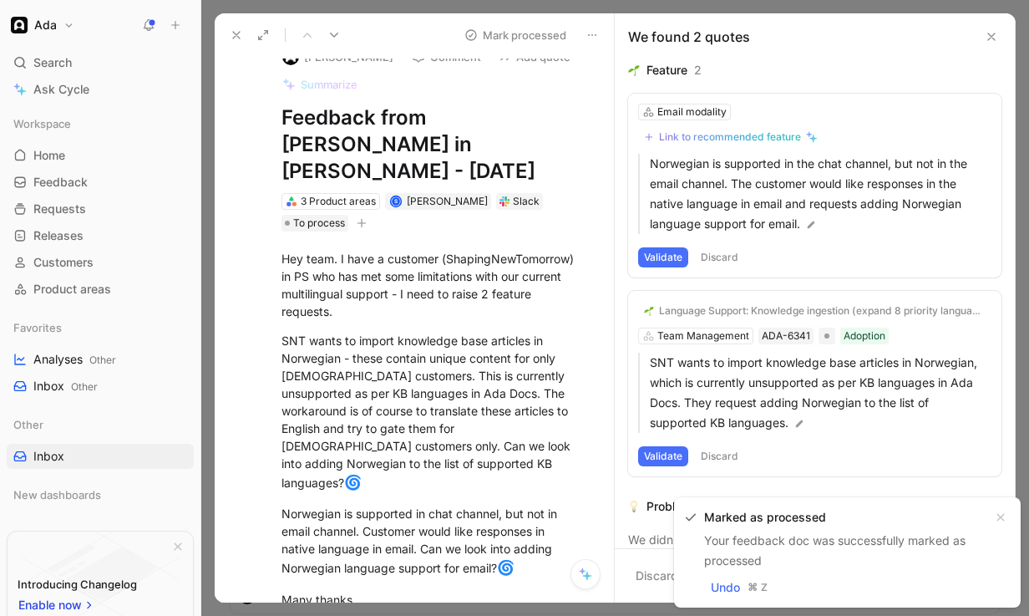
scroll to position [11, 0]
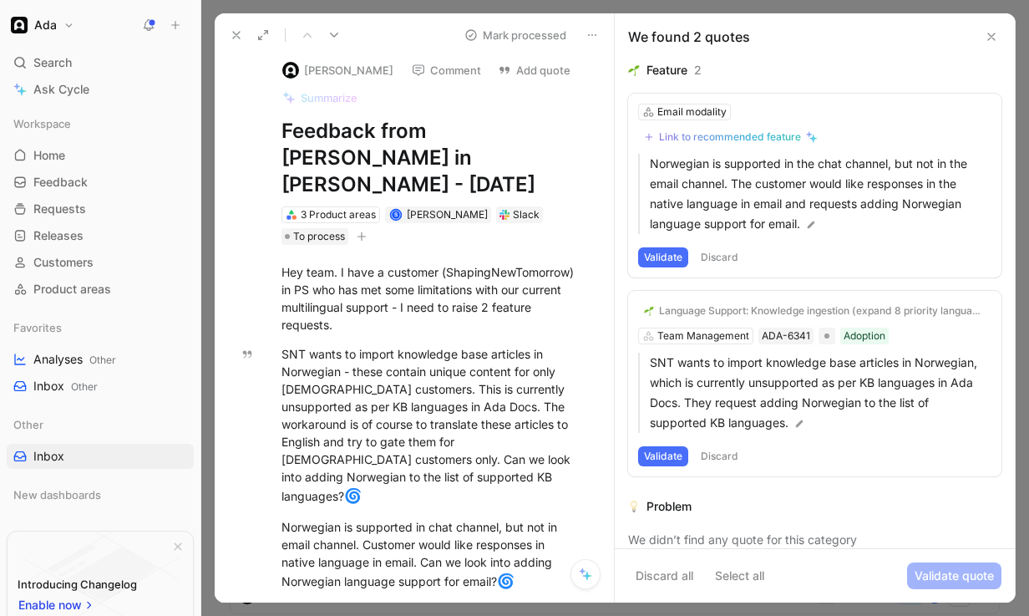
click at [663, 464] on button "Validate" at bounding box center [663, 456] width 50 height 20
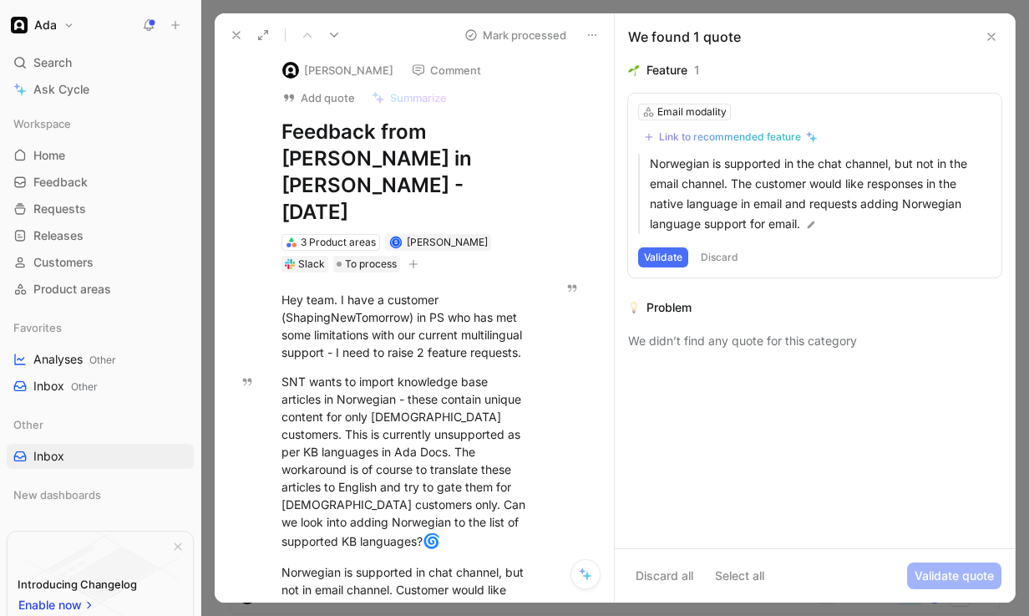
click at [725, 251] on button "Discard" at bounding box center [719, 257] width 49 height 20
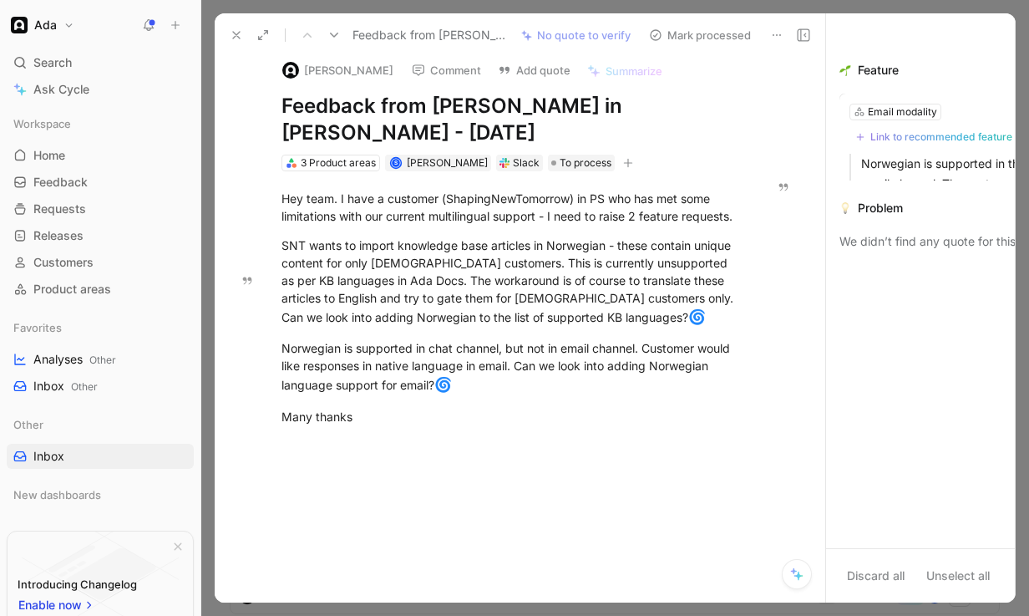
scroll to position [4, 0]
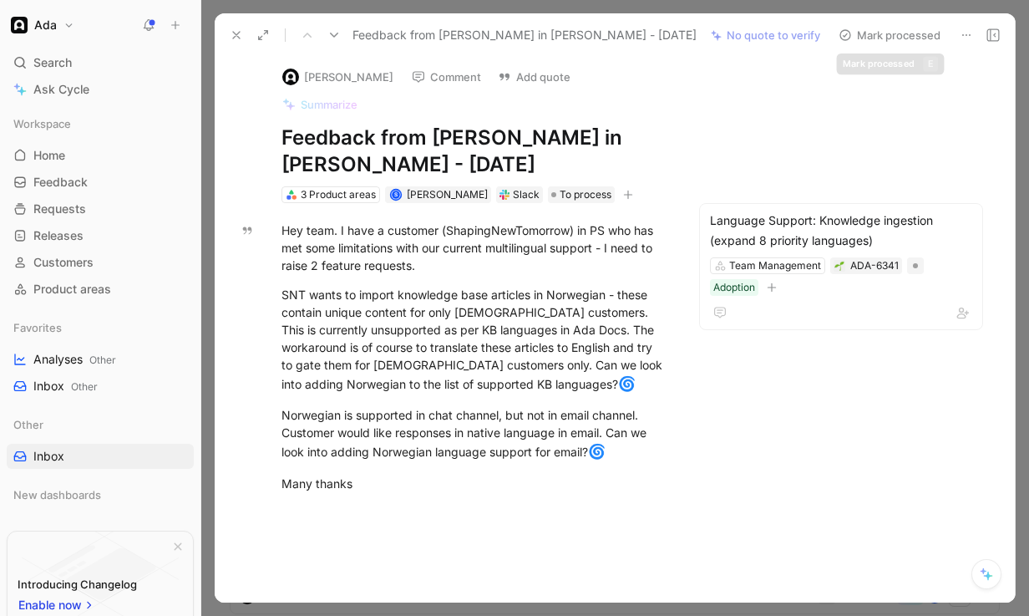
click at [918, 26] on button "Mark processed" at bounding box center [889, 34] width 117 height 23
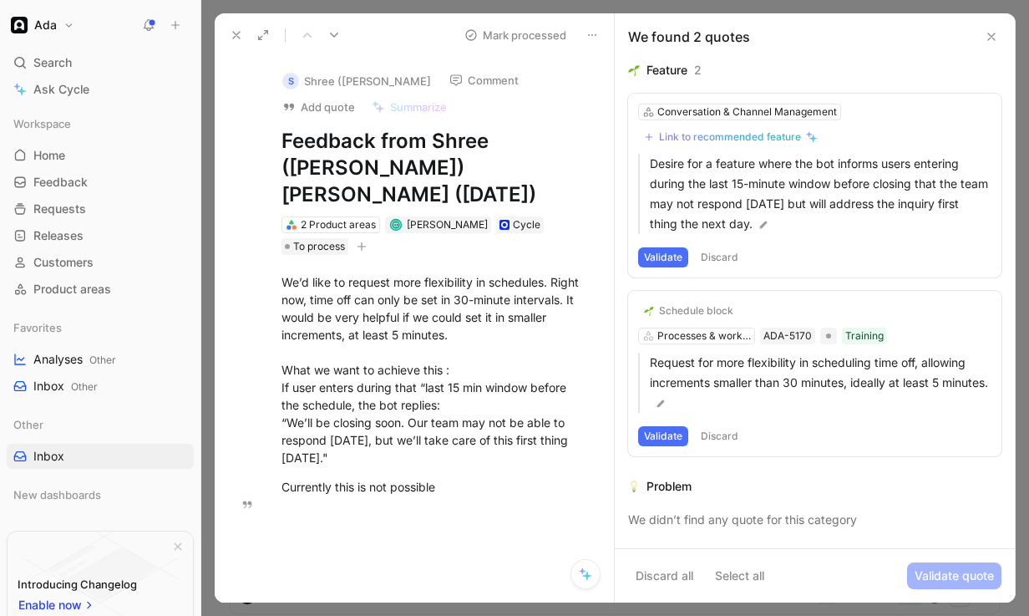
click at [666, 431] on button "Validate" at bounding box center [663, 436] width 50 height 20
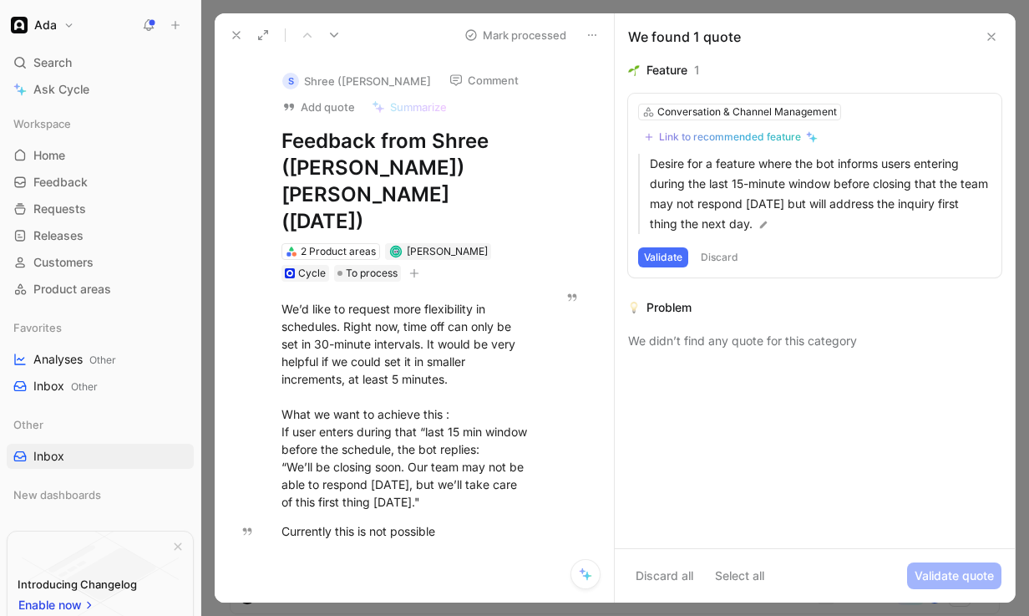
click at [720, 256] on button "Discard" at bounding box center [719, 257] width 49 height 20
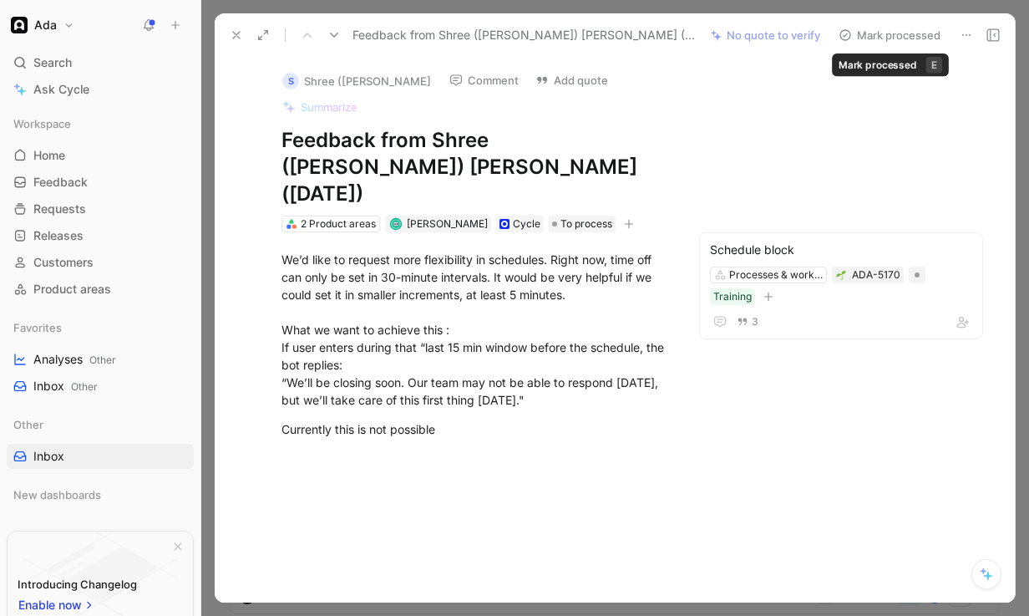
click at [894, 28] on button "Mark processed" at bounding box center [889, 34] width 117 height 23
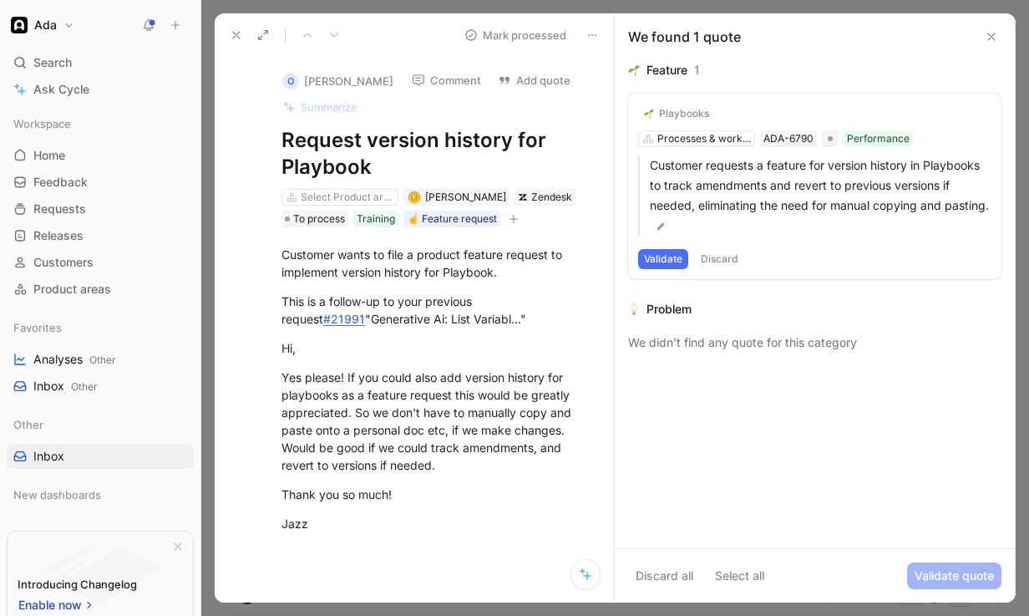
click at [670, 254] on button "Validate" at bounding box center [663, 259] width 50 height 20
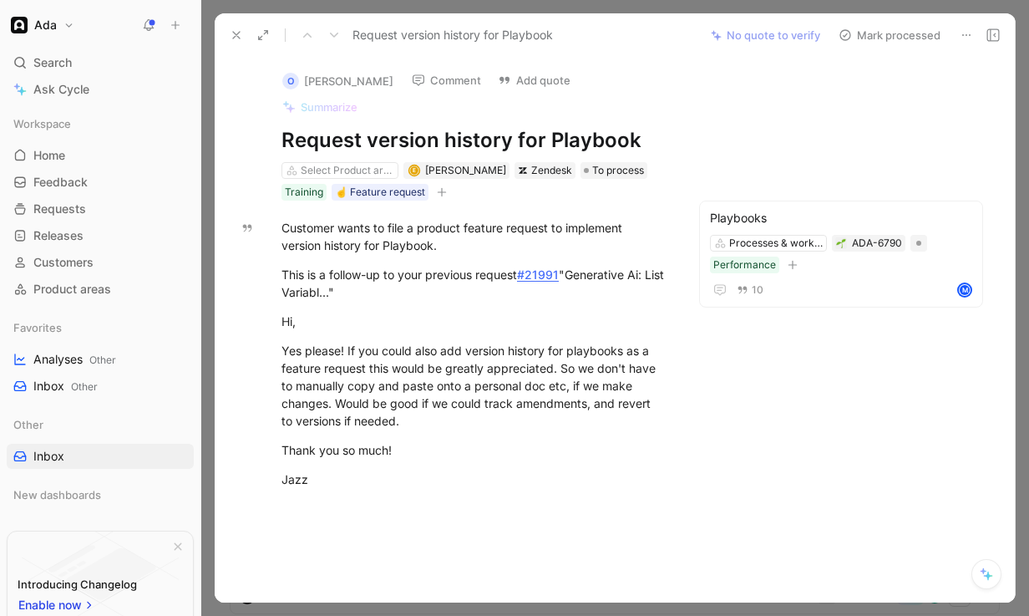
click at [867, 32] on button "Mark processed" at bounding box center [889, 34] width 117 height 23
